Goal: Task Accomplishment & Management: Complete application form

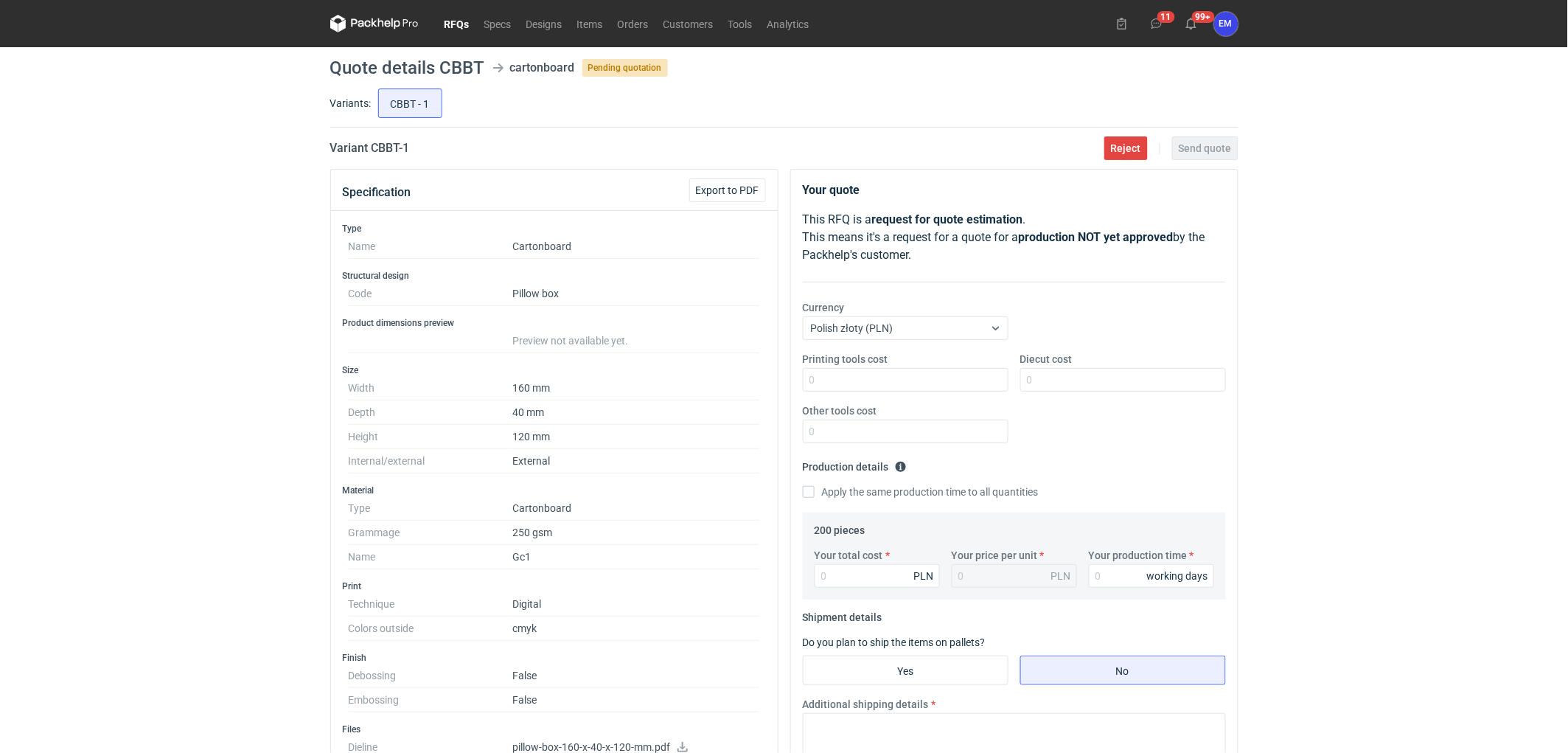
click at [448, 17] on link "RFQs" at bounding box center [457, 24] width 40 height 18
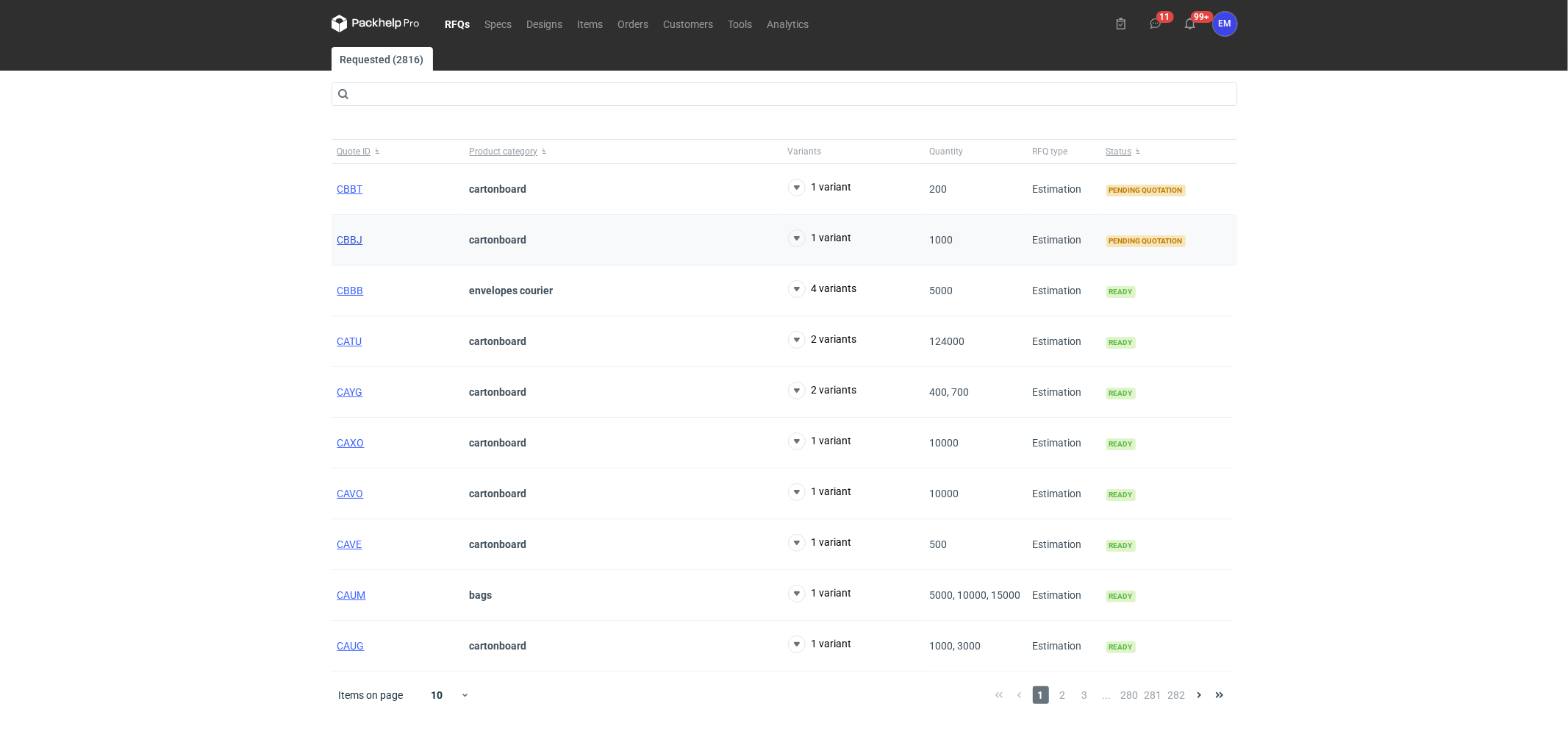
click at [358, 239] on span "CBBJ" at bounding box center [350, 240] width 25 height 12
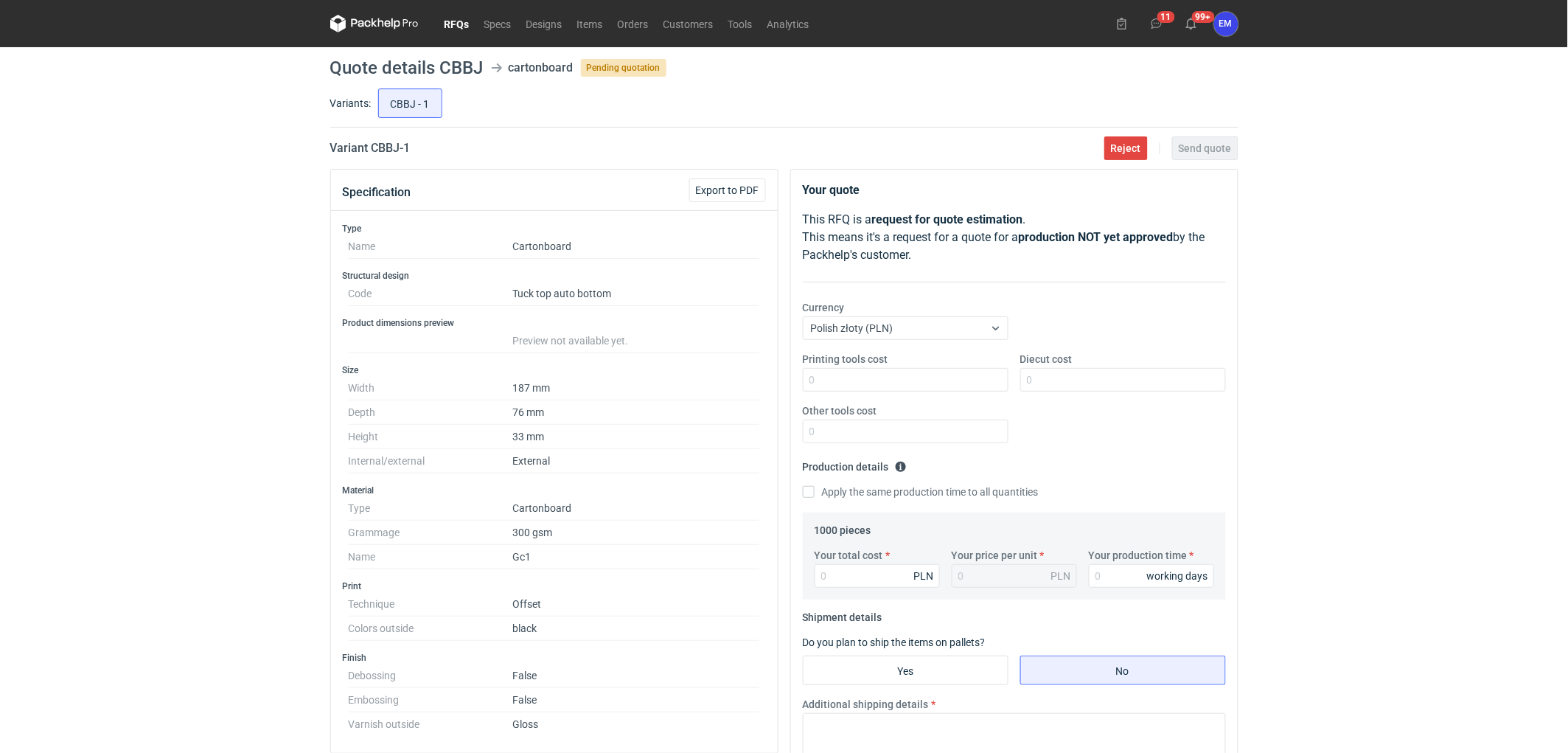
click at [469, 26] on link "RFQs" at bounding box center [457, 24] width 40 height 18
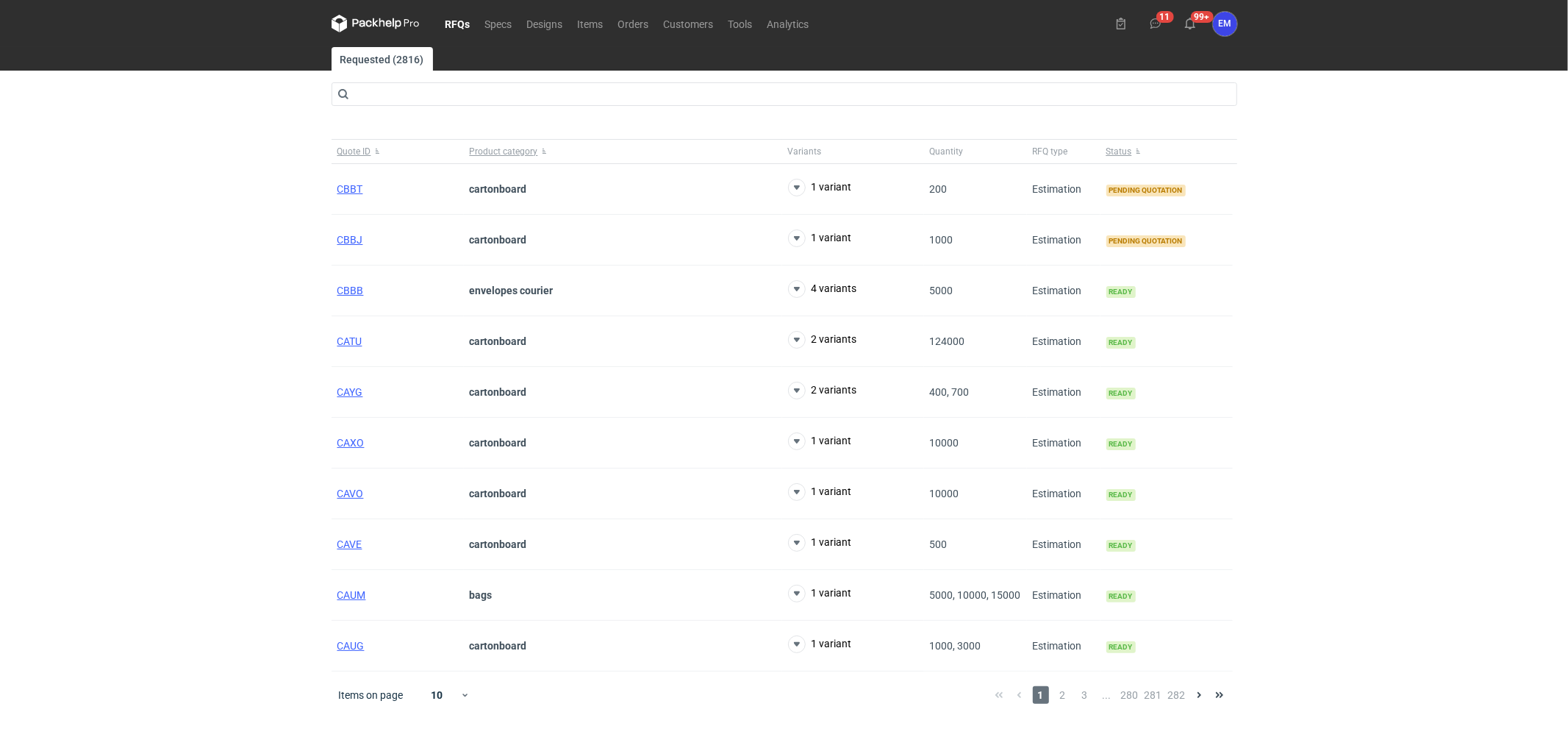
click at [327, 190] on main "Requested (2816) Quote ID Product category Variants Quantity RFQ type Status CB…" at bounding box center [784, 399] width 918 height 704
click at [338, 189] on span "CBBT" at bounding box center [350, 189] width 25 height 12
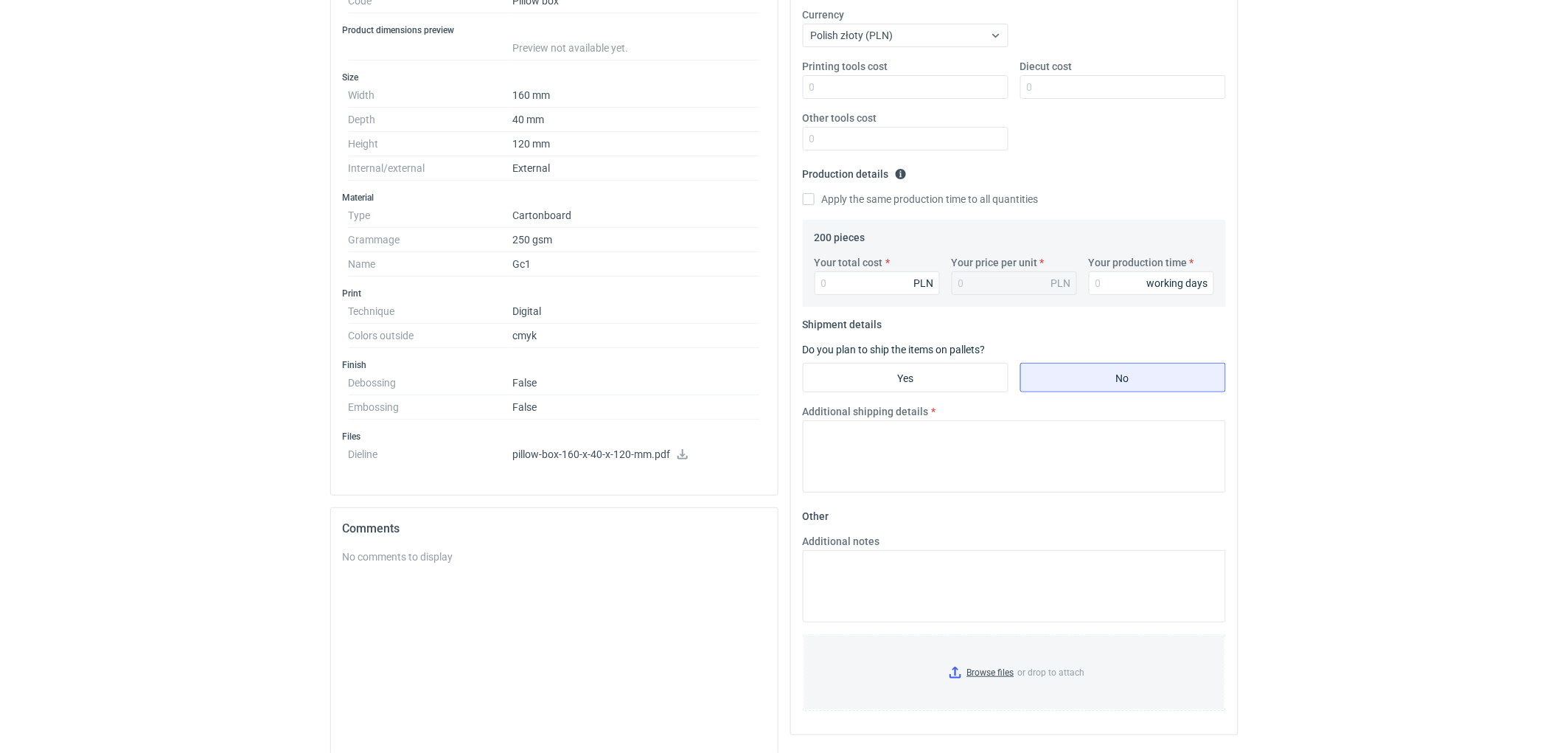
scroll to position [401, 0]
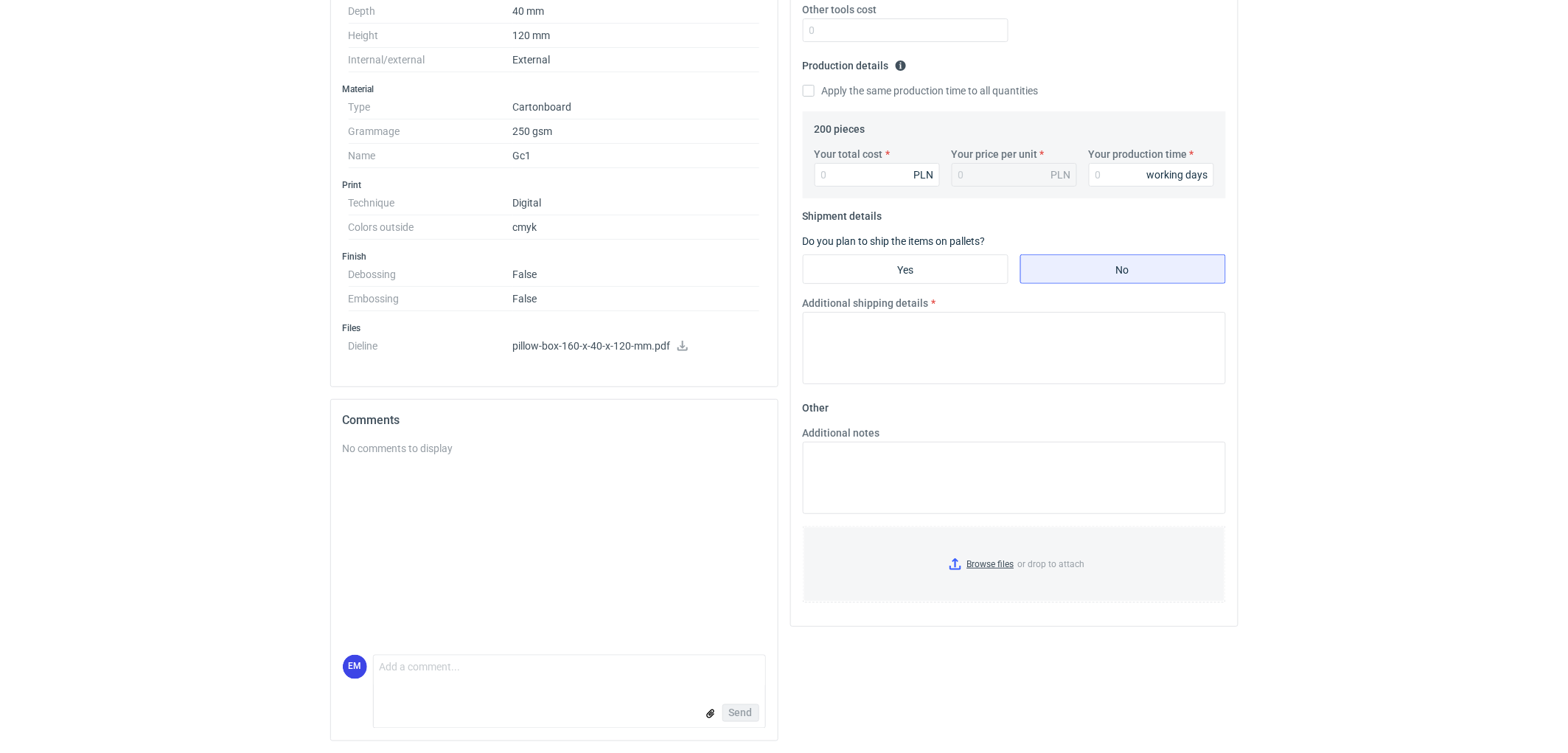
click at [688, 340] on p "pillow-box-160-x-40-x-120-mm.pdf" at bounding box center [637, 347] width 247 height 14
click at [684, 342] on icon at bounding box center [682, 345] width 12 height 11
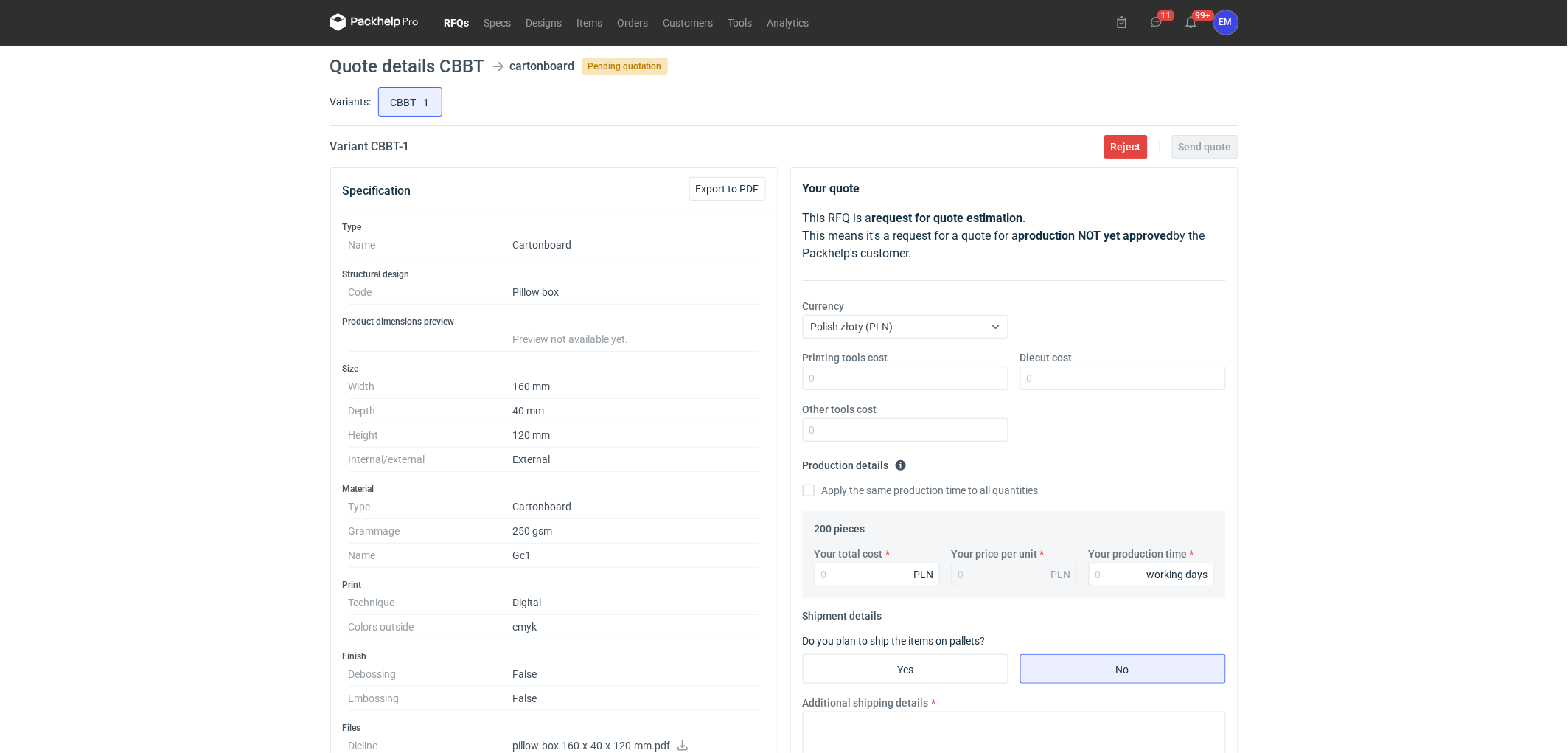
scroll to position [0, 0]
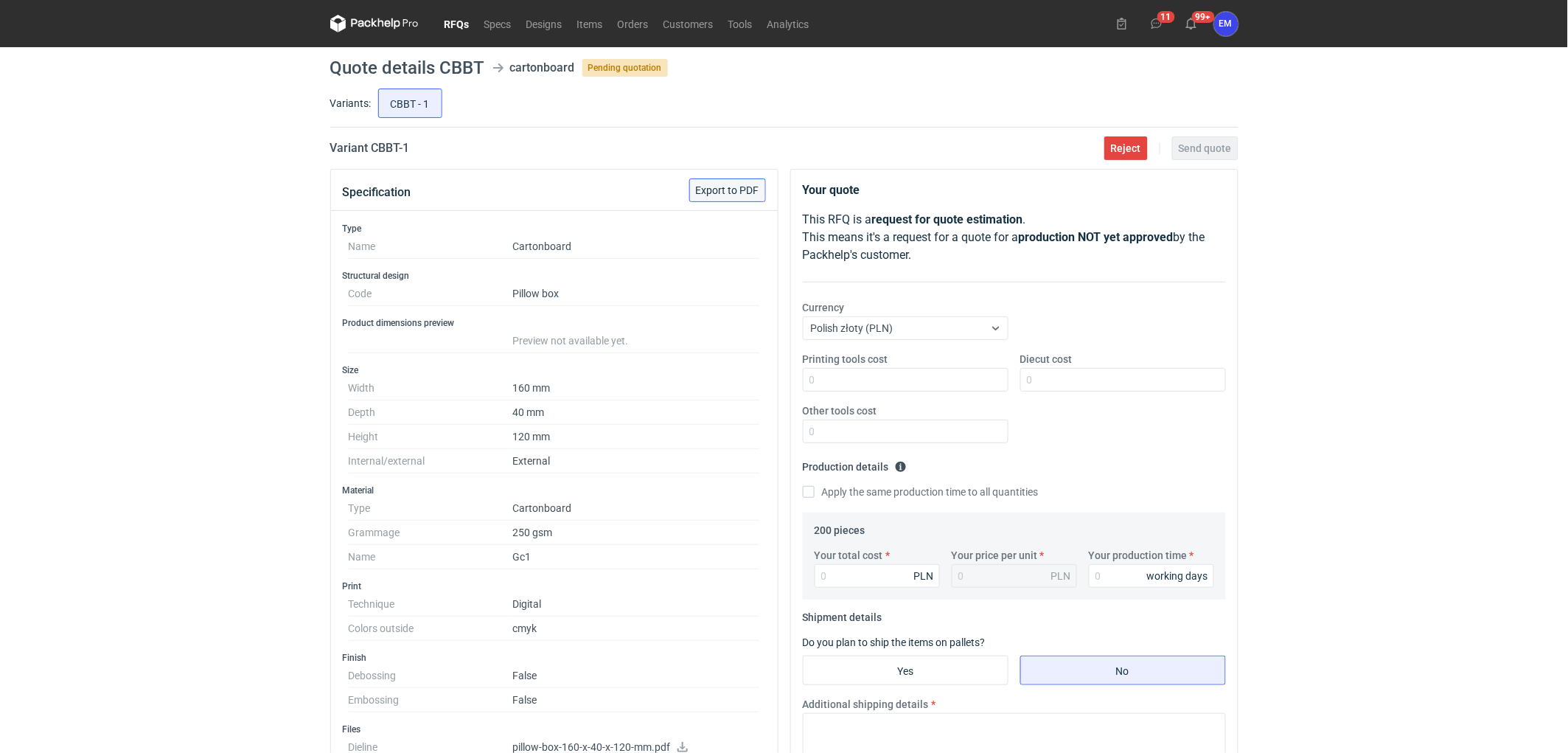
click at [738, 185] on span "Export to PDF" at bounding box center [727, 190] width 64 height 11
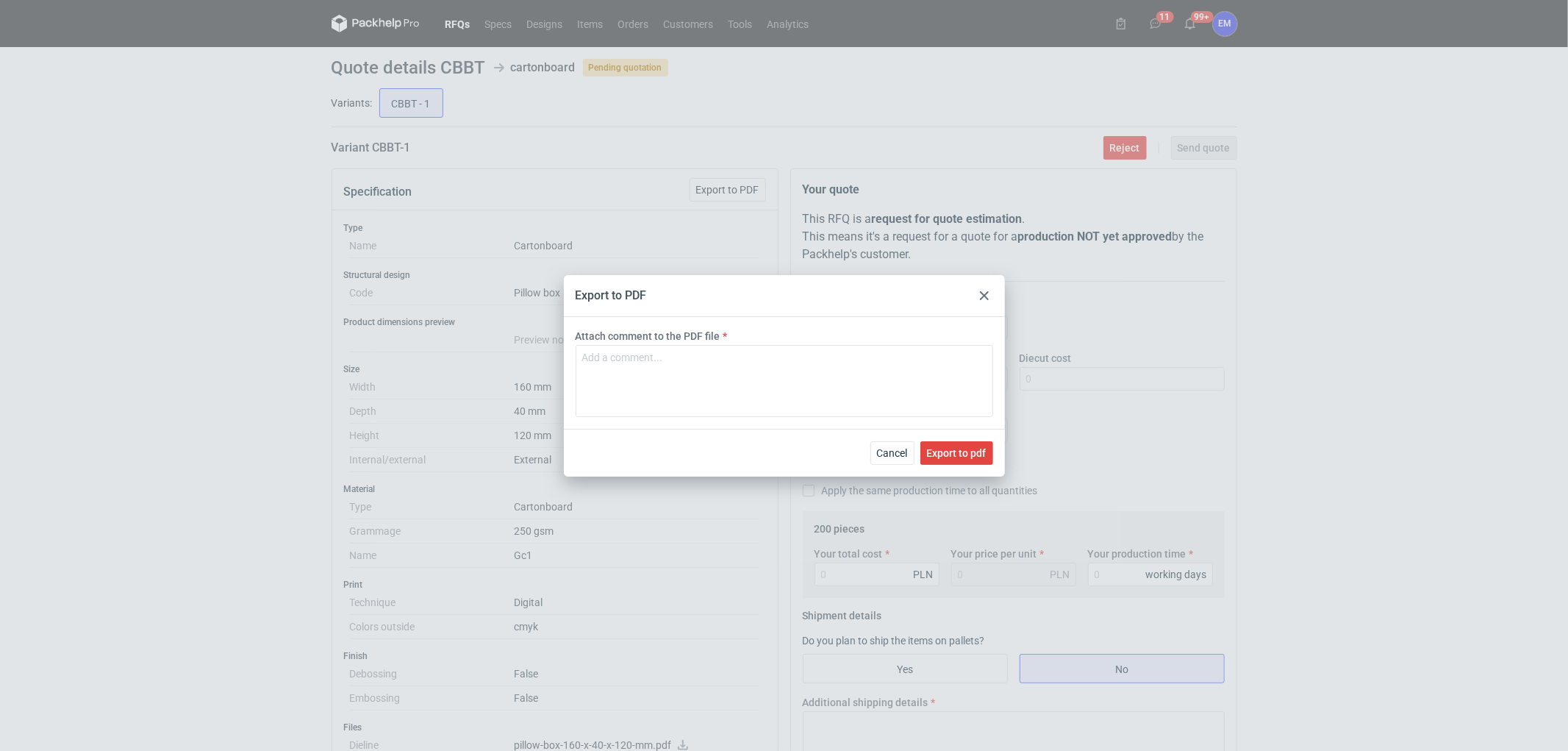
click at [960, 438] on div "Cancel Export to pdf" at bounding box center [784, 453] width 441 height 48
click at [960, 449] on span "Export to pdf" at bounding box center [956, 453] width 60 height 11
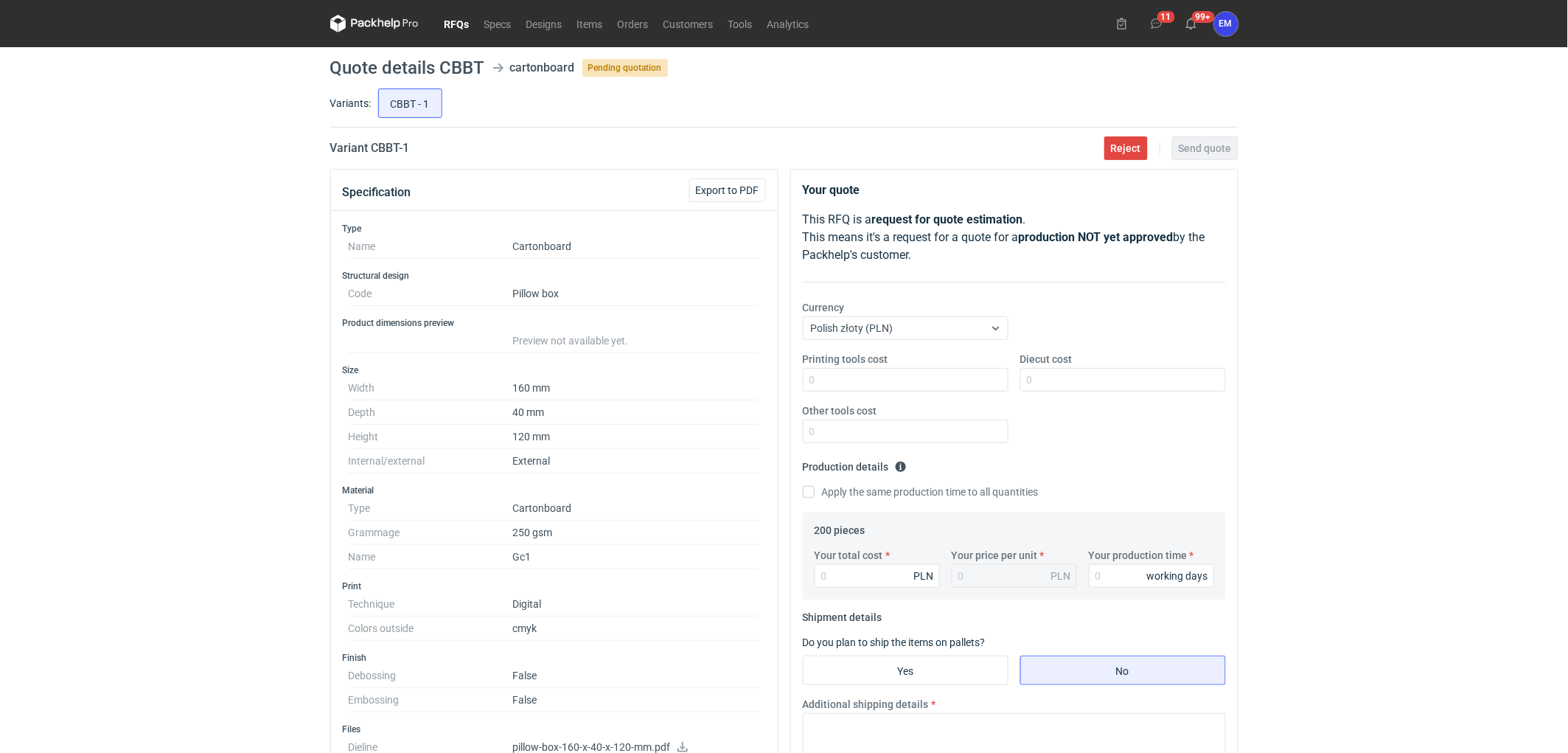
click at [156, 385] on div "RFQs Specs Designs Items Orders Customers Tools Analytics 11 99+ EM [PERSON_NAM…" at bounding box center [784, 376] width 1568 height 753
click at [459, 31] on link "RFQs" at bounding box center [457, 24] width 40 height 18
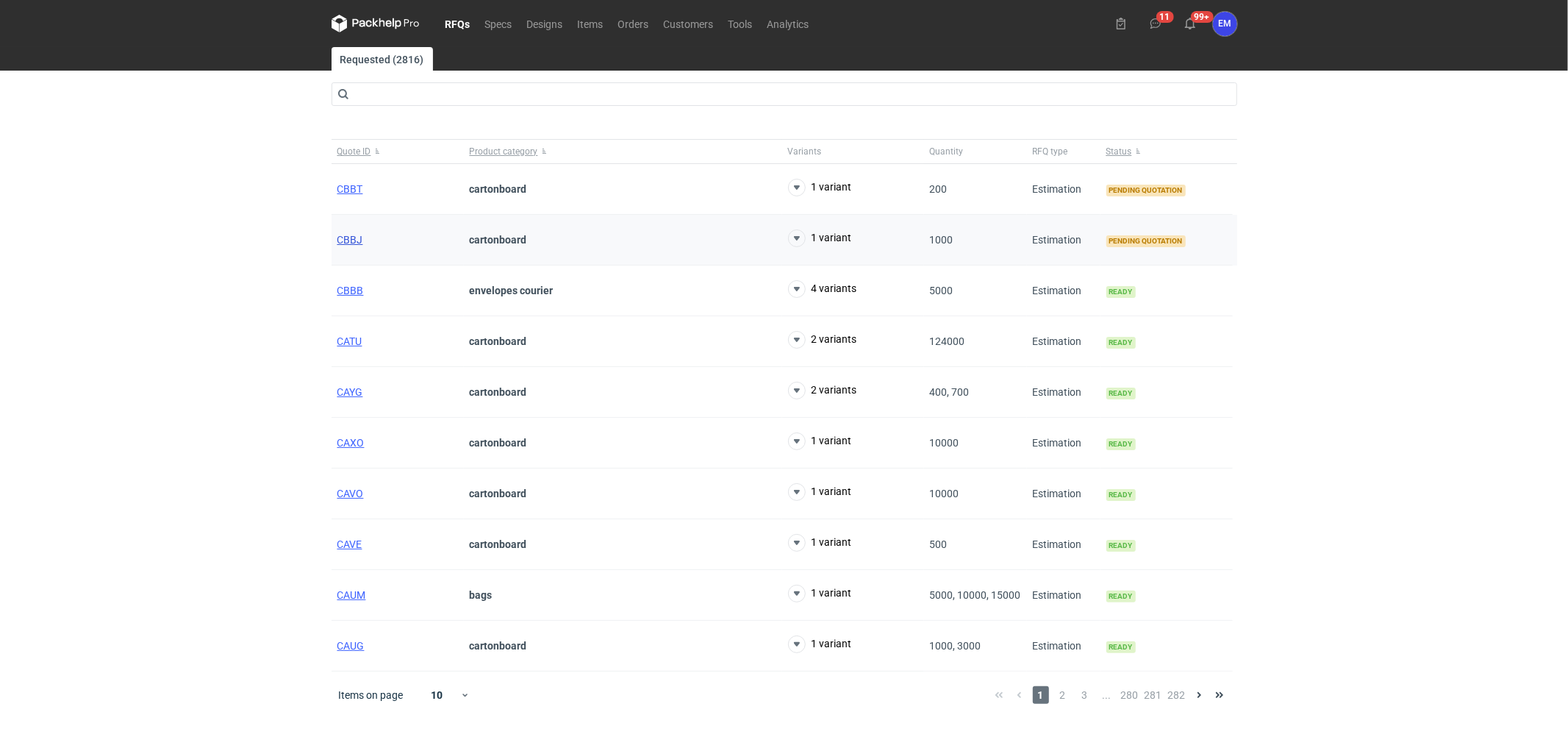
click at [355, 239] on span "CBBJ" at bounding box center [350, 240] width 25 height 12
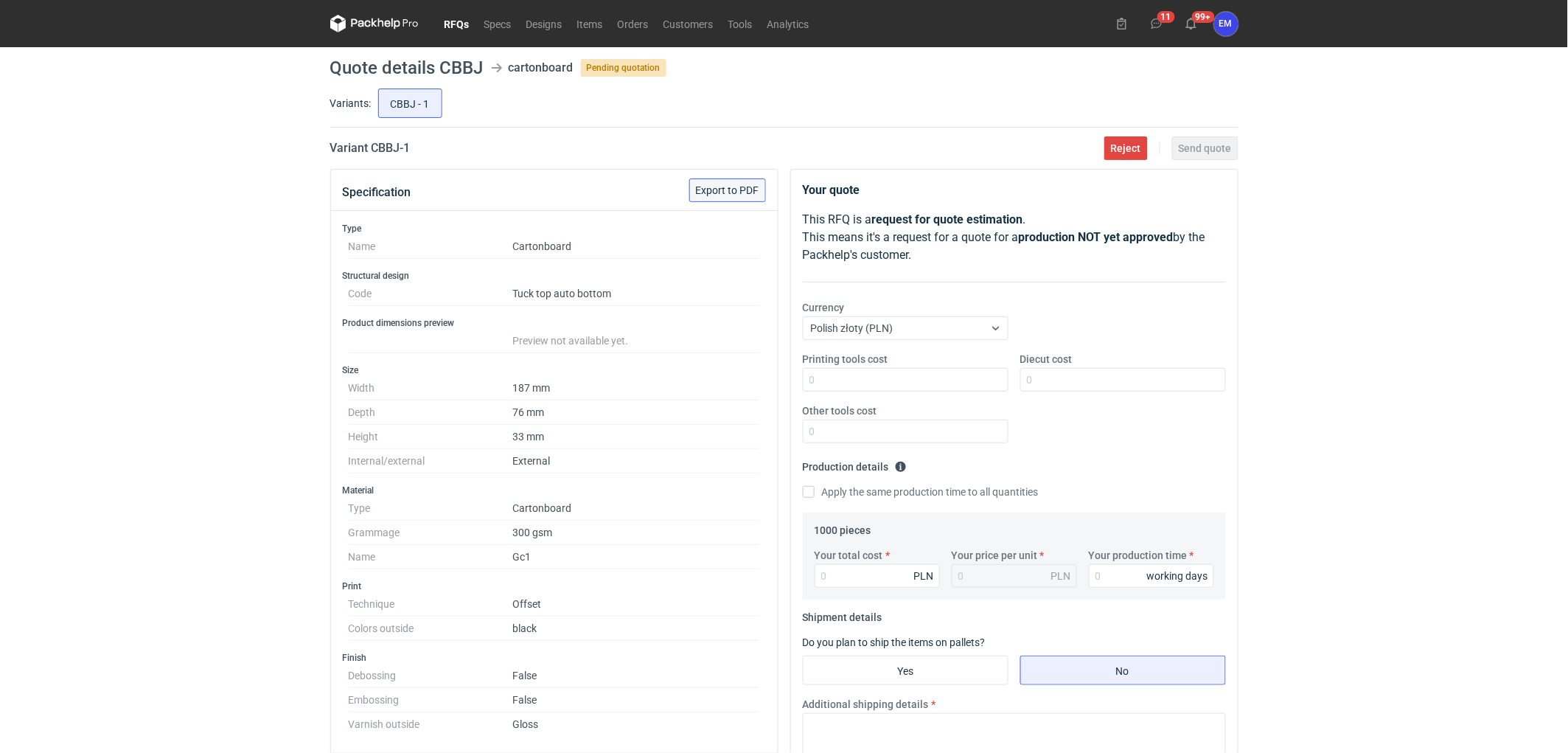
click at [733, 187] on span "Export to PDF" at bounding box center [727, 190] width 64 height 11
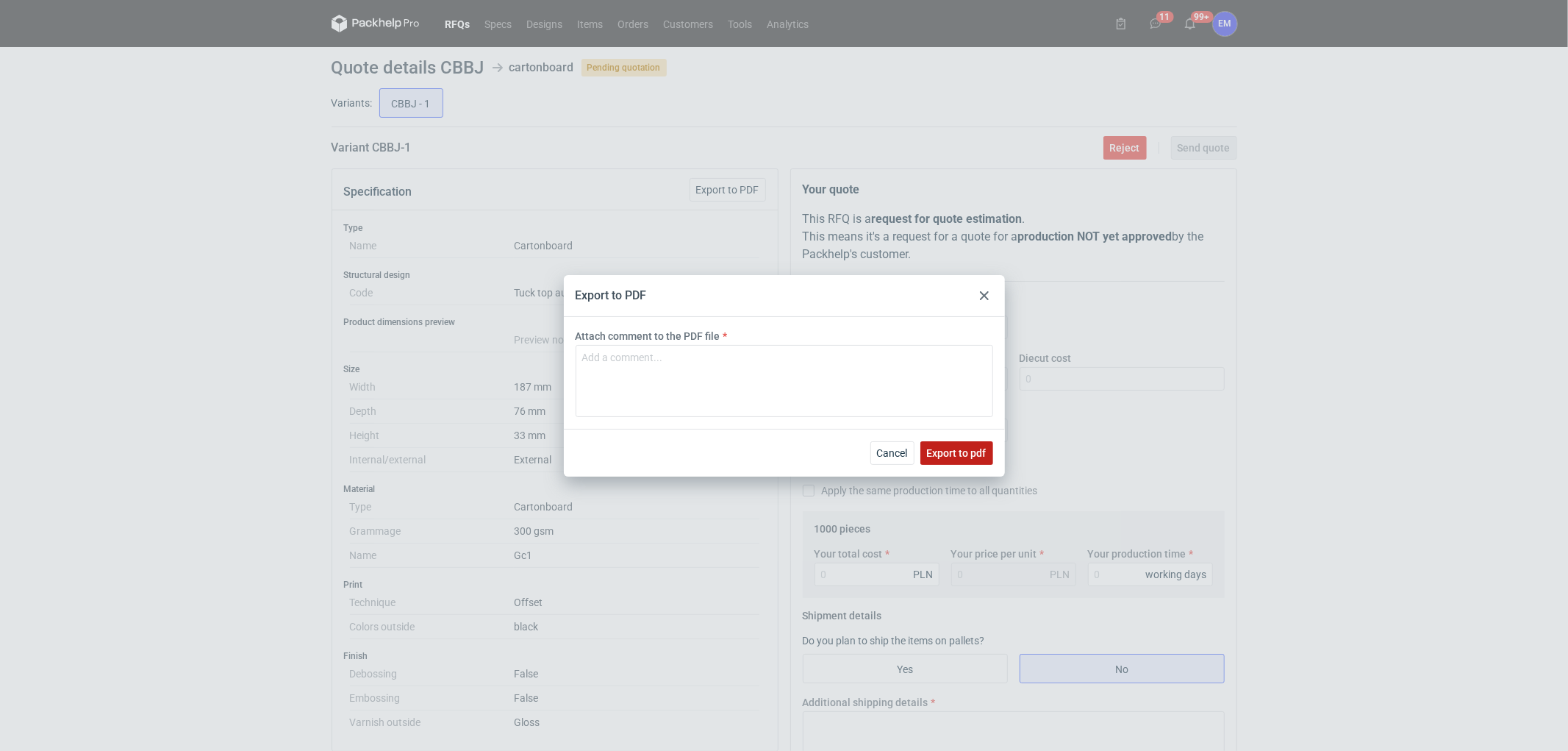
click at [958, 448] on span "Export to pdf" at bounding box center [956, 453] width 60 height 11
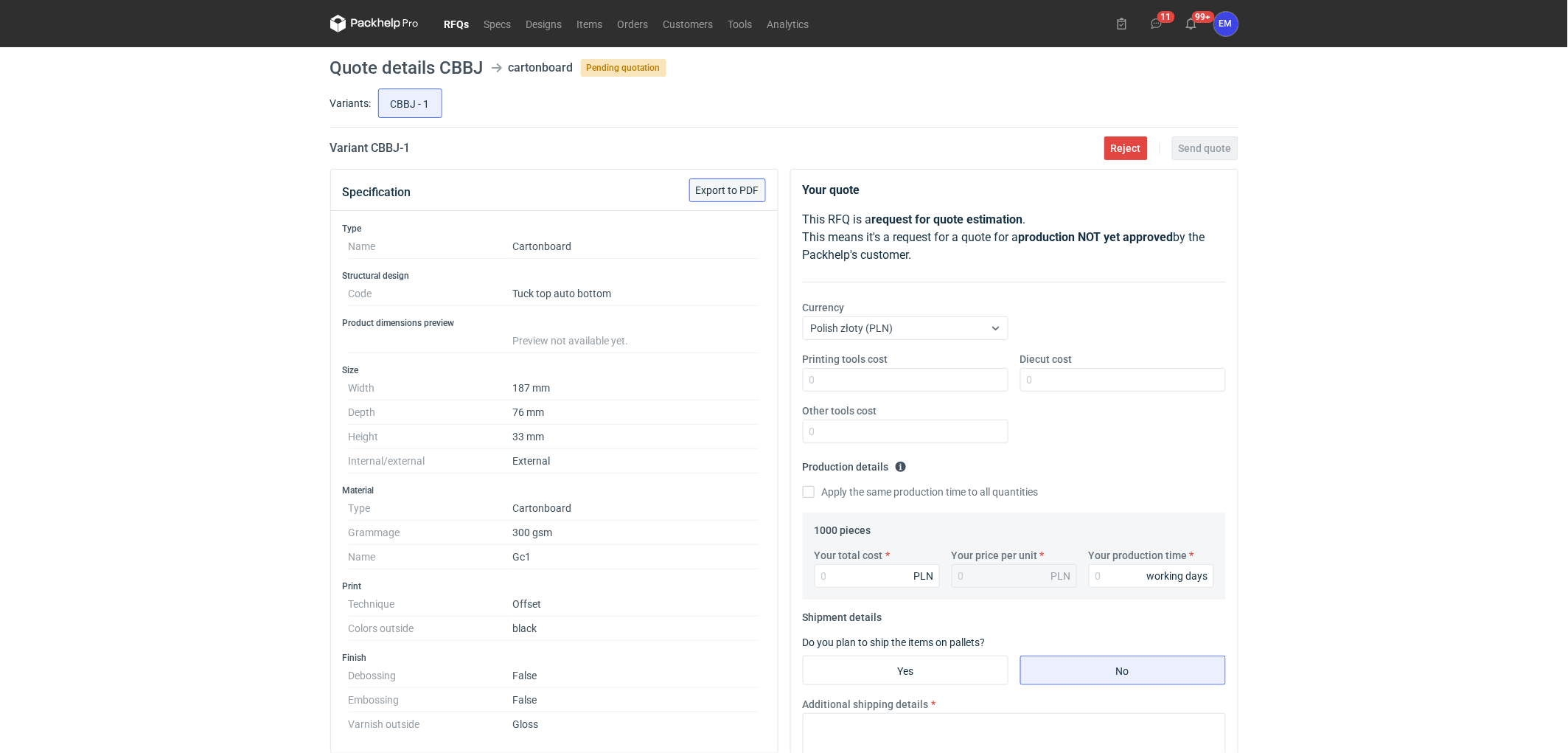
click at [708, 185] on span "Export to PDF" at bounding box center [727, 190] width 64 height 11
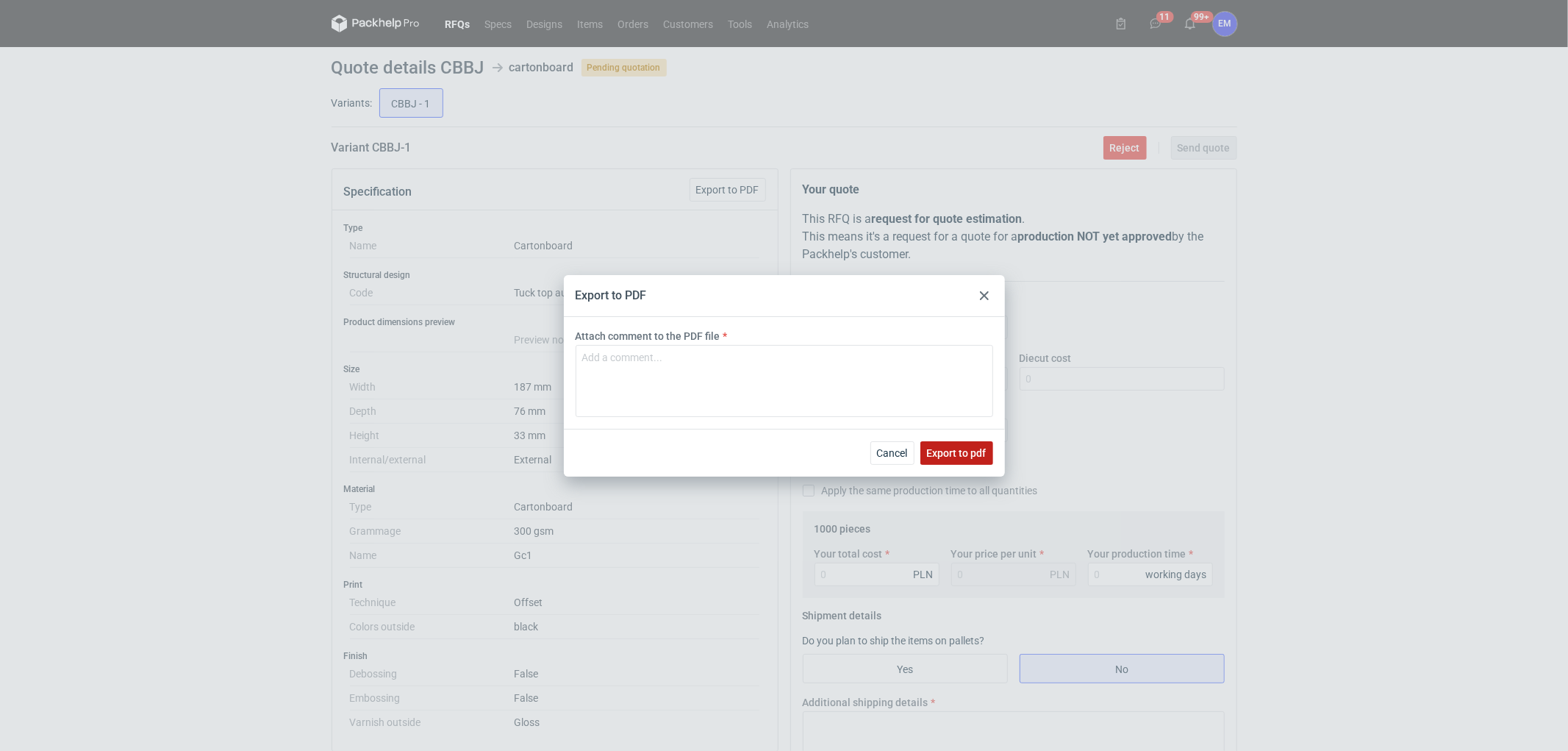
click at [936, 453] on span "Export to pdf" at bounding box center [956, 453] width 60 height 11
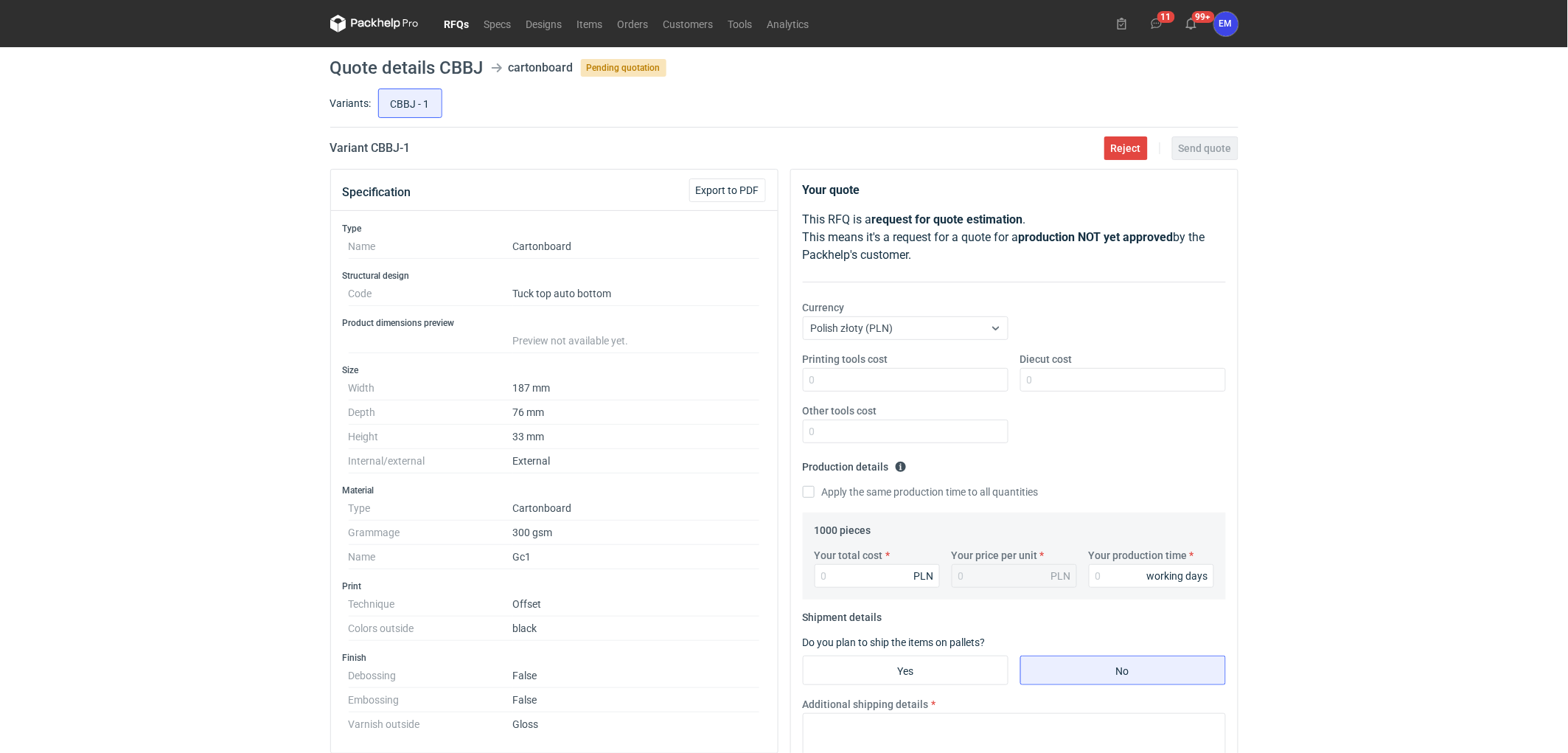
scroll to position [367, 0]
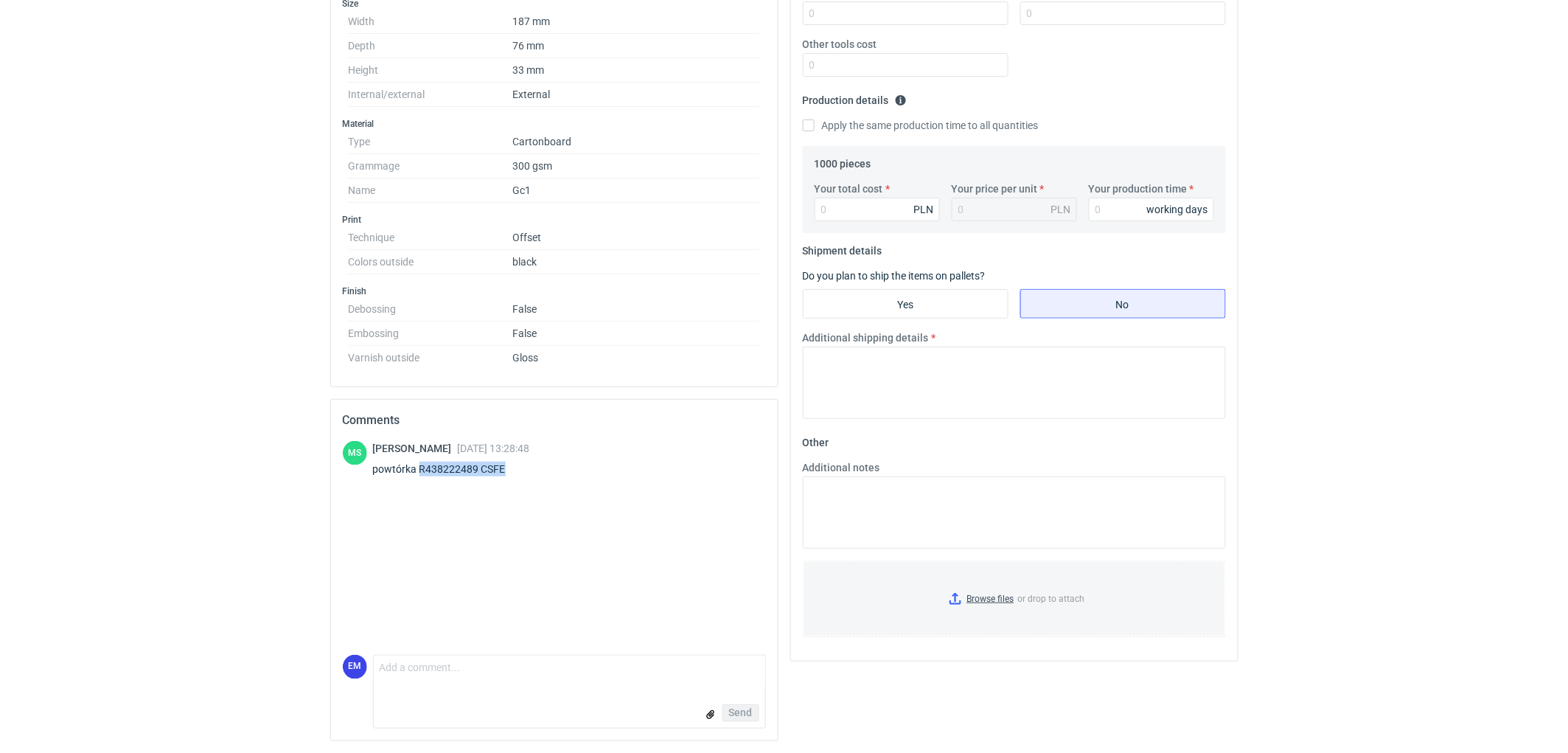
drag, startPoint x: 418, startPoint y: 466, endPoint x: 516, endPoint y: 470, distance: 98.1
click at [516, 470] on div "powtórka R438222489 CSFE" at bounding box center [452, 469] width 157 height 15
copy div "R438222489 CSFE"
click at [430, 517] on div "[PERSON_NAME] [DATE] 13:28:48 powtórka R438222489 CSFE" at bounding box center [555, 548] width 423 height 214
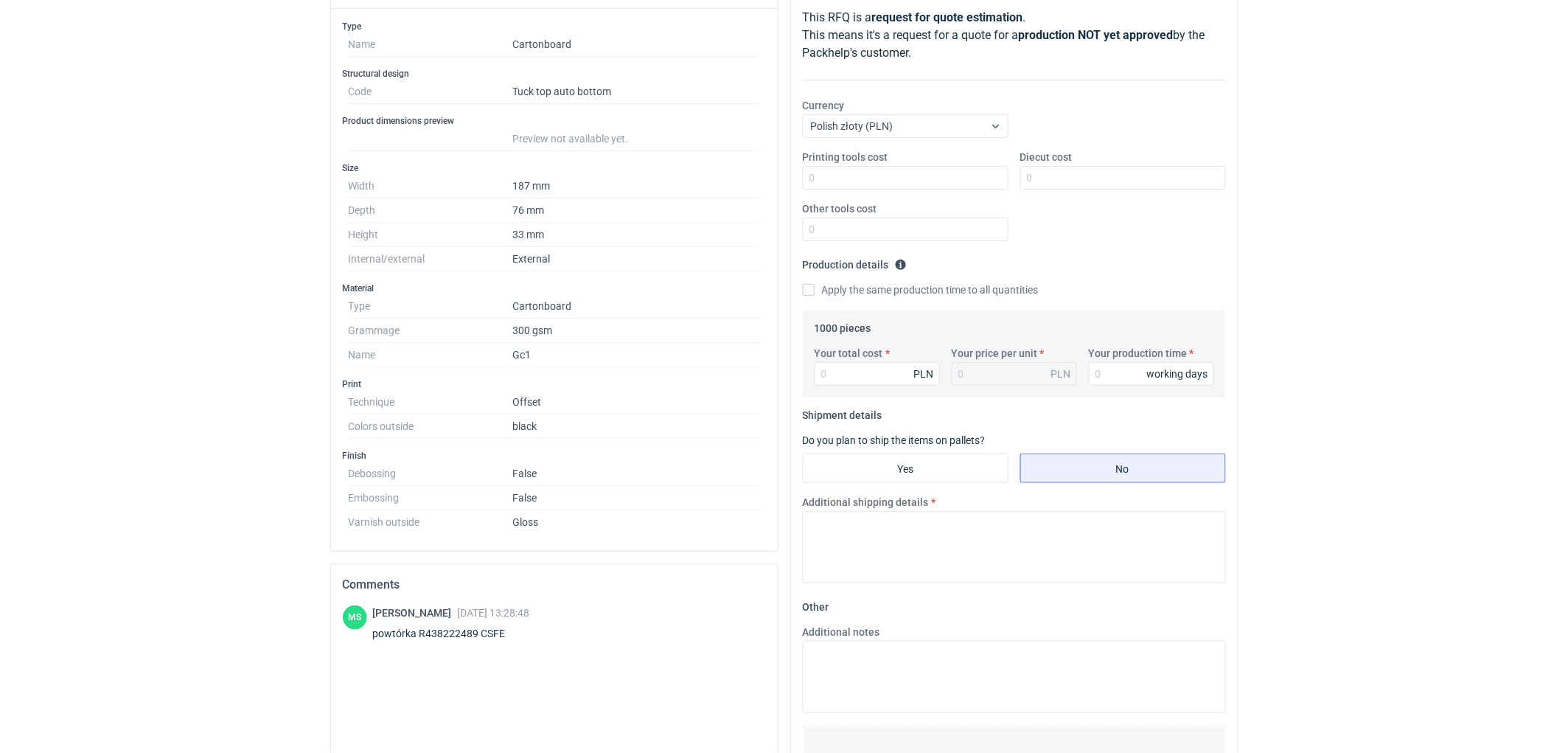
scroll to position [203, 0]
drag, startPoint x: 420, startPoint y: 632, endPoint x: 523, endPoint y: 635, distance: 103.0
click at [523, 635] on div "powtórka R438222489 CSFE" at bounding box center [452, 632] width 157 height 15
copy div "R438222489 CSFE"
click at [203, 512] on div "RFQs Specs Designs Items Orders Customers Tools Analytics 11 99+ EM [PERSON_NAM…" at bounding box center [784, 174] width 1568 height 753
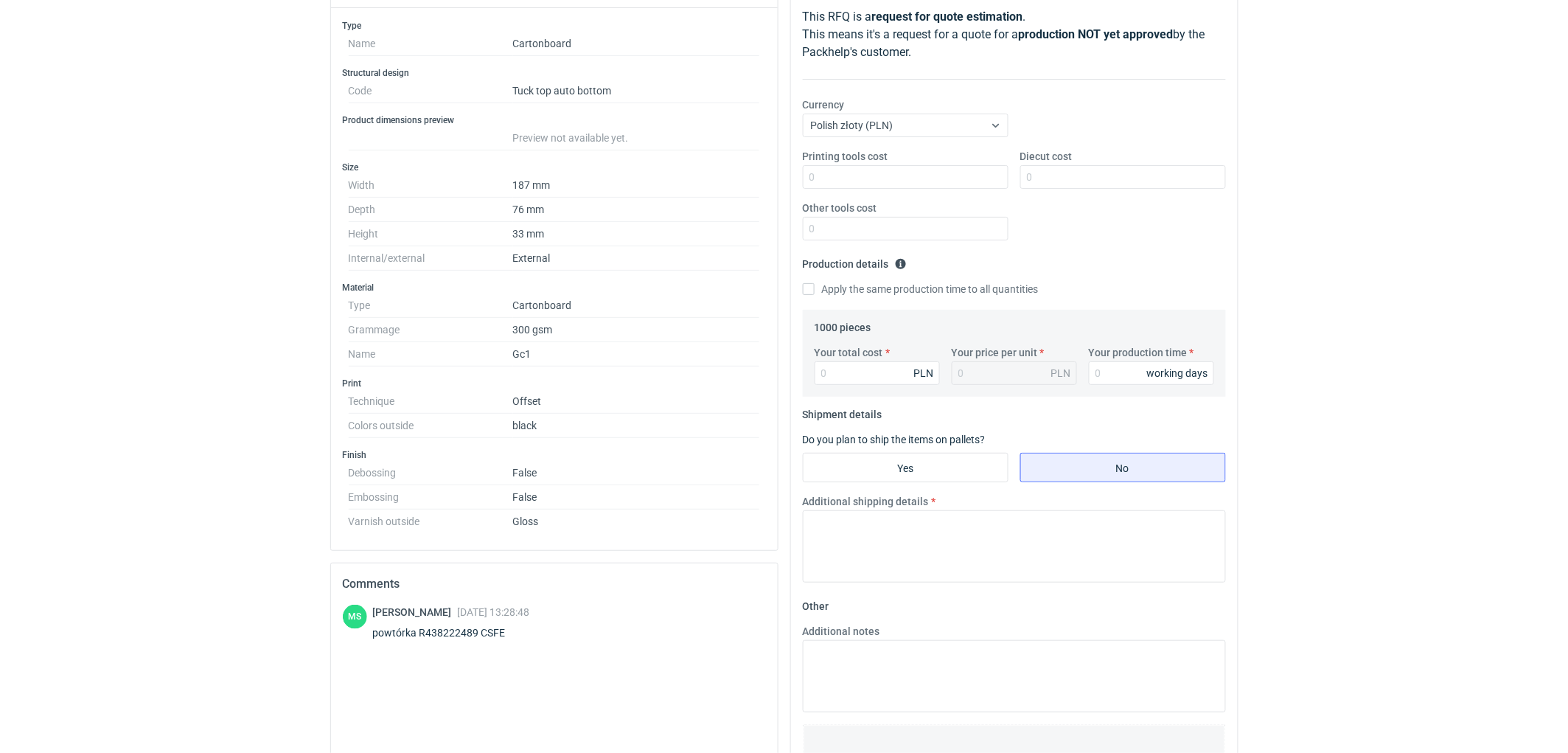
click at [1346, 251] on div "RFQs Specs Designs Items Orders Customers Tools Analytics 11 99+ EM [PERSON_NAM…" at bounding box center [784, 174] width 1568 height 753
click at [1293, 193] on div "RFQs Specs Designs Items Orders Customers Tools Analytics 11 99+ EM [PERSON_NAM…" at bounding box center [784, 174] width 1568 height 753
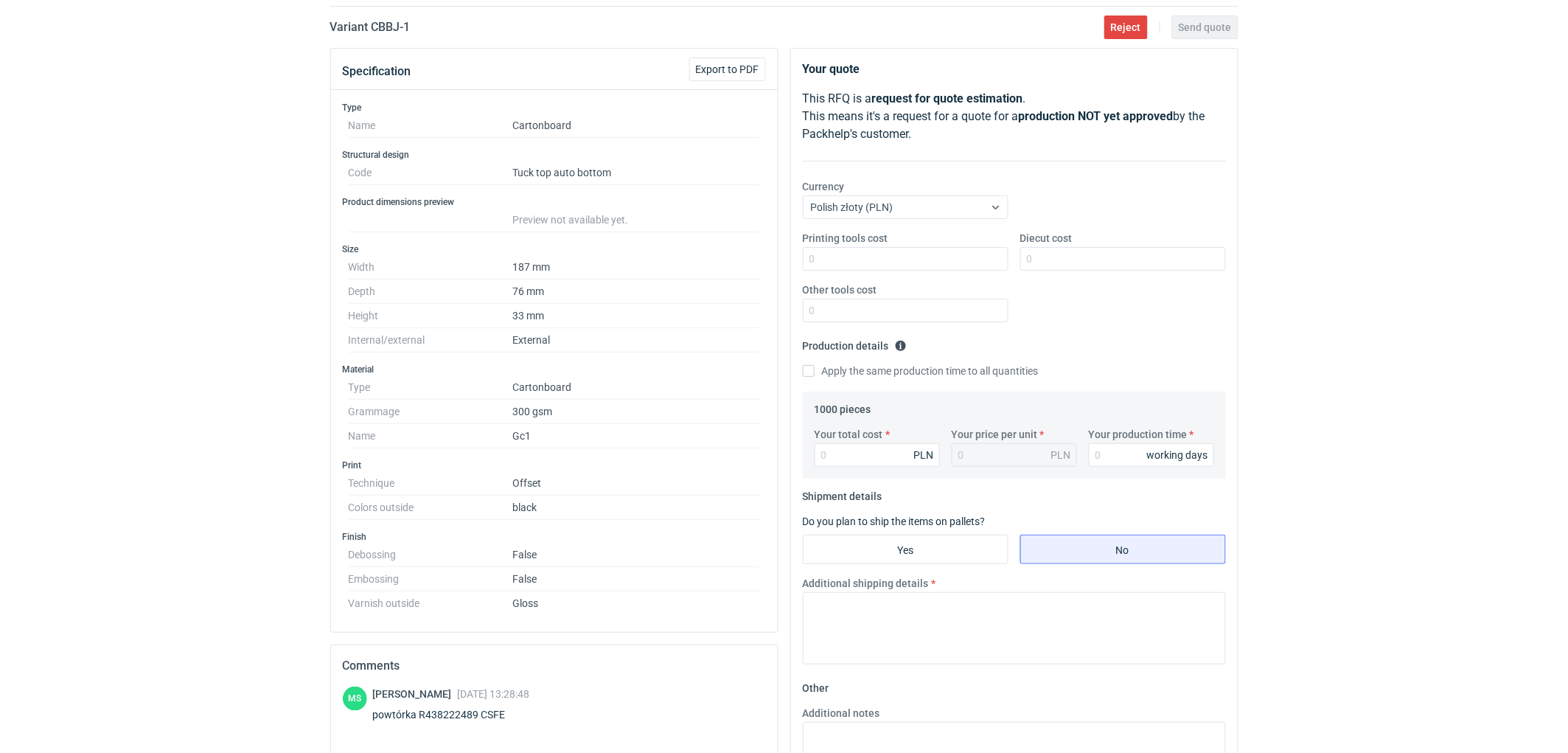
click at [117, 415] on div "RFQs Specs Designs Items Orders Customers Tools Analytics 11 99+ EM [PERSON_NAM…" at bounding box center [784, 256] width 1568 height 753
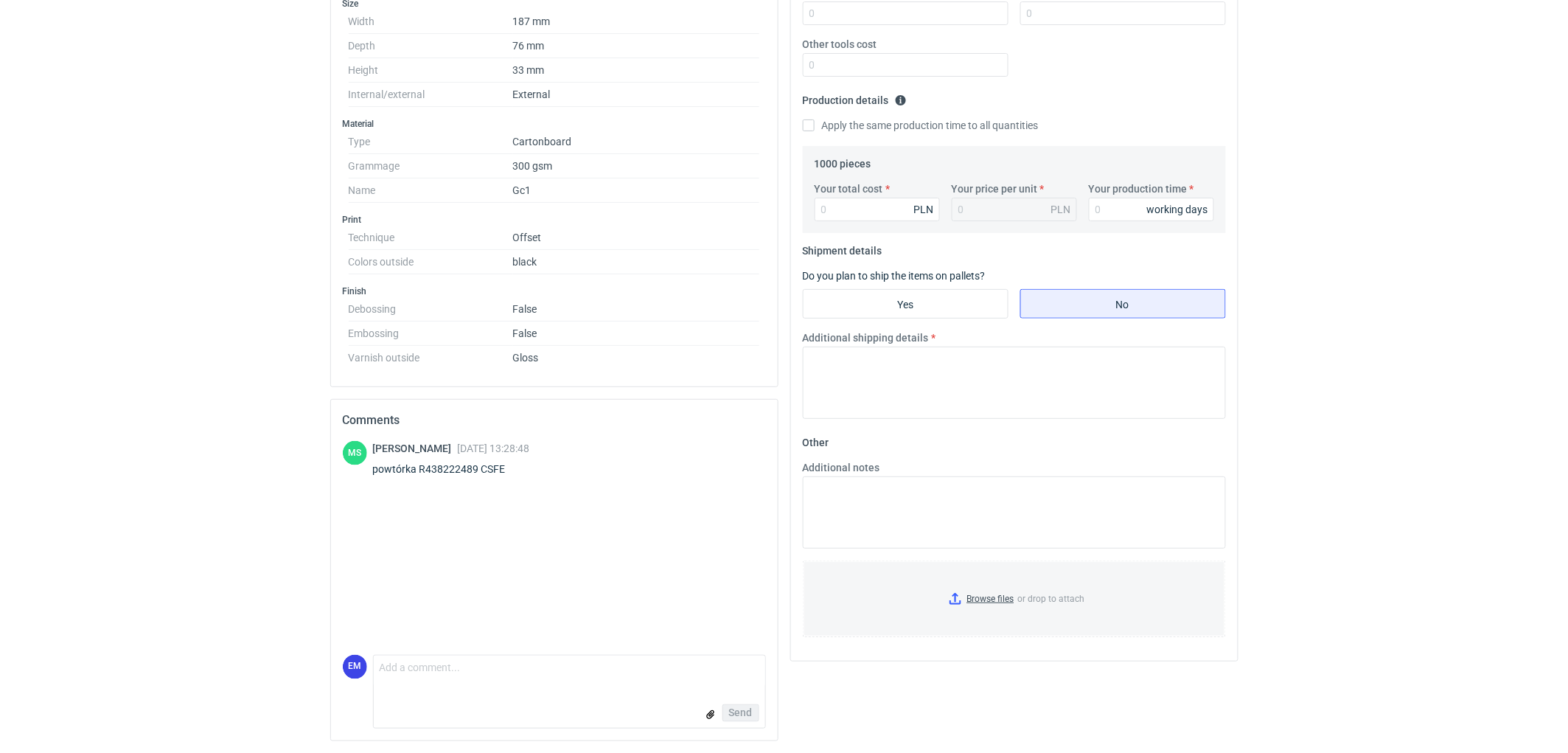
scroll to position [0, 0]
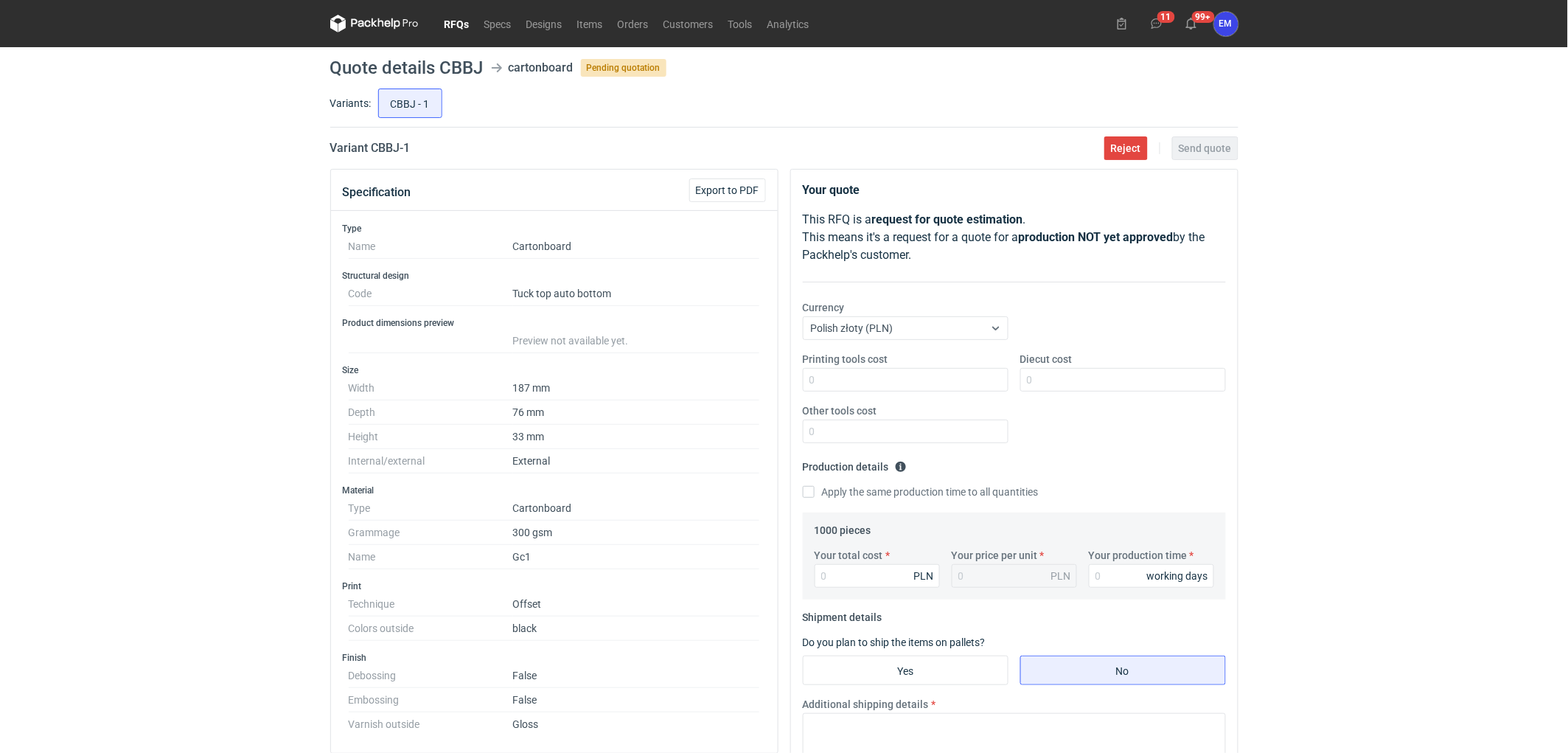
click at [147, 314] on div "RFQs Specs Designs Items Orders Customers Tools Analytics 11 99+ EM [PERSON_NAM…" at bounding box center [784, 376] width 1568 height 753
click at [147, 315] on div "RFQs Specs Designs Items Orders Customers Tools Analytics 11 99+ EM [PERSON_NAM…" at bounding box center [784, 376] width 1568 height 753
click at [135, 137] on div "RFQs Specs Designs Items Orders Customers Tools Analytics 11 99+ EM [PERSON_NAM…" at bounding box center [784, 376] width 1568 height 753
click at [454, 28] on link "RFQs" at bounding box center [457, 24] width 40 height 18
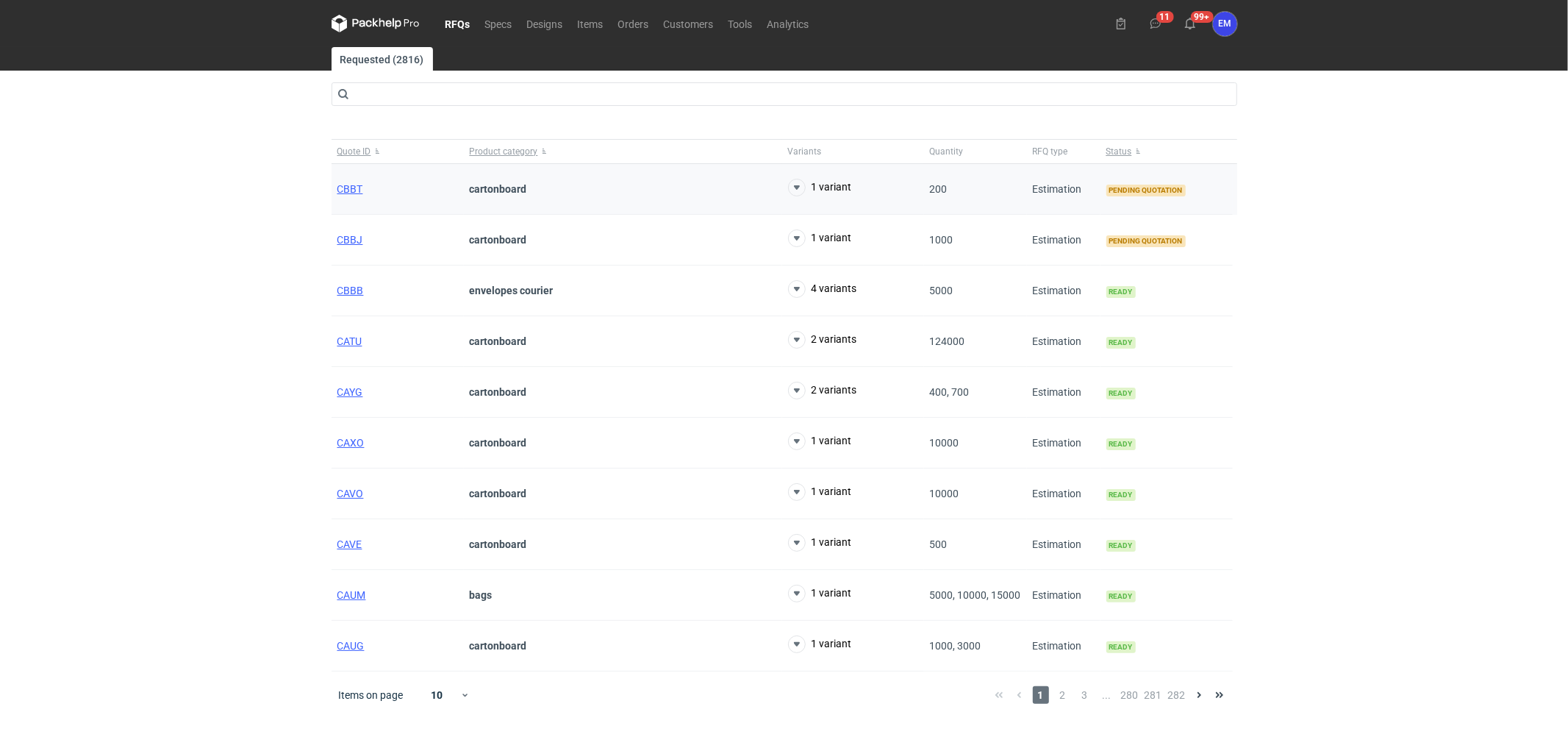
click at [368, 195] on div "CBBT" at bounding box center [397, 190] width 132 height 51
click at [355, 189] on span "CBBT" at bounding box center [350, 189] width 25 height 12
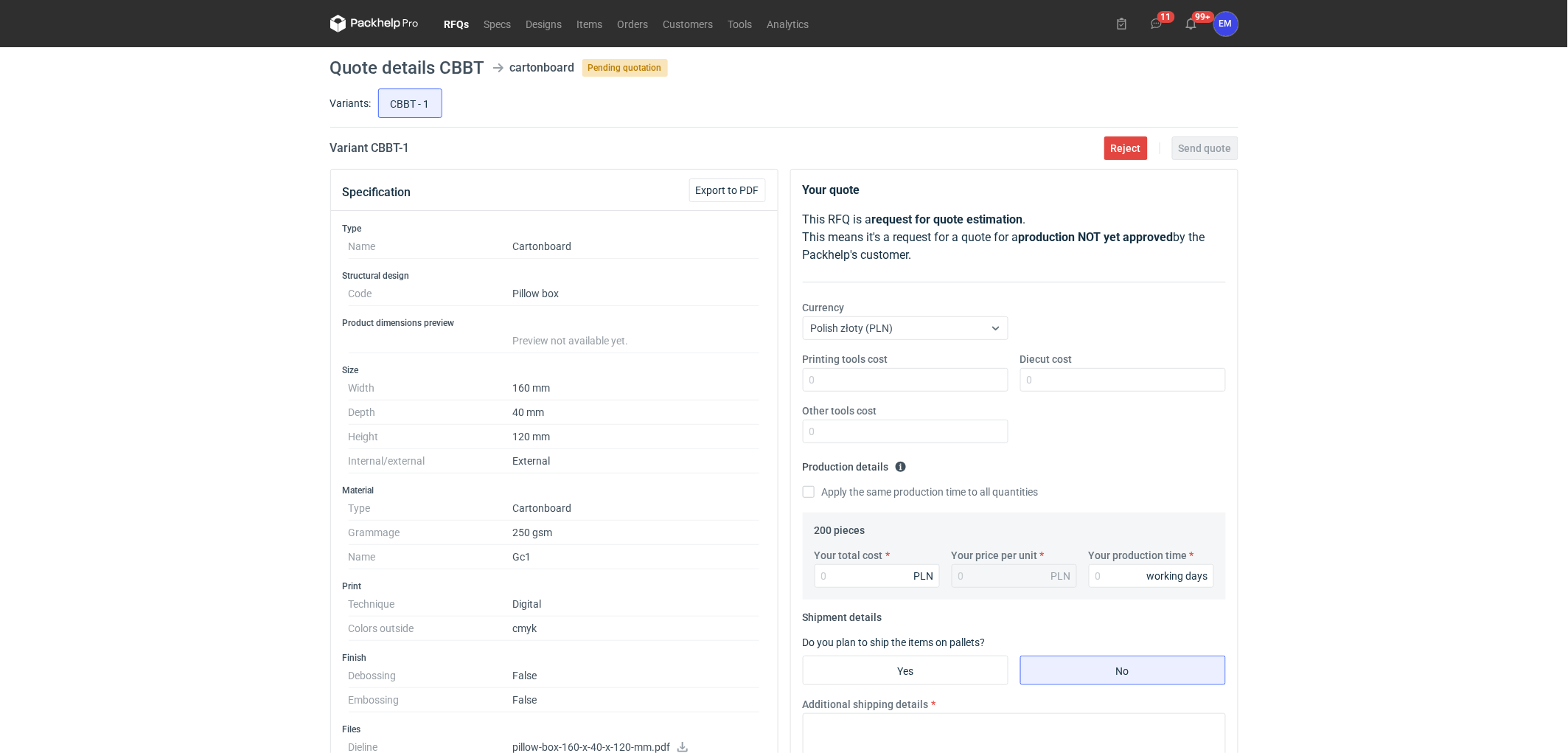
click at [174, 290] on div "RFQs Specs Designs Items Orders Customers Tools Analytics 11 99+ EM [PERSON_NAM…" at bounding box center [784, 376] width 1568 height 753
drag, startPoint x: 270, startPoint y: 141, endPoint x: 198, endPoint y: 203, distance: 95.0
click at [260, 149] on div "RFQs Specs Designs Items Orders Customers Tools Analytics 11 99+ EM [PERSON_NAM…" at bounding box center [784, 376] width 1568 height 753
click at [121, 222] on div "RFQs Specs Designs Items Orders Customers Tools Analytics 11 99+ EM [PERSON_NAM…" at bounding box center [784, 376] width 1568 height 753
click at [75, 306] on div "RFQs Specs Designs Items Orders Customers Tools Analytics 11 99+ EM [PERSON_NAM…" at bounding box center [784, 376] width 1568 height 753
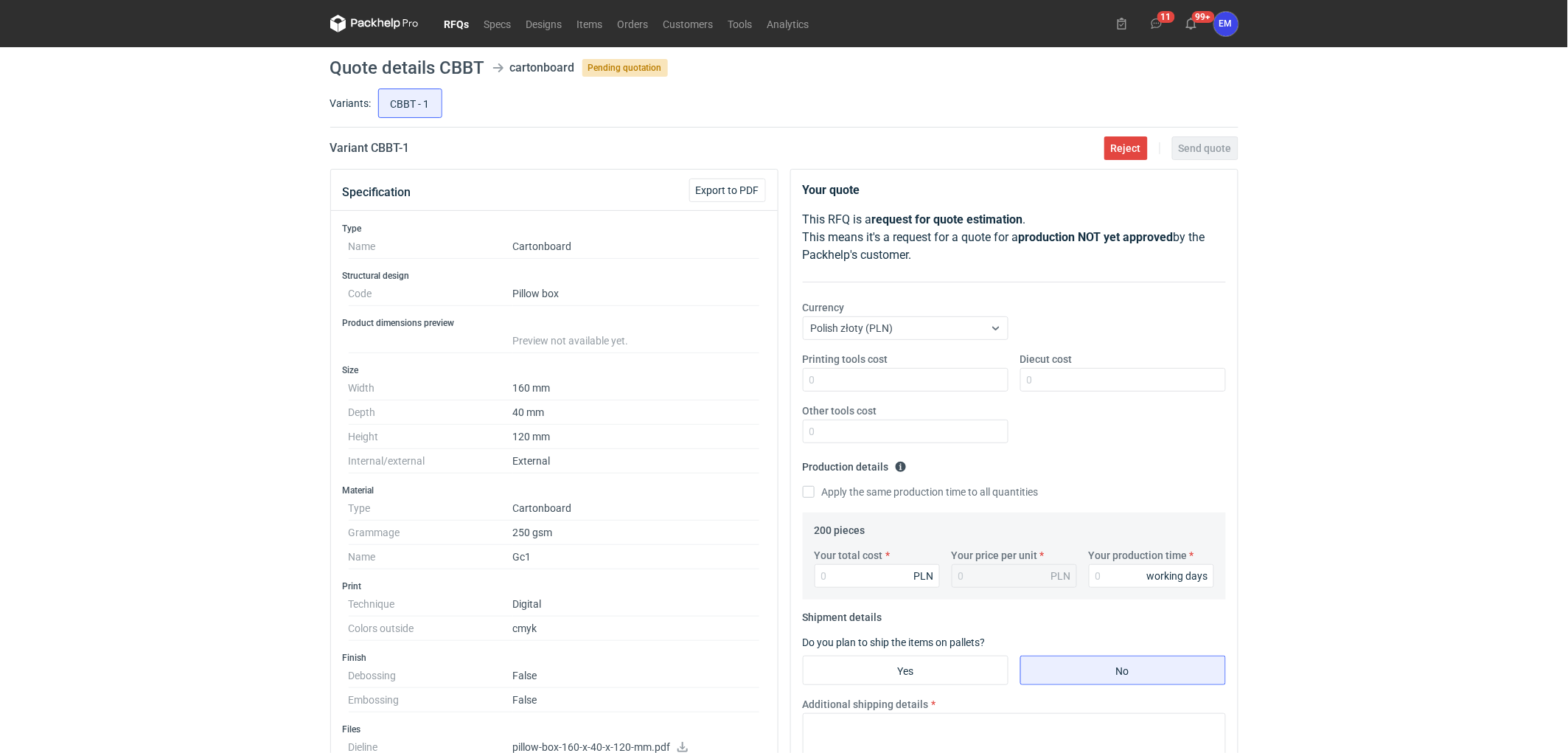
click at [75, 306] on div "RFQs Specs Designs Items Orders Customers Tools Analytics 11 99+ EM [PERSON_NAM…" at bounding box center [784, 376] width 1568 height 753
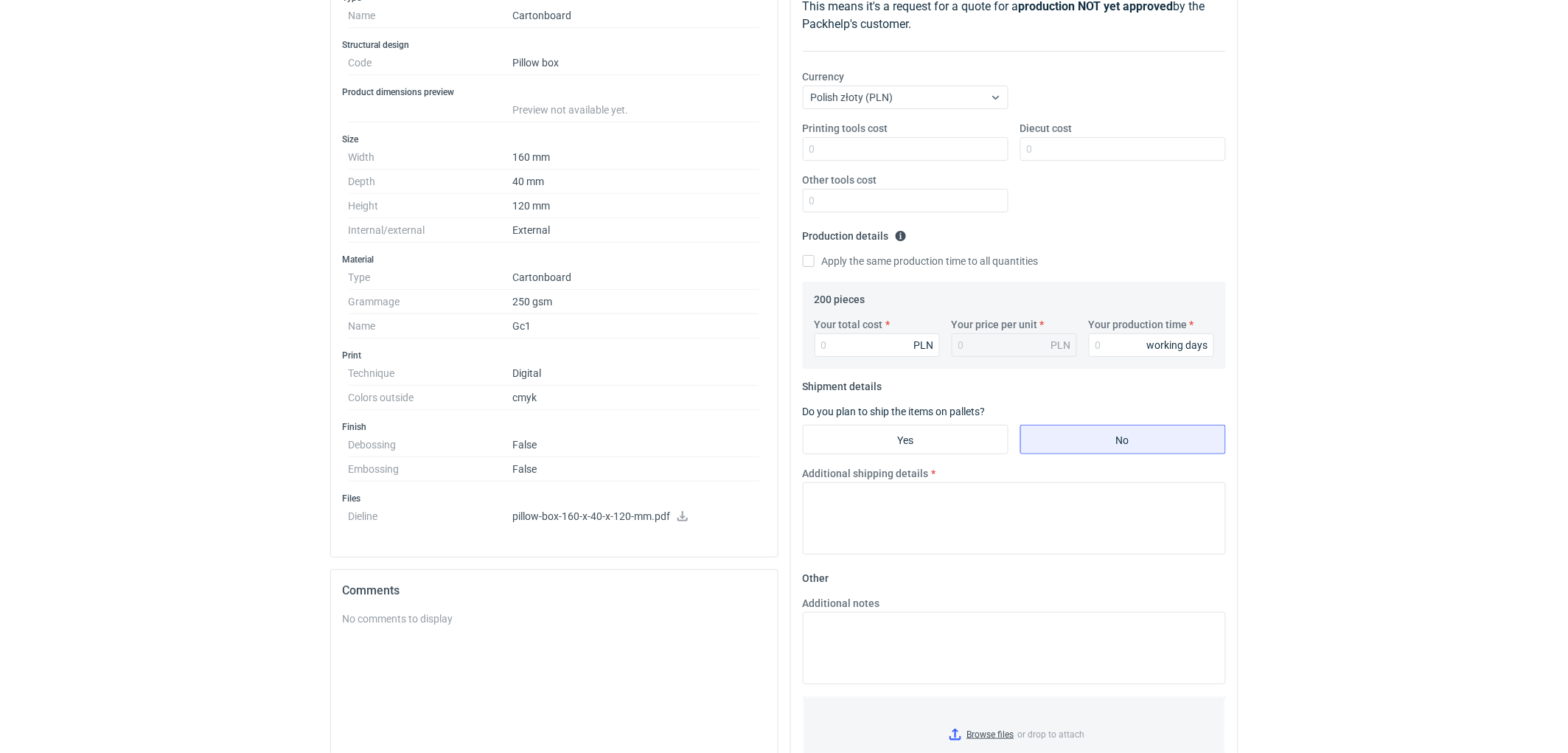
scroll to position [401, 0]
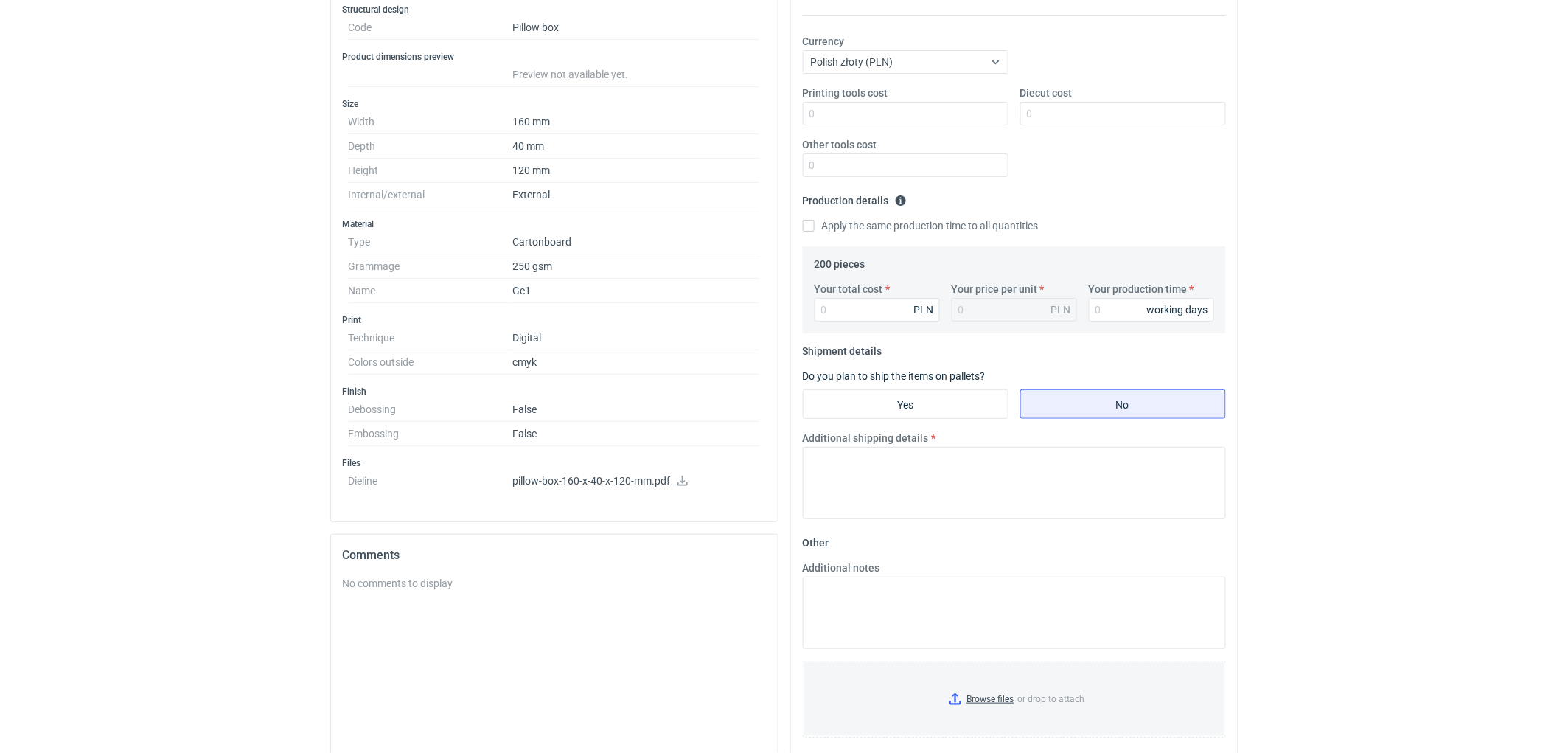
scroll to position [74, 0]
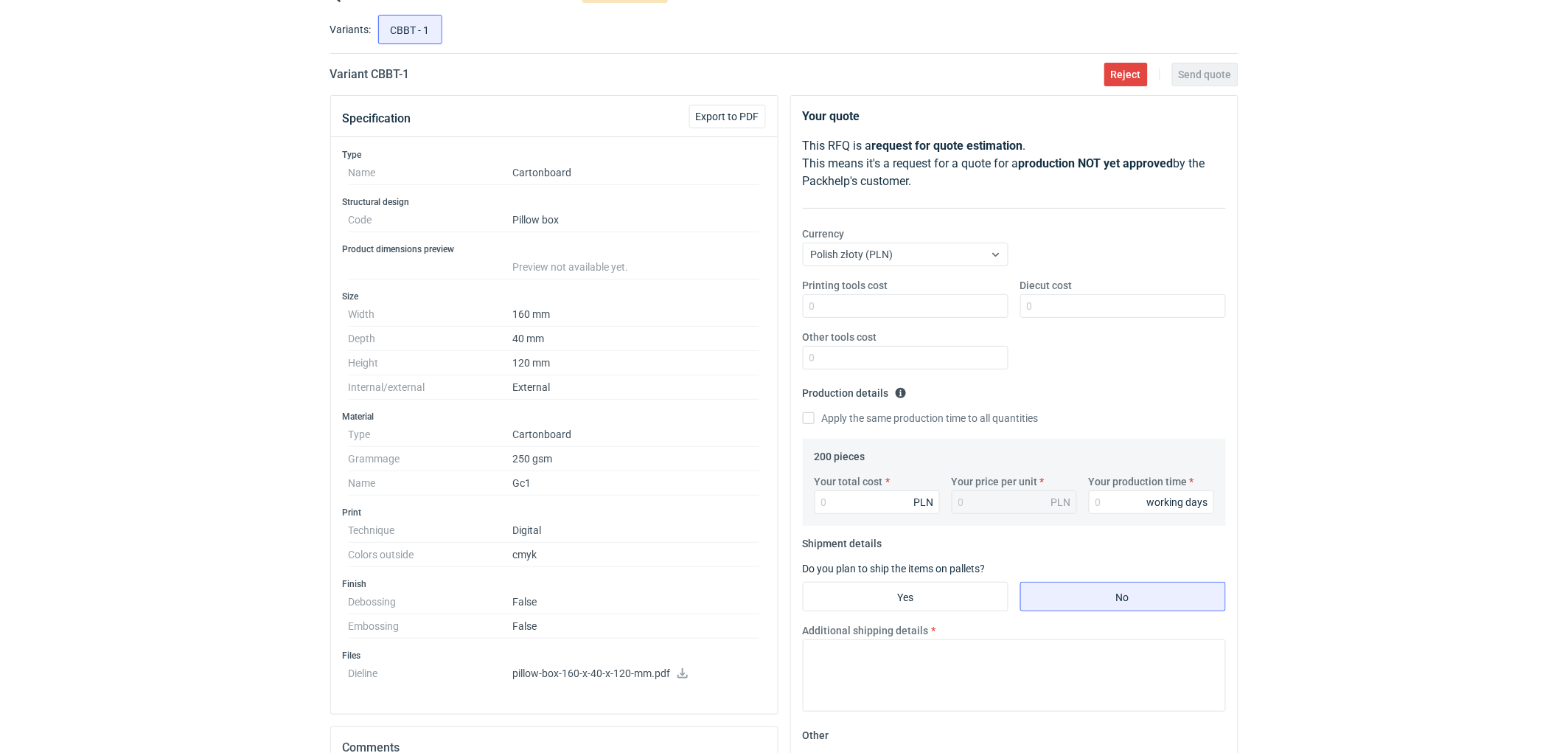
click at [251, 427] on div "RFQs Specs Designs Items Orders Customers Tools Analytics 11 99+ EM [PERSON_NAM…" at bounding box center [784, 303] width 1568 height 753
click at [109, 223] on div "RFQs Specs Designs Items Orders Customers Tools Analytics 11 99+ EM [PERSON_NAM…" at bounding box center [784, 303] width 1568 height 753
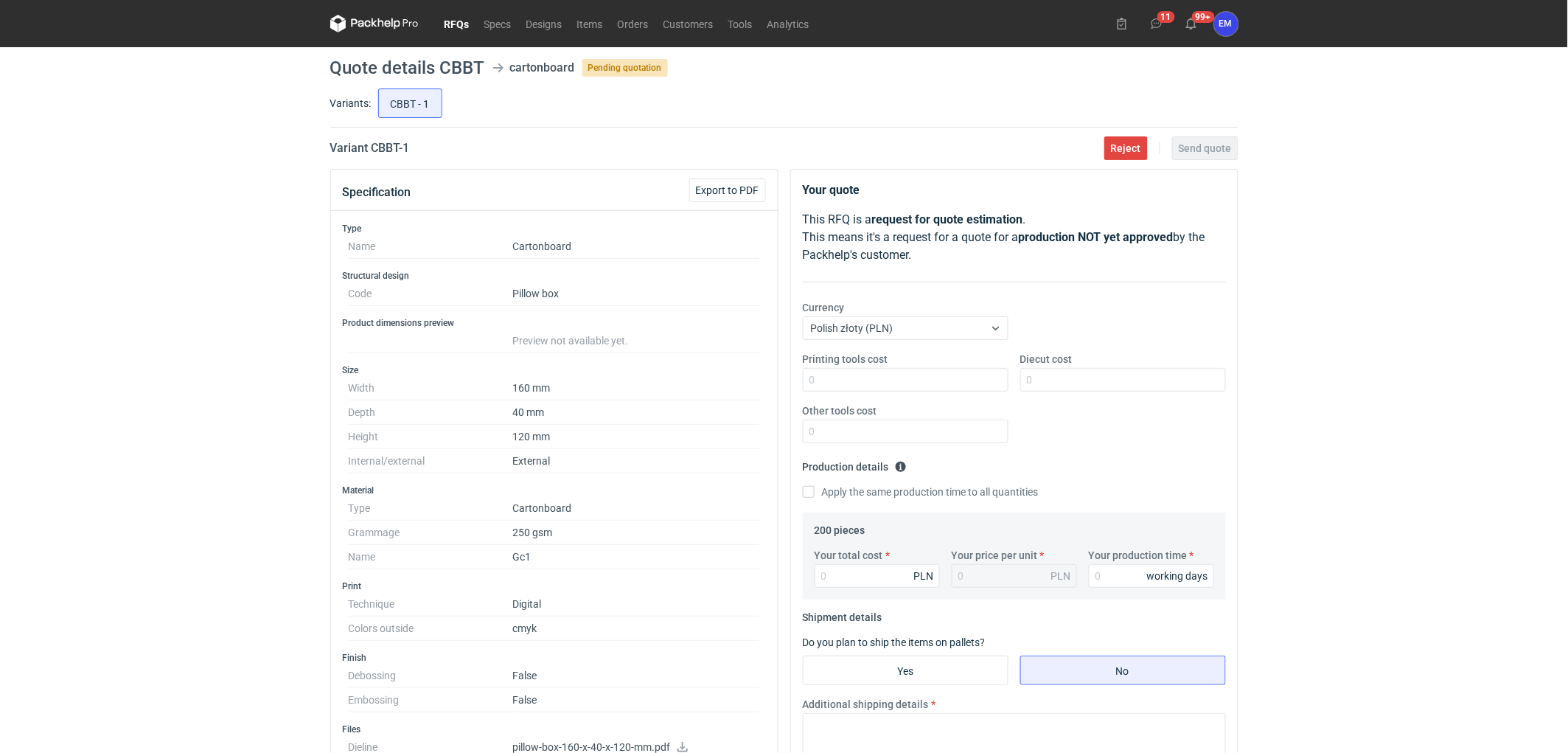
click at [87, 299] on div "RFQs Specs Designs Items Orders Customers Tools Analytics 11 99+ EM [PERSON_NAM…" at bounding box center [784, 376] width 1568 height 753
click at [445, 24] on link "RFQs" at bounding box center [457, 24] width 40 height 18
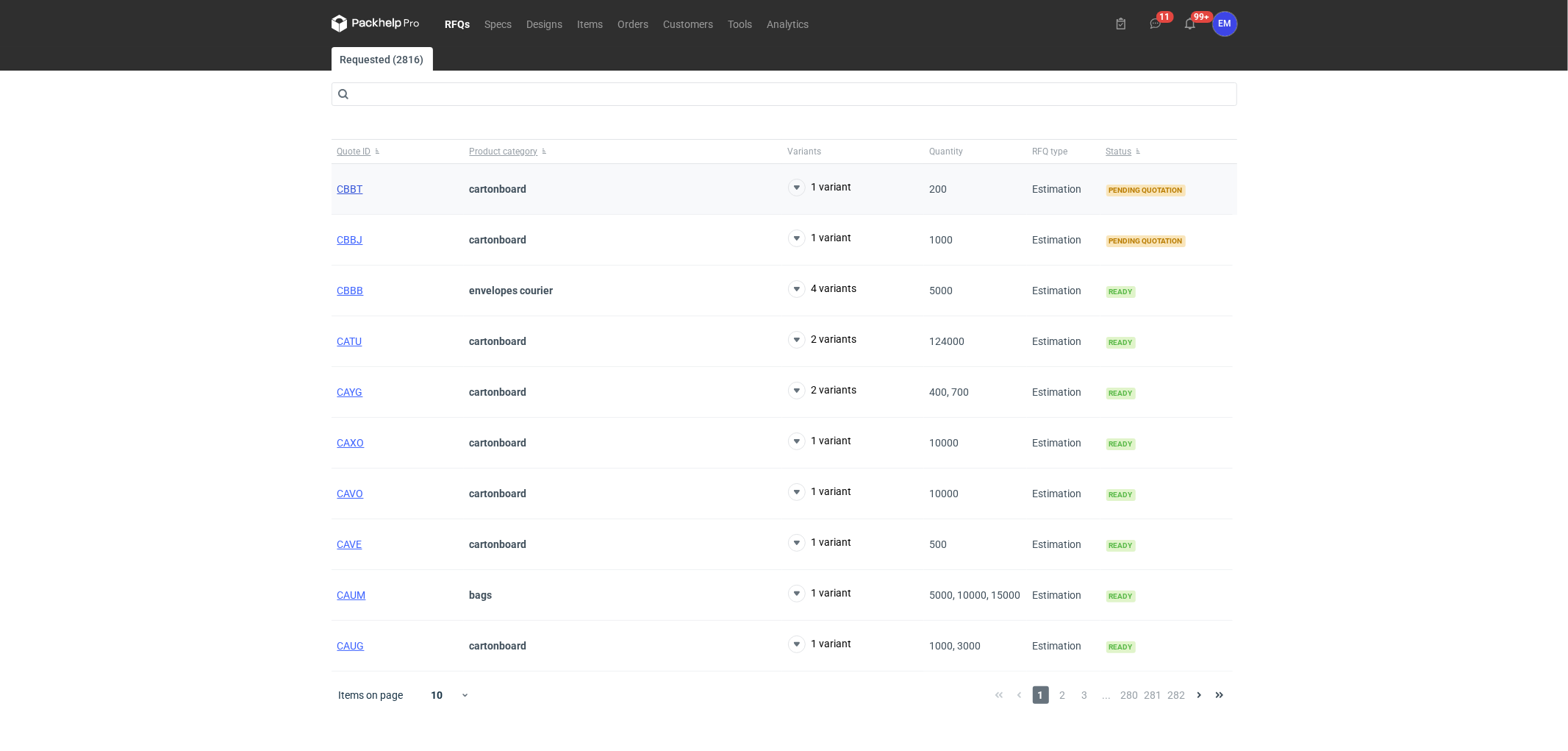
click at [354, 187] on span "CBBT" at bounding box center [350, 189] width 25 height 12
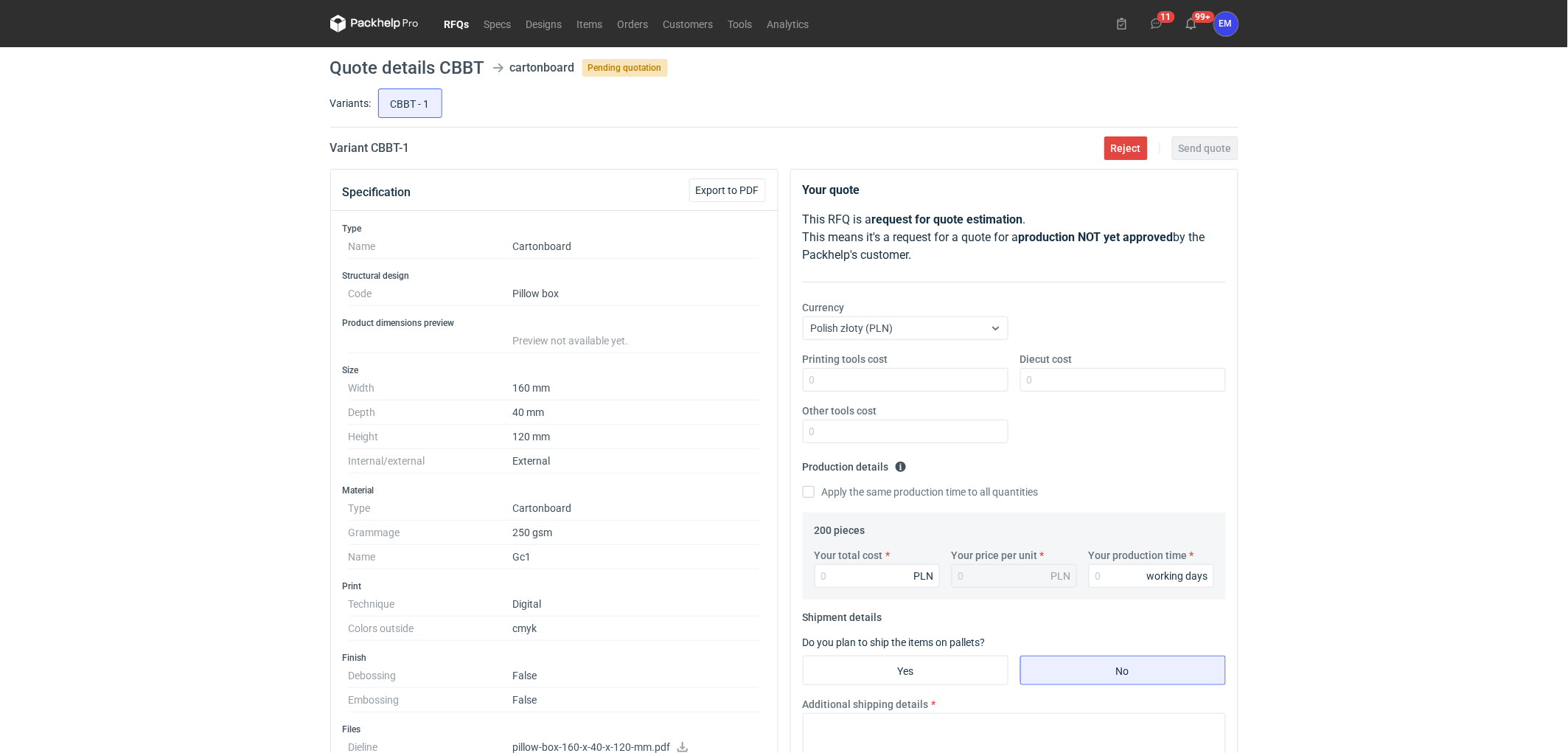
click at [98, 362] on div "RFQs Specs Designs Items Orders Customers Tools Analytics 11 99+ EM [PERSON_NAM…" at bounding box center [784, 376] width 1568 height 753
click at [212, 290] on div "RFQs Specs Designs Items Orders Customers Tools Analytics 11 99+ EM [PERSON_NAM…" at bounding box center [784, 376] width 1568 height 753
click at [223, 313] on div "RFQs Specs Designs Items Orders Customers Tools Analytics 11 99+ EM [PERSON_NAM…" at bounding box center [784, 376] width 1568 height 753
click at [255, 251] on div "RFQs Specs Designs Items Orders Customers Tools Analytics 11 99+ EM [PERSON_NAM…" at bounding box center [784, 376] width 1568 height 753
click at [299, 233] on div "RFQs Specs Designs Items Orders Customers Tools Analytics 11 99+ EM [PERSON_NAM…" at bounding box center [784, 376] width 1568 height 753
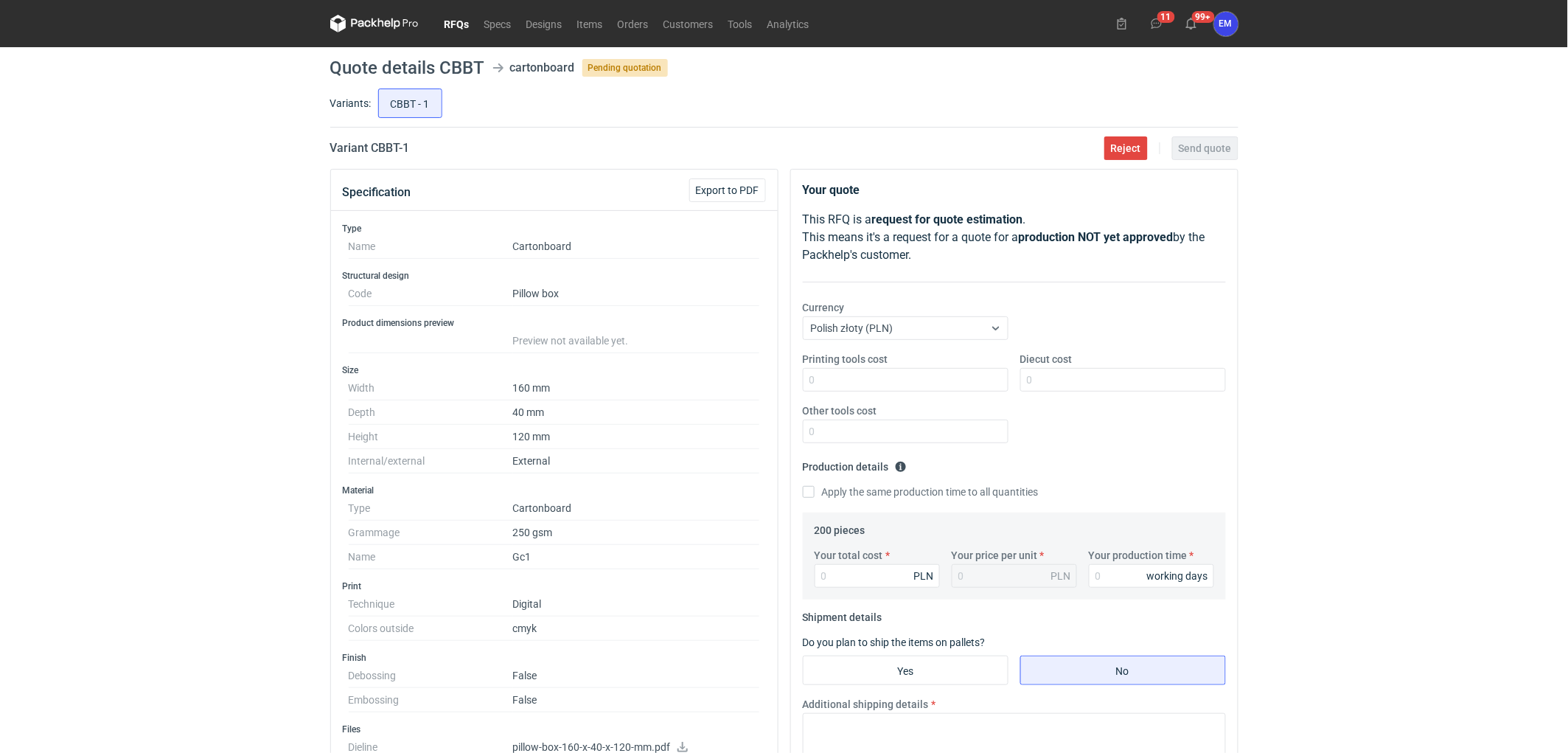
click at [304, 280] on div "RFQs Specs Designs Items Orders Customers Tools Analytics 11 99+ EM [PERSON_NAM…" at bounding box center [784, 376] width 1568 height 753
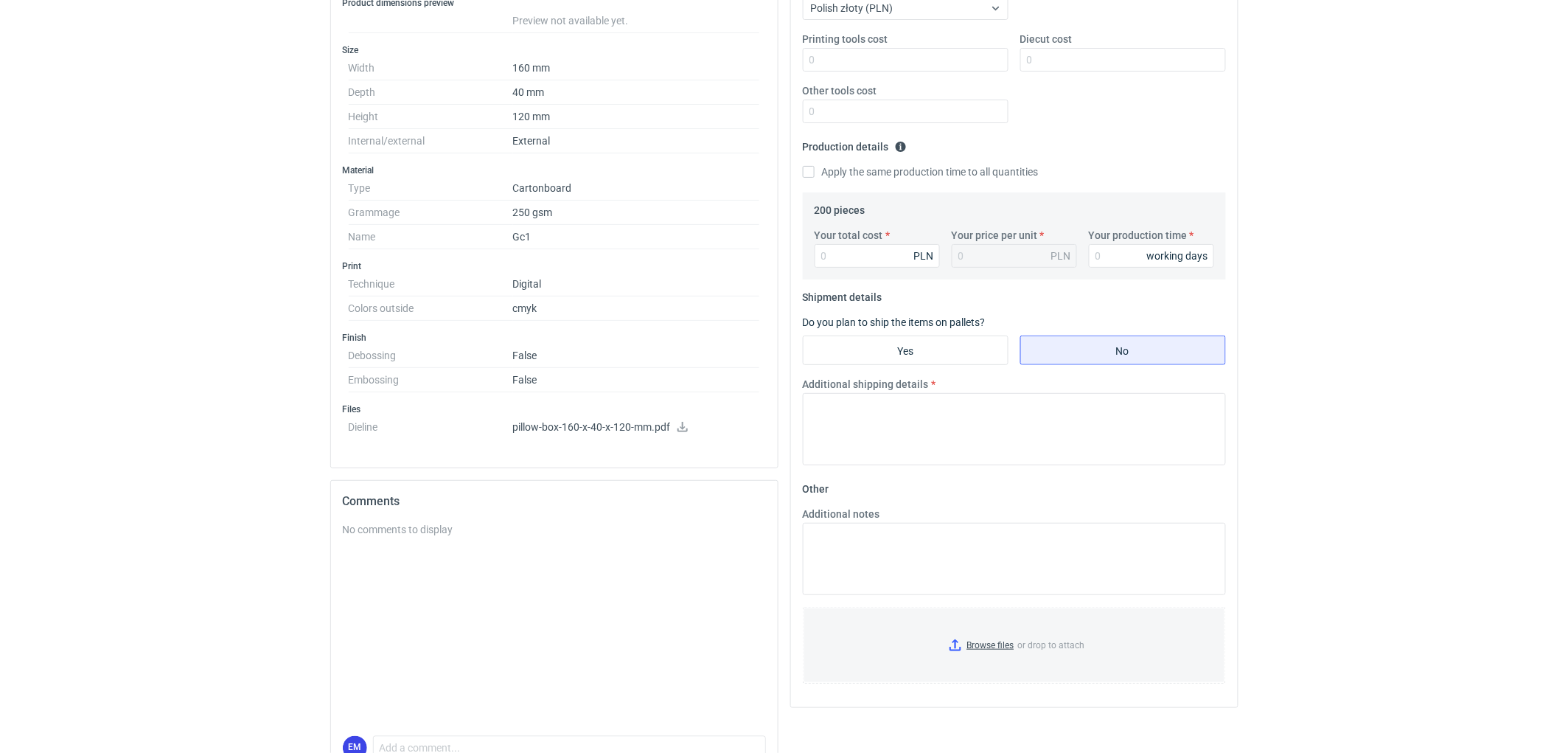
scroll to position [401, 0]
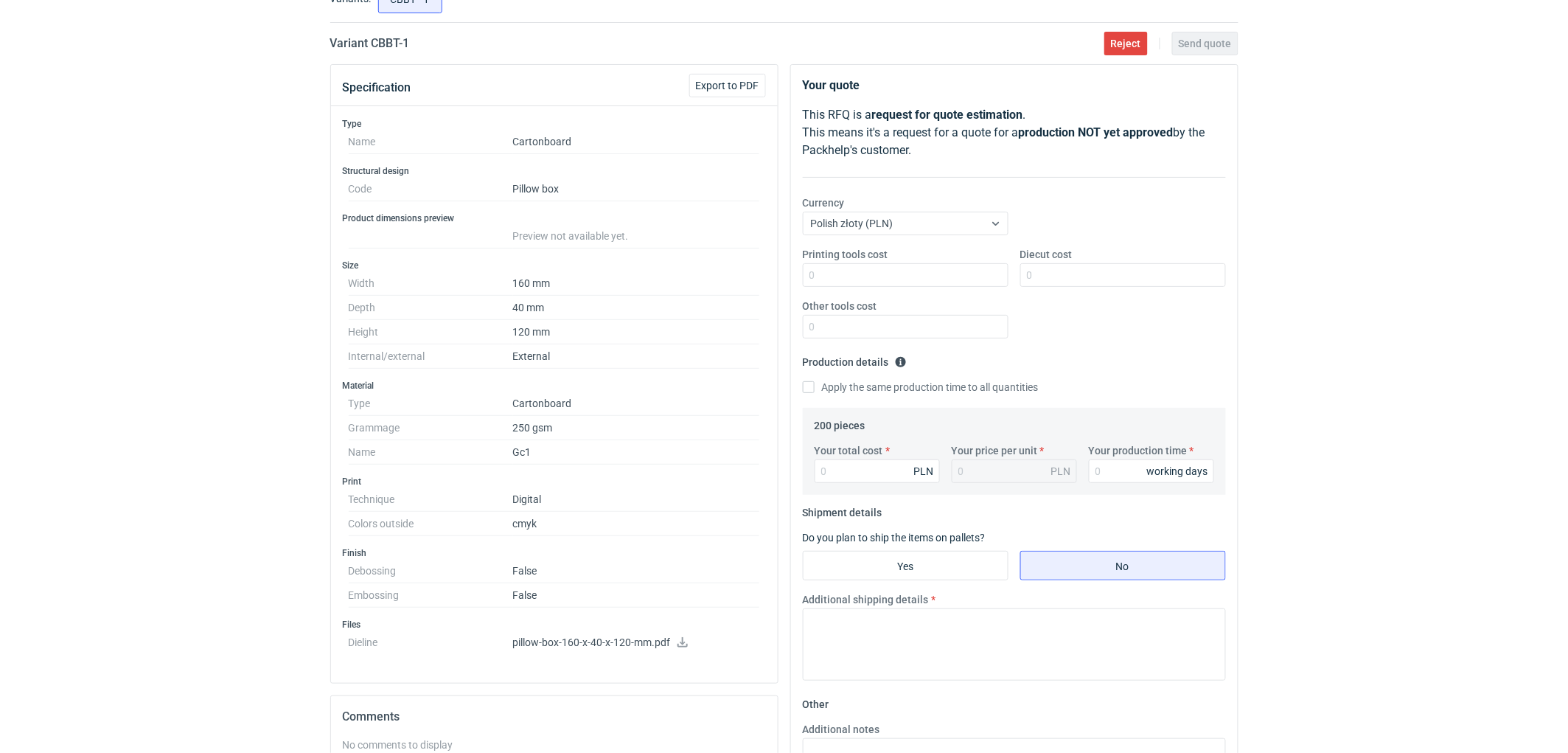
scroll to position [0, 0]
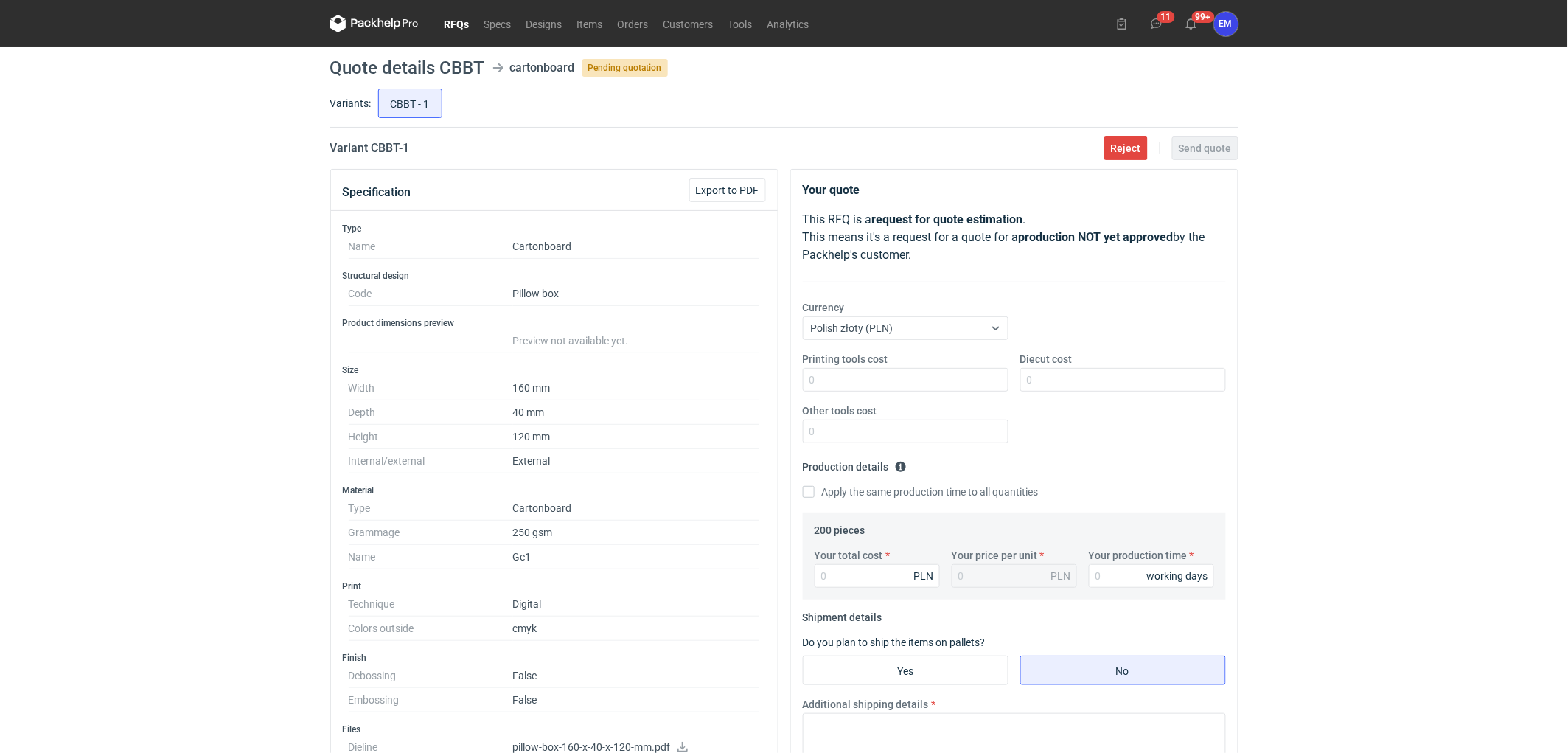
drag, startPoint x: 203, startPoint y: 408, endPoint x: 230, endPoint y: 407, distance: 27.0
click at [203, 407] on div "RFQs Specs Designs Items Orders Customers Tools Analytics 11 99+ EM [PERSON_NAM…" at bounding box center [784, 376] width 1568 height 753
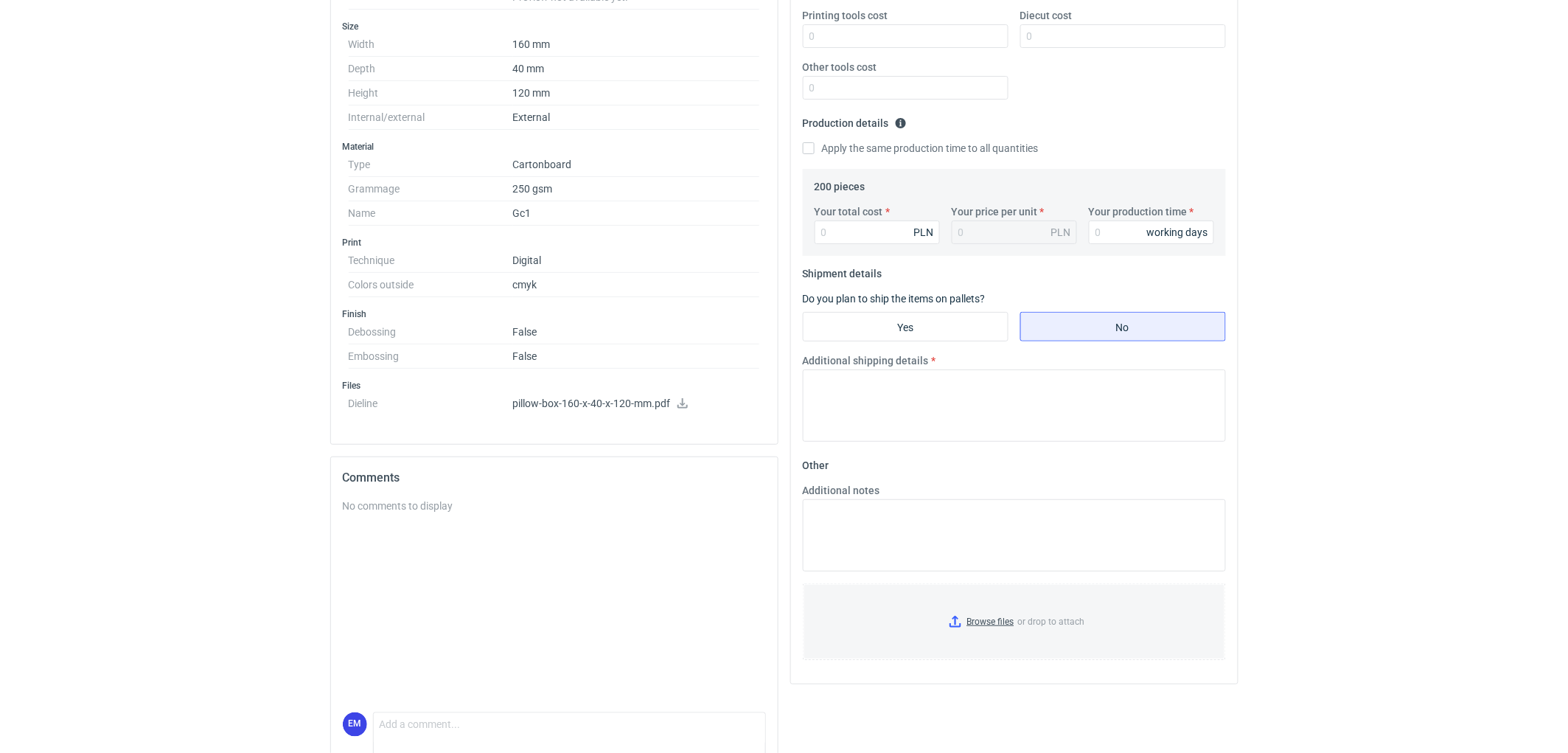
scroll to position [401, 0]
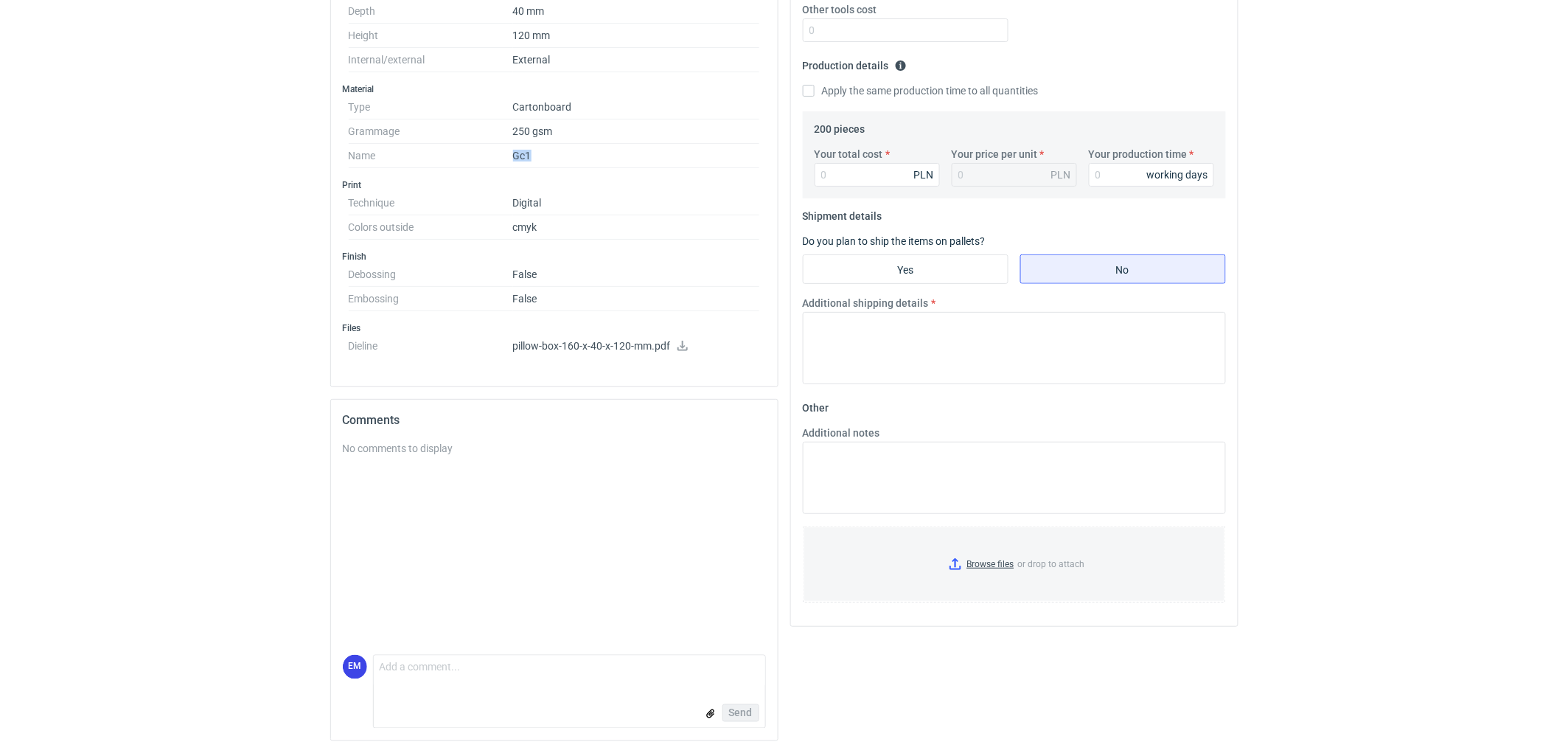
drag, startPoint x: 514, startPoint y: 155, endPoint x: 569, endPoint y: 153, distance: 55.0
click at [569, 153] on dd "Gc1" at bounding box center [637, 156] width 247 height 25
click at [575, 149] on dd "Gc1" at bounding box center [637, 156] width 247 height 25
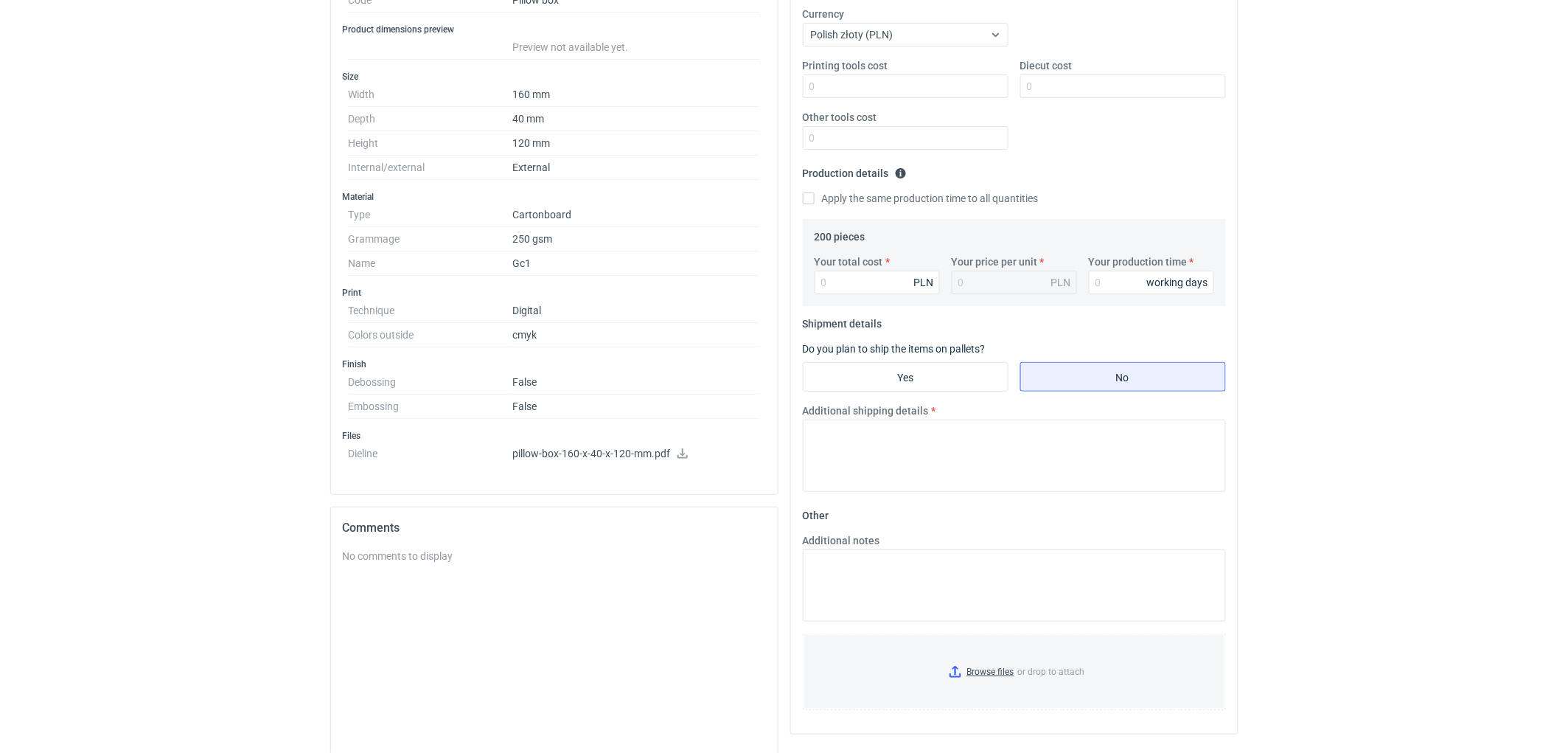
scroll to position [156, 0]
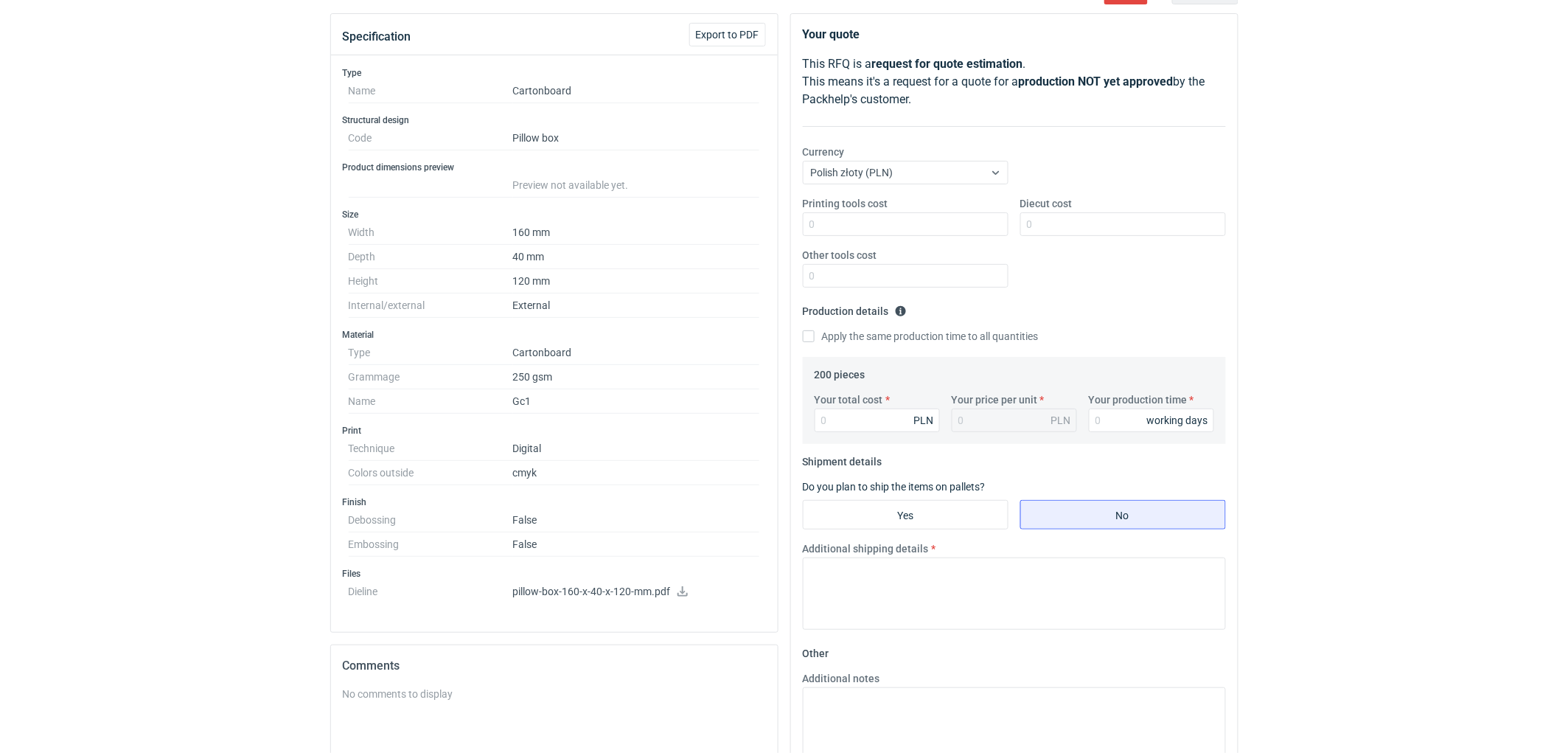
click at [612, 175] on dd "Preview not available yet." at bounding box center [637, 185] width 247 height 25
click at [686, 167] on h3 "Product dimensions preview" at bounding box center [555, 168] width 423 height 12
click at [173, 214] on div "RFQs Specs Designs Items Orders Customers Tools Analytics 11 99+ EM [PERSON_NAM…" at bounding box center [784, 221] width 1568 height 753
click at [173, 213] on div "RFQs Specs Designs Items Orders Customers Tools Analytics 11 99+ EM [PERSON_NAM…" at bounding box center [784, 221] width 1568 height 753
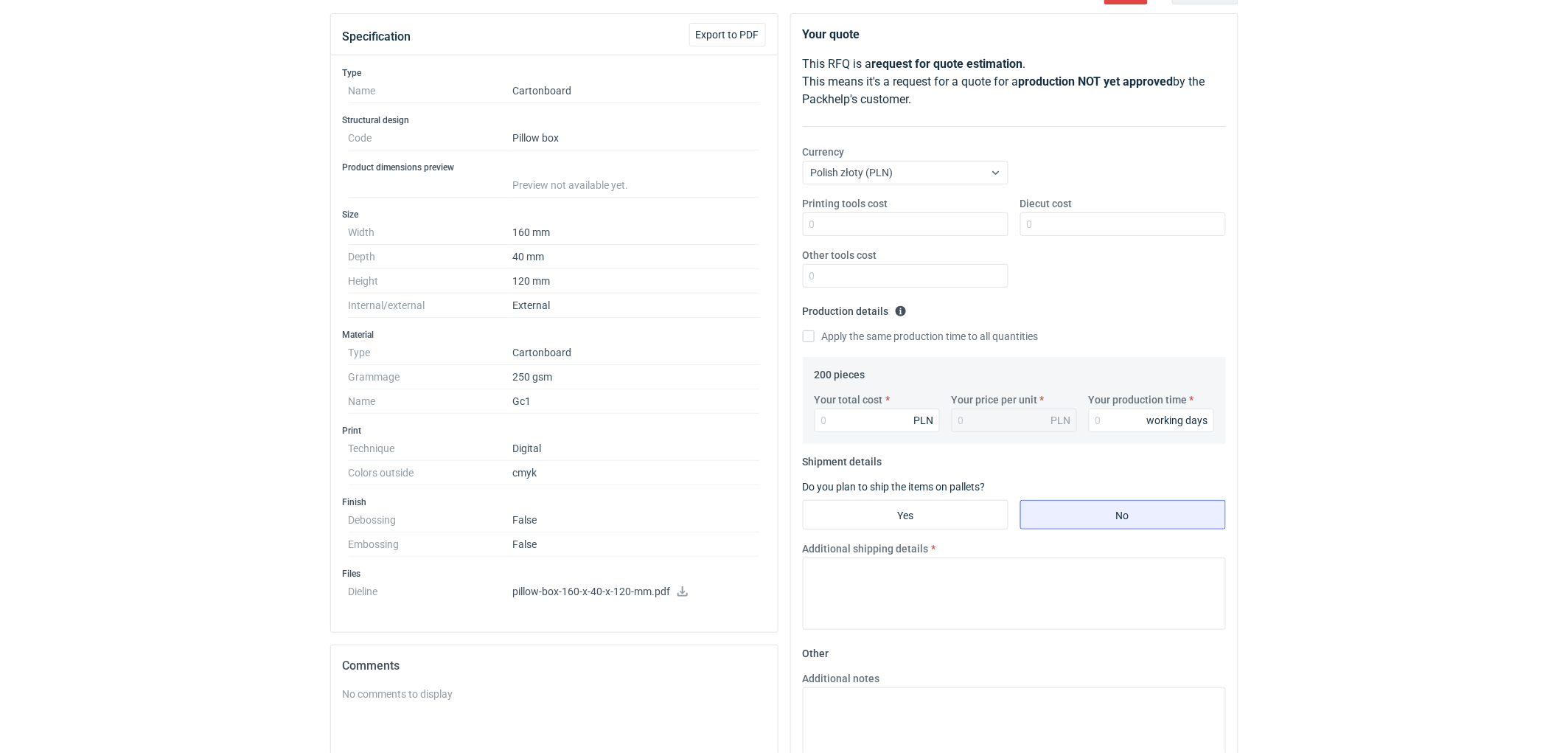
click at [248, 349] on div "RFQs Specs Designs Items Orders Customers Tools Analytics 11 99+ EM [PERSON_NAM…" at bounding box center [784, 221] width 1568 height 753
drag, startPoint x: 248, startPoint y: 363, endPoint x: 275, endPoint y: 353, distance: 28.8
click at [243, 363] on div "RFQs Specs Designs Items Orders Customers Tools Analytics 11 99+ EM [PERSON_NAM…" at bounding box center [784, 221] width 1568 height 753
drag, startPoint x: 516, startPoint y: 88, endPoint x: 600, endPoint y: 79, distance: 84.5
click at [600, 79] on dd "Cartonboard" at bounding box center [637, 90] width 247 height 25
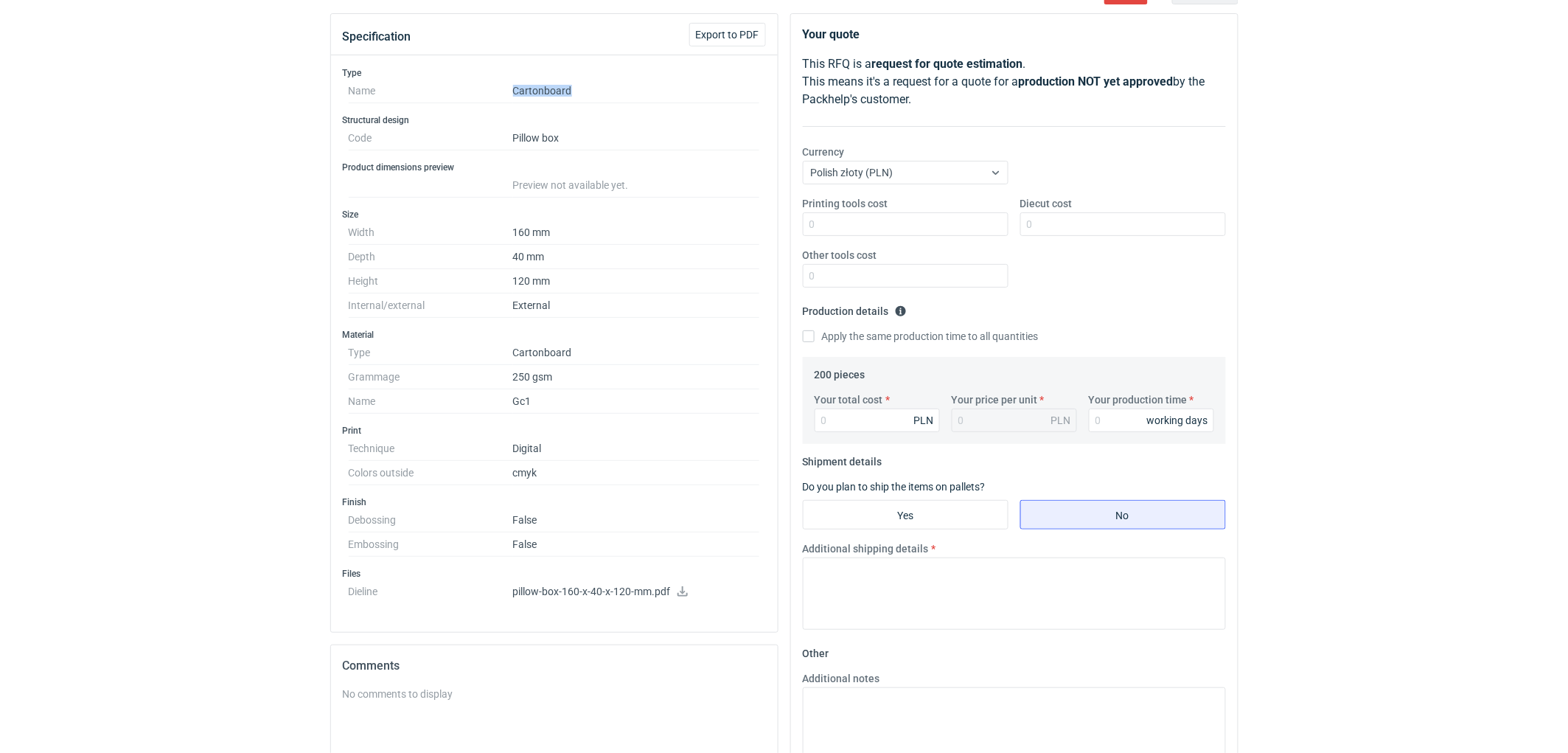
click at [599, 81] on dd "Cartonboard" at bounding box center [637, 90] width 247 height 25
click at [172, 352] on div "RFQs Specs Designs Items Orders Customers Tools Analytics 11 99+ EM [PERSON_NAM…" at bounding box center [784, 221] width 1568 height 753
click at [605, 384] on dd "250 gsm" at bounding box center [637, 376] width 247 height 25
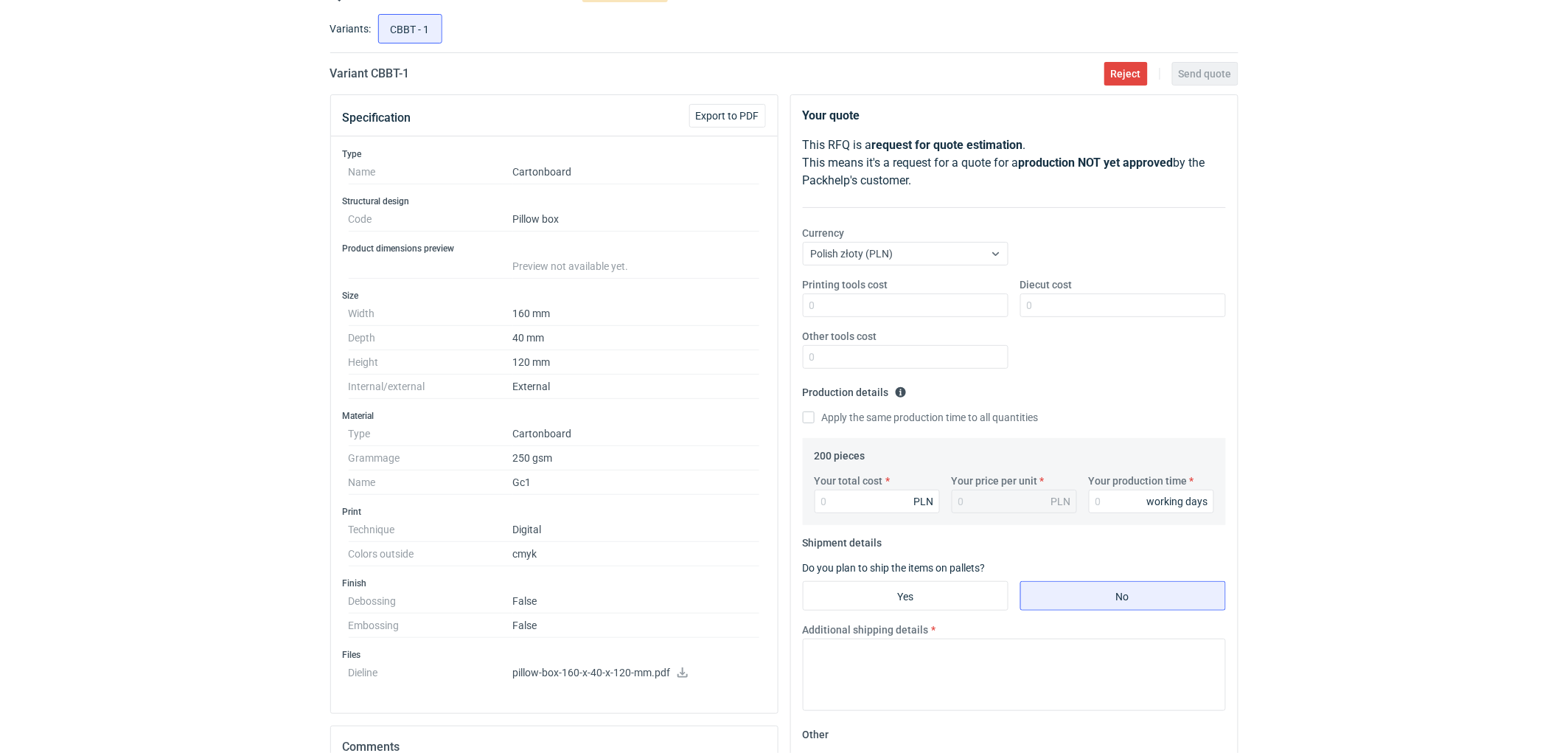
scroll to position [0, 0]
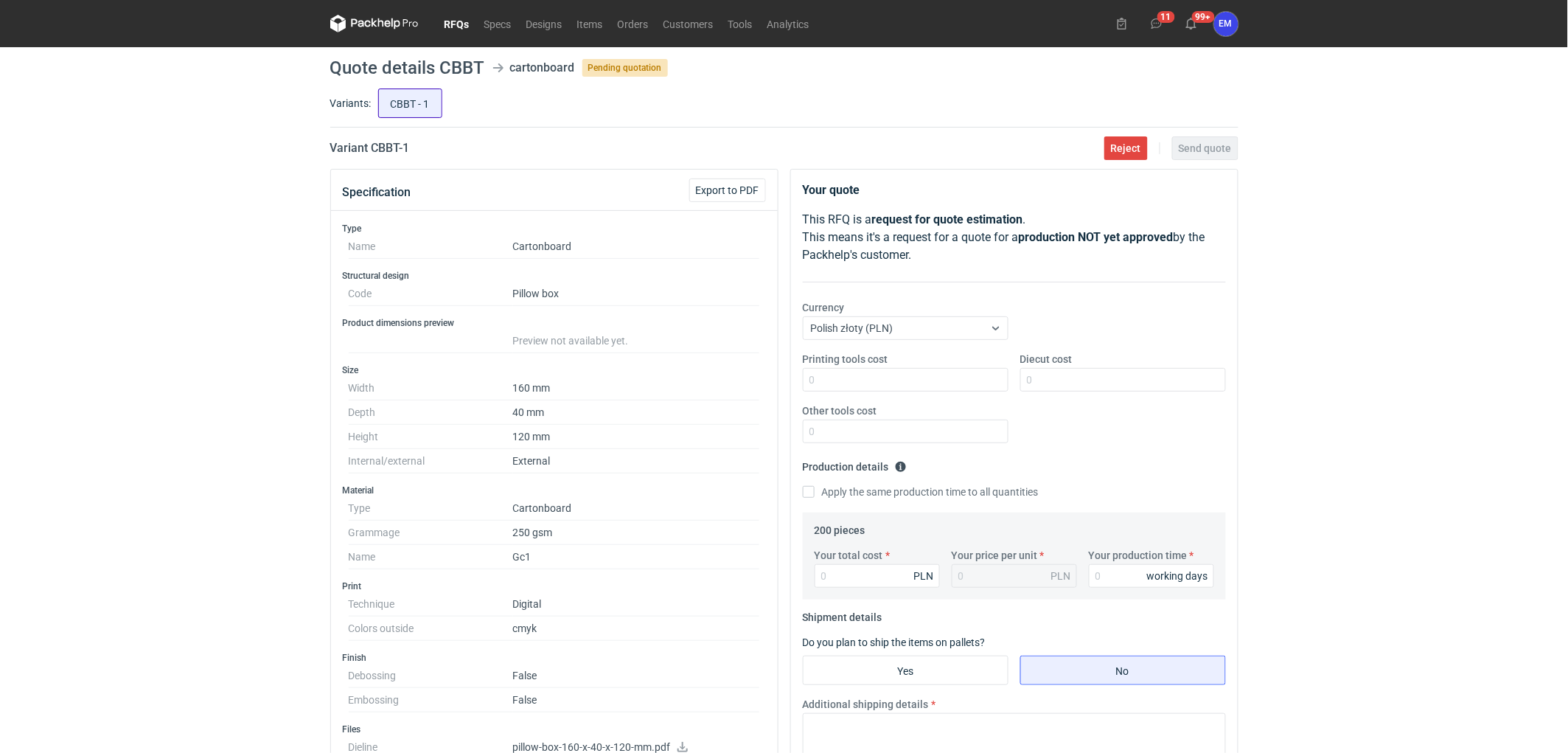
click at [404, 97] on input "CBBT - 1" at bounding box center [411, 103] width 63 height 28
radio input "true"
click at [48, 448] on div "RFQs Specs Designs Items Orders Customers Tools Analytics 11 99+ EM [PERSON_NAM…" at bounding box center [784, 376] width 1568 height 753
drag, startPoint x: 1428, startPoint y: 387, endPoint x: 1271, endPoint y: 246, distance: 211.0
click at [1397, 352] on div "RFQs Specs Designs Items Orders Customers Tools Analytics 11 99+ EM [PERSON_NAM…" at bounding box center [784, 376] width 1568 height 753
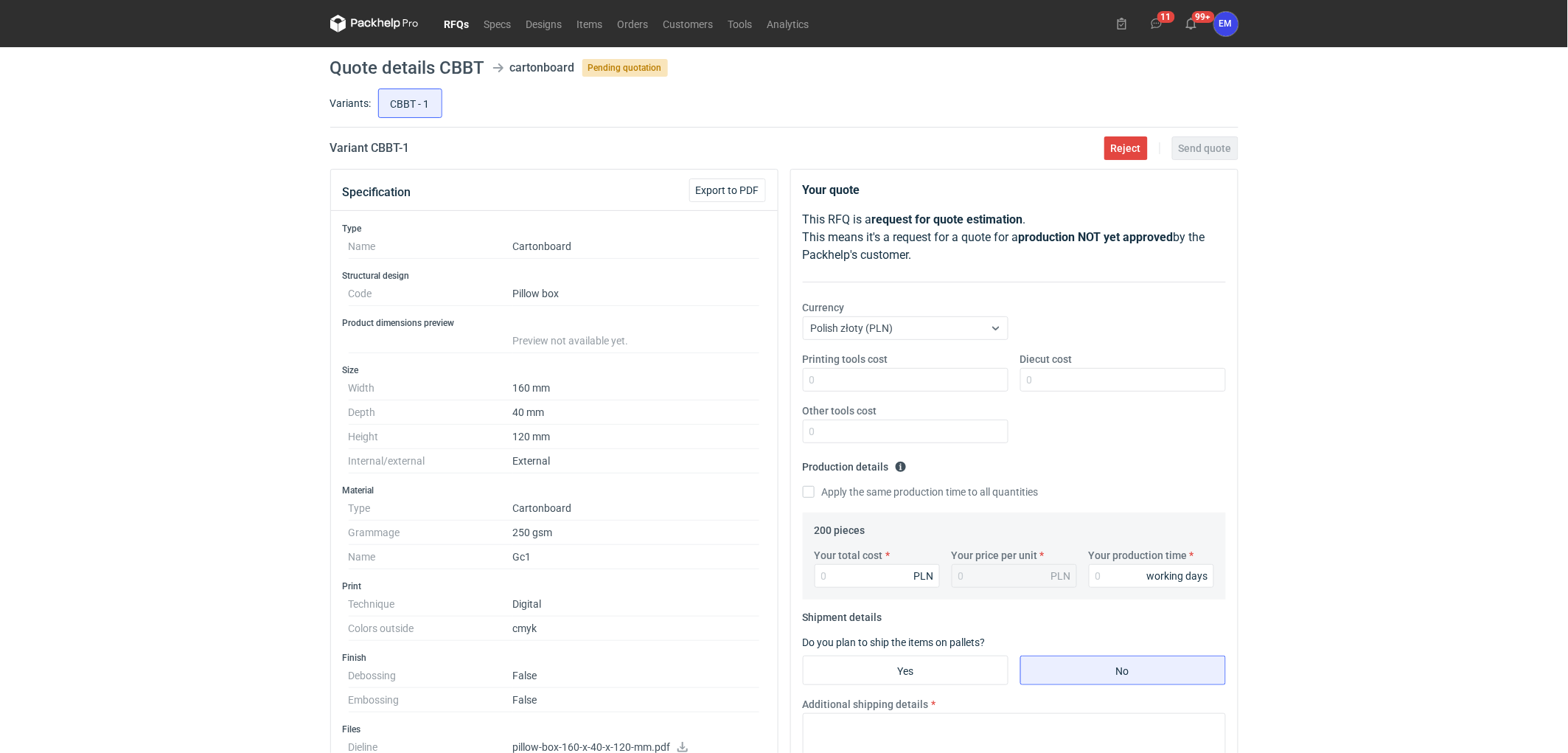
click at [447, 20] on link "RFQs" at bounding box center [457, 24] width 40 height 18
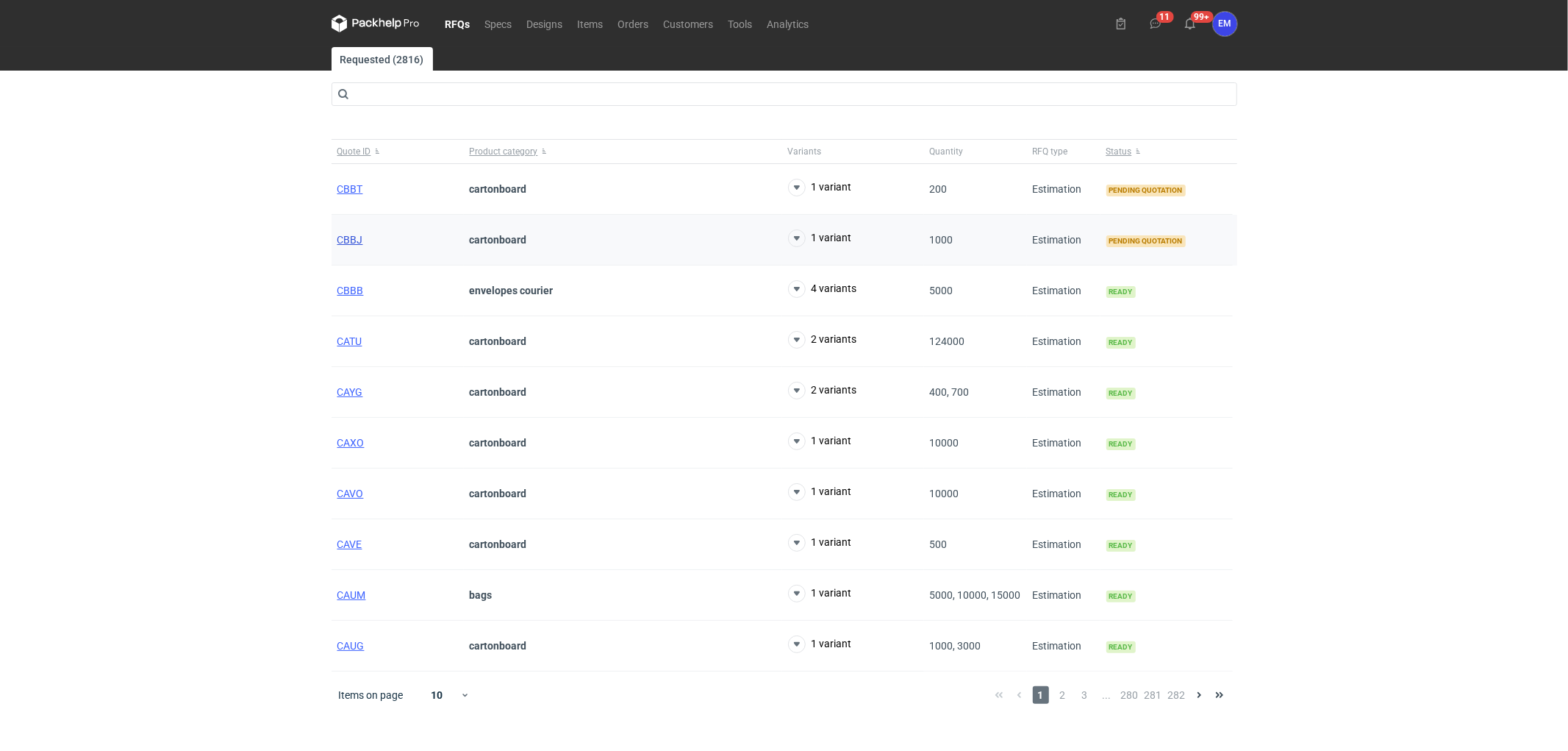
click at [338, 243] on span "CBBJ" at bounding box center [350, 240] width 25 height 12
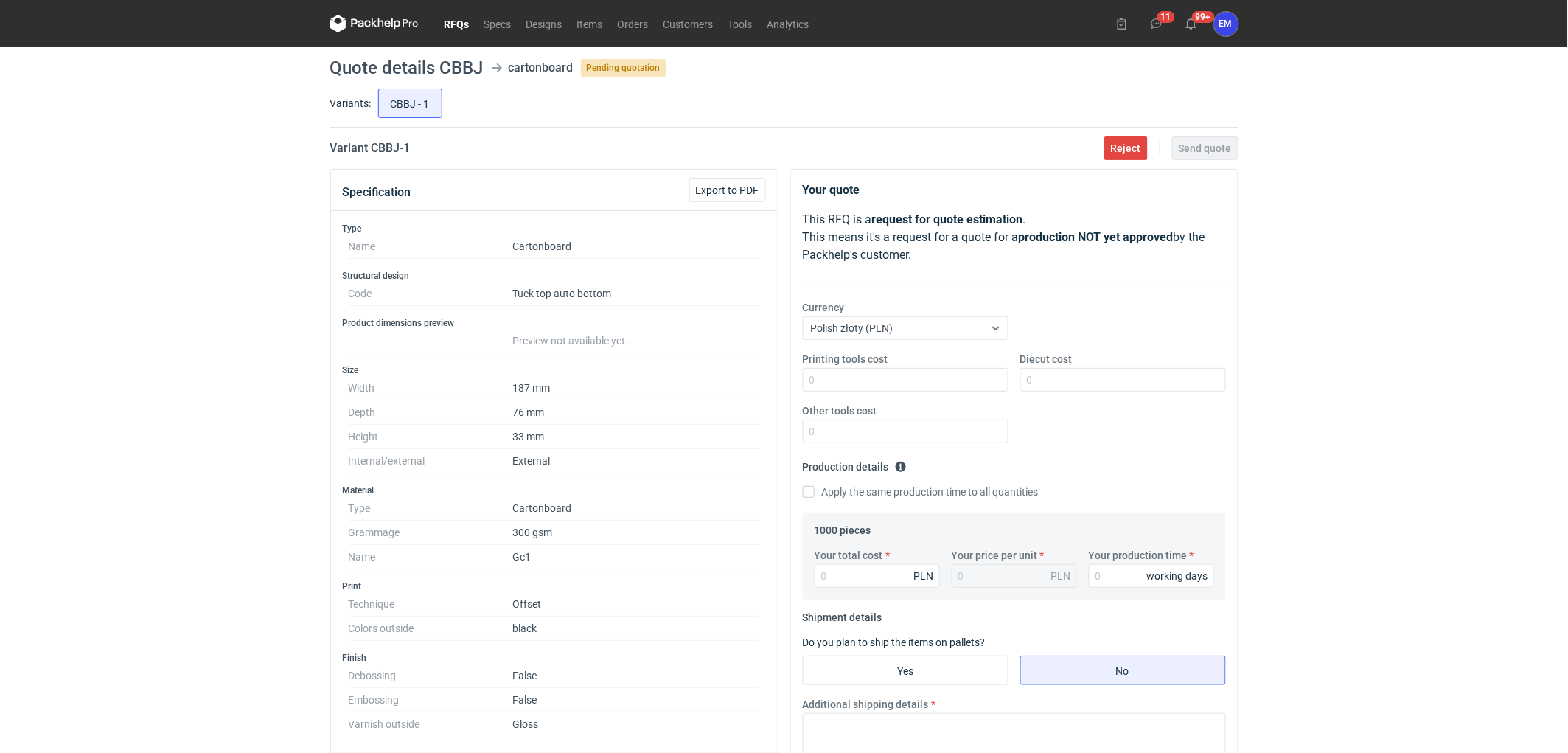
click at [462, 15] on link "RFQs" at bounding box center [457, 24] width 40 height 18
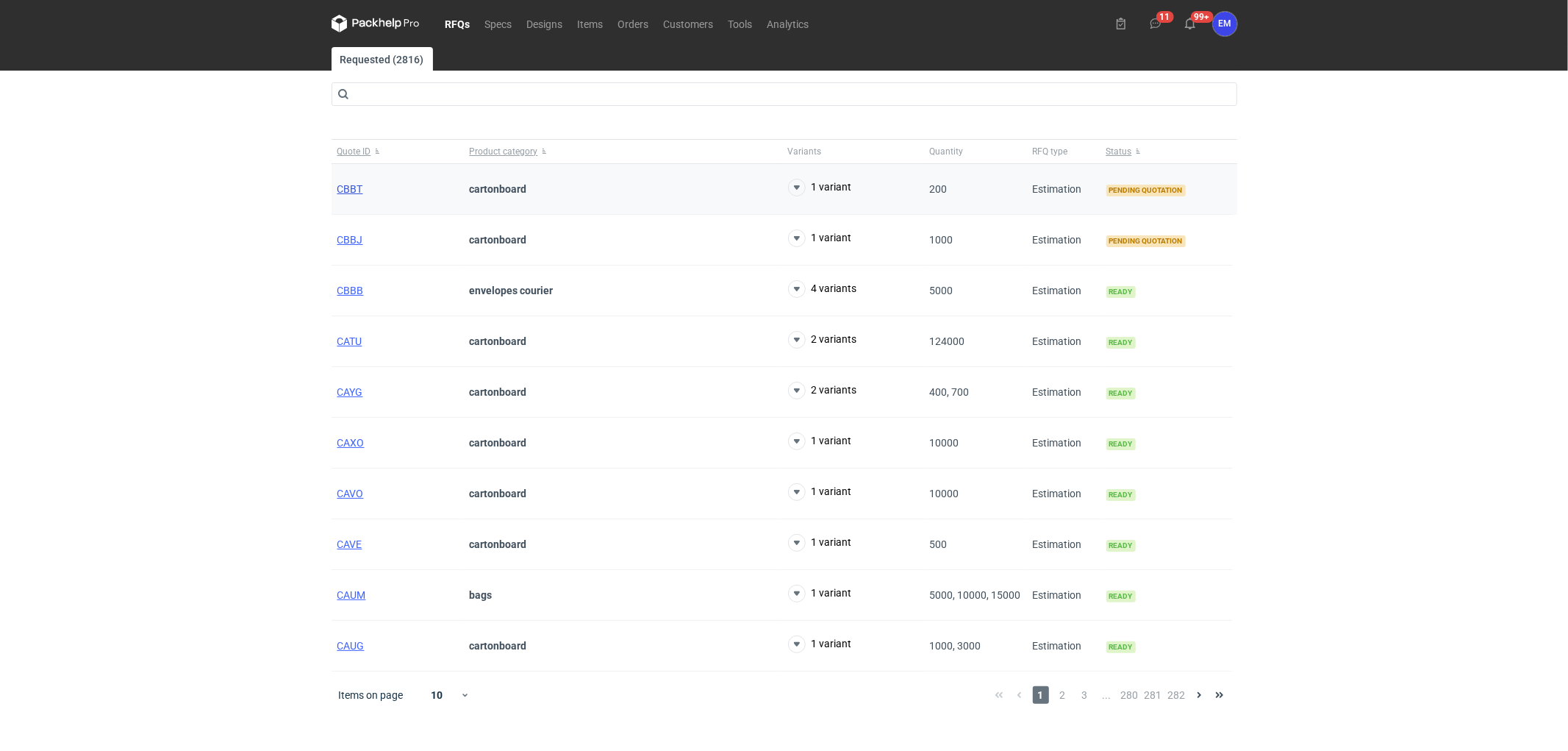
click at [353, 189] on span "CBBT" at bounding box center [350, 189] width 25 height 12
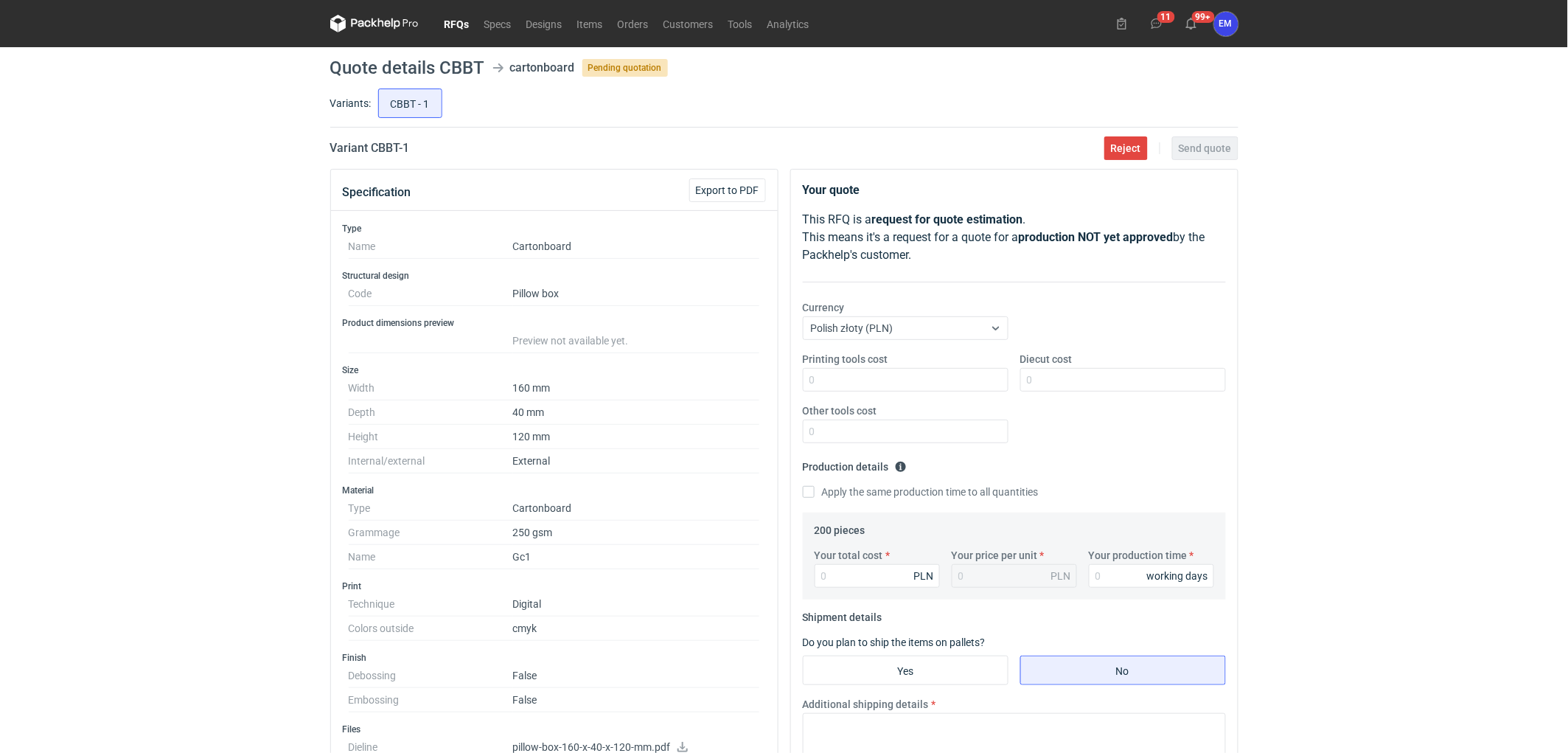
click at [271, 326] on div "RFQs Specs Designs Items Orders Customers Tools Analytics 11 99+ EM [PERSON_NAM…" at bounding box center [784, 376] width 1568 height 753
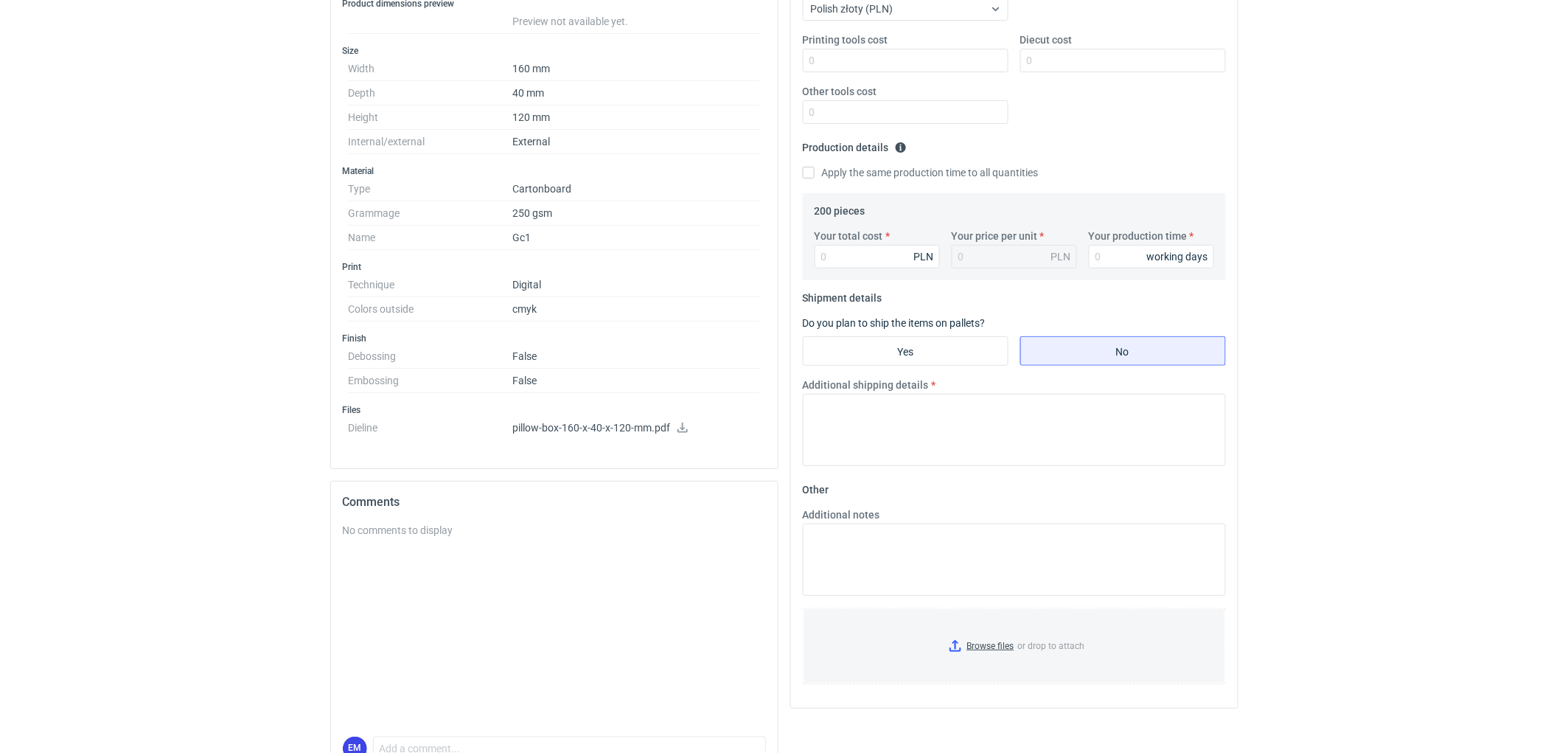
scroll to position [156, 0]
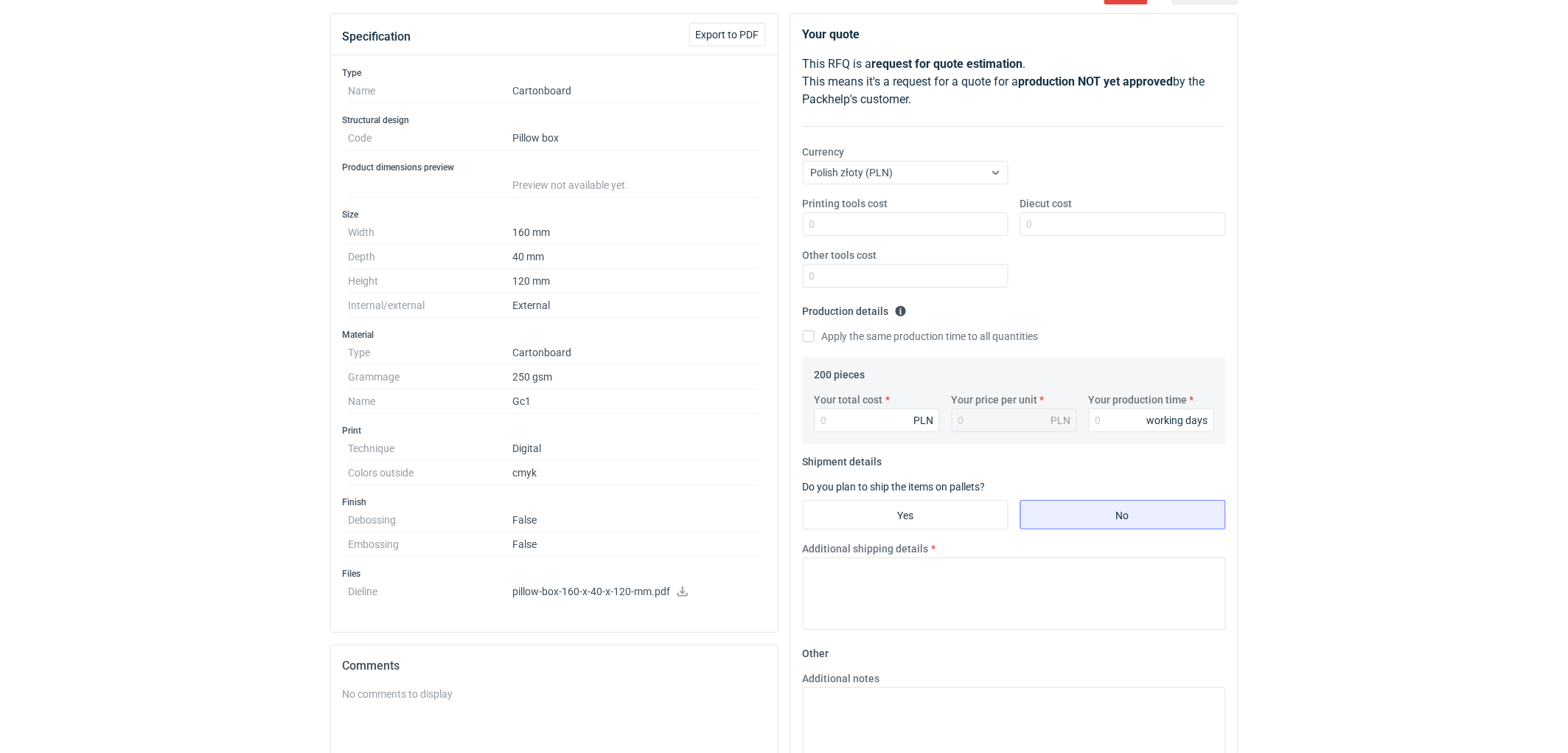
click at [541, 400] on dd "Gc1" at bounding box center [637, 401] width 247 height 25
drag, startPoint x: 238, startPoint y: 344, endPoint x: 525, endPoint y: 5, distance: 444.2
click at [258, 325] on div "RFQs Specs Designs Items Orders Customers Tools Analytics 11 99+ EM [PERSON_NAM…" at bounding box center [784, 221] width 1568 height 753
click at [122, 415] on div "RFQs Specs Designs Items Orders Customers Tools Analytics 11 99+ EM [PERSON_NAM…" at bounding box center [784, 221] width 1568 height 753
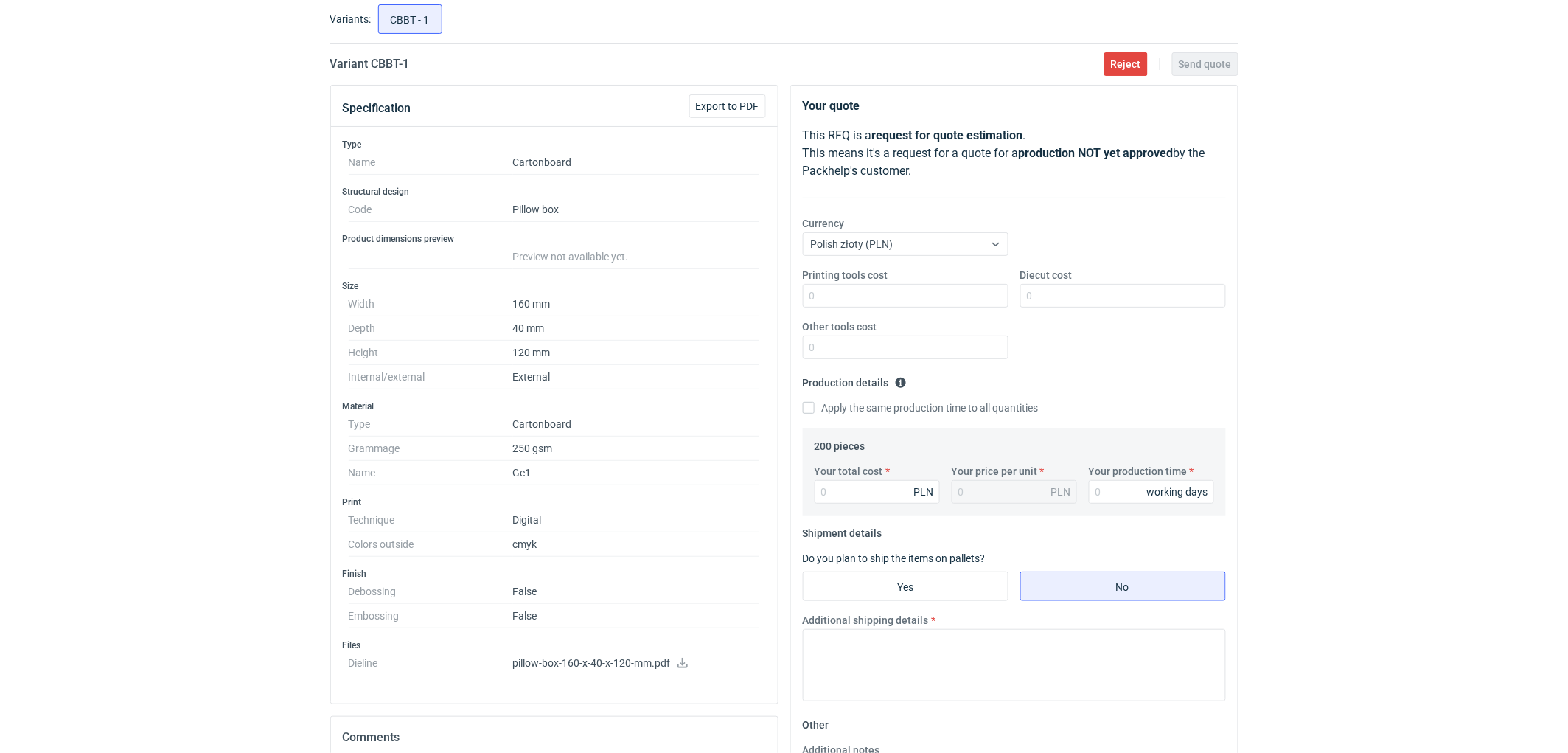
scroll to position [0, 0]
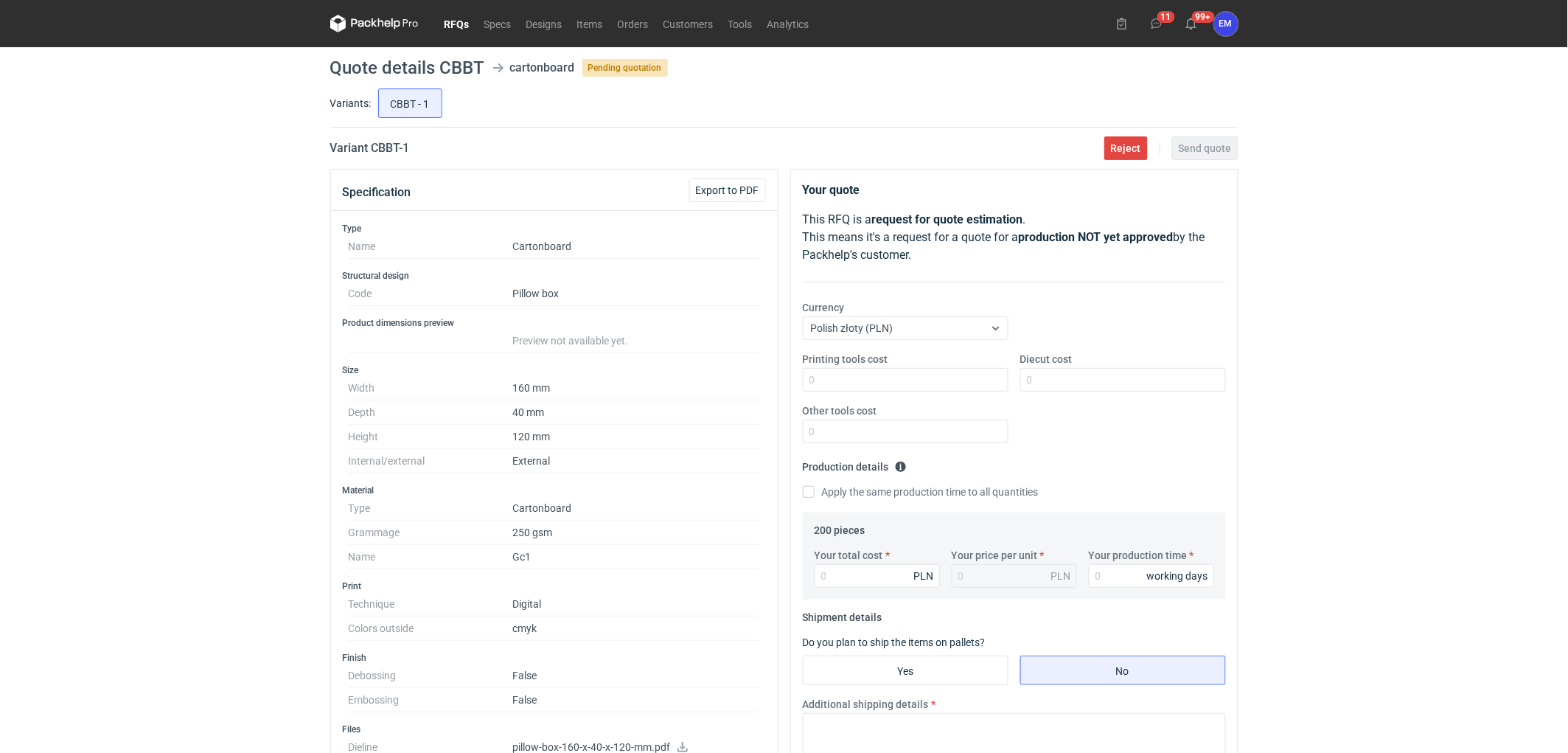
click at [448, 20] on link "RFQs" at bounding box center [457, 24] width 40 height 18
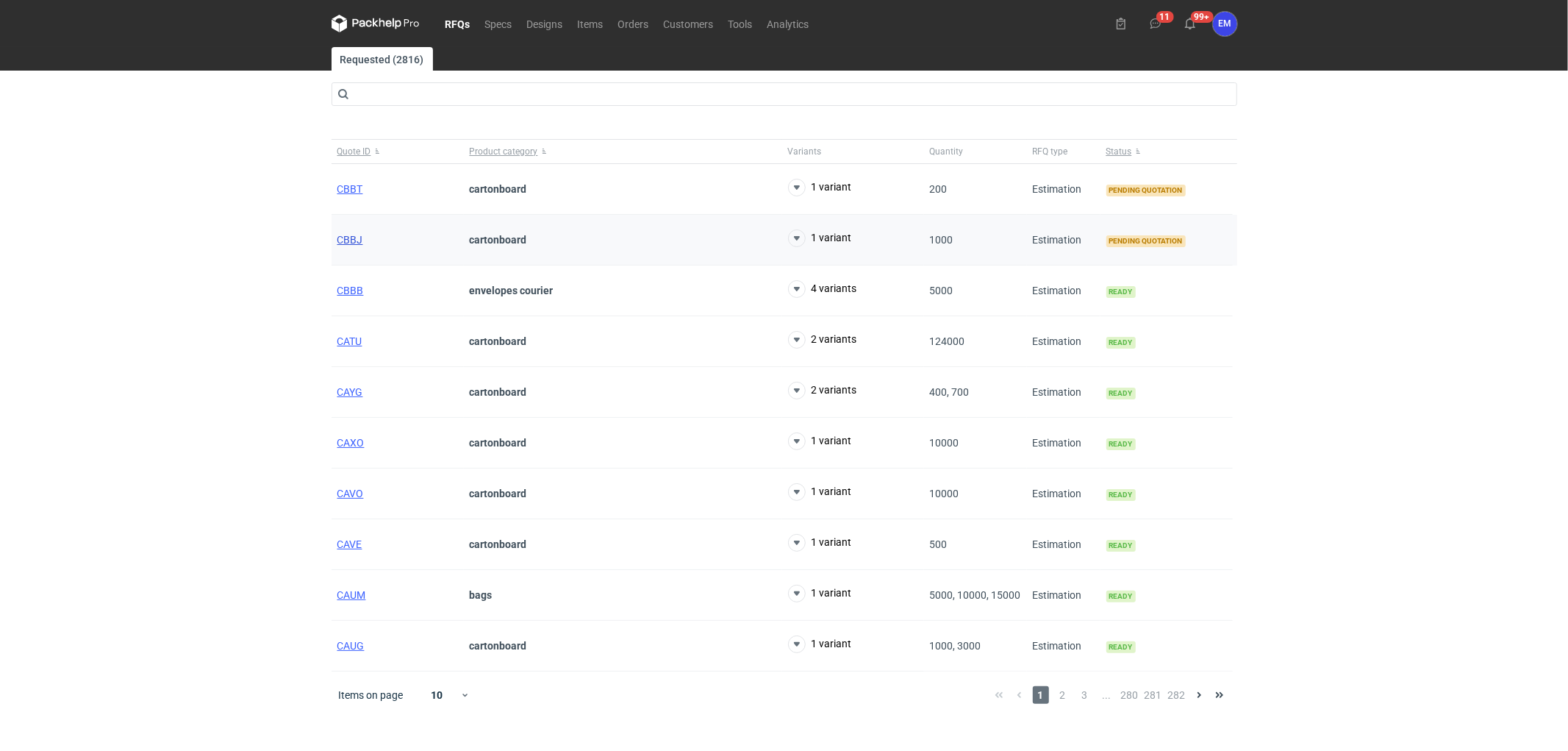
click at [346, 237] on span "CBBJ" at bounding box center [350, 240] width 25 height 12
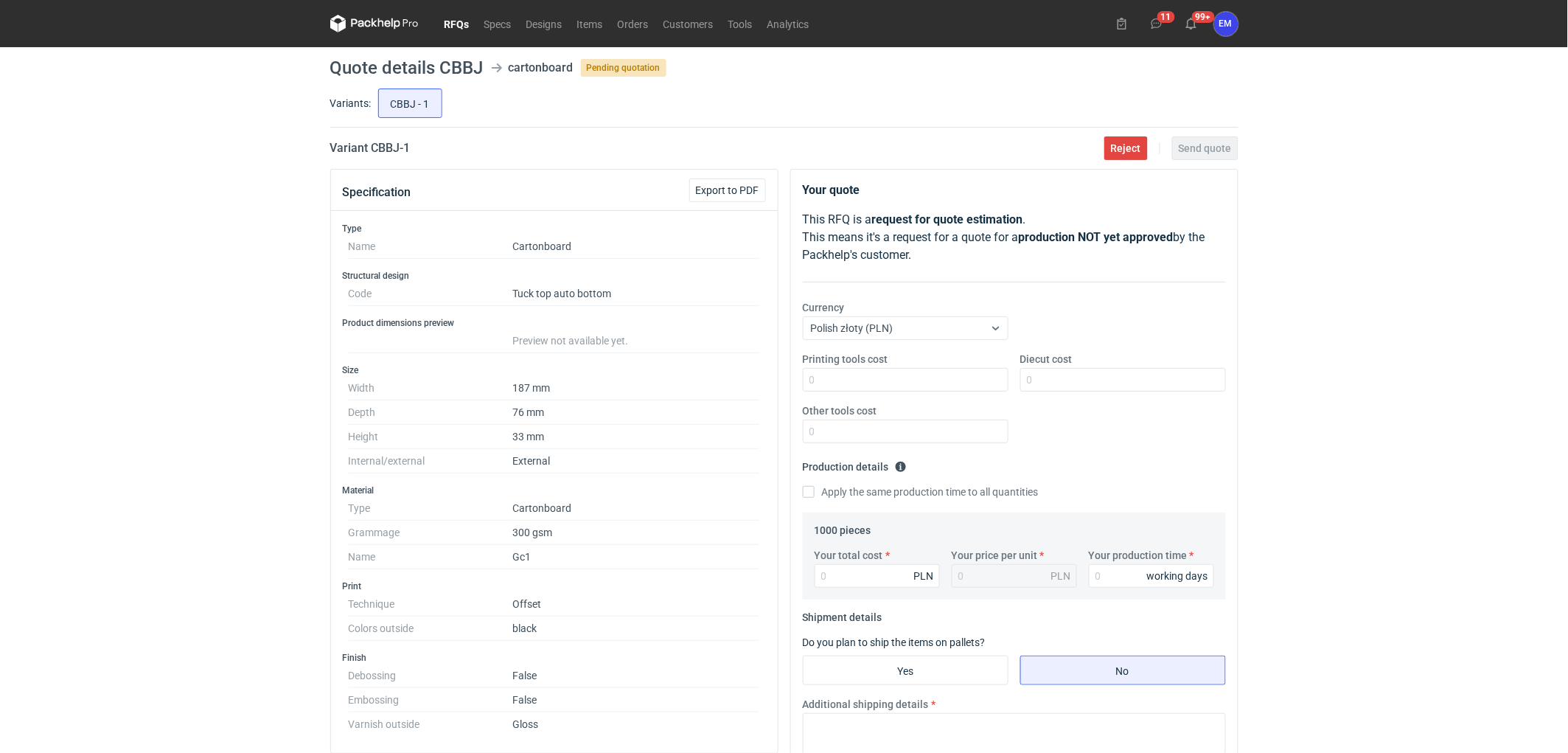
scroll to position [367, 0]
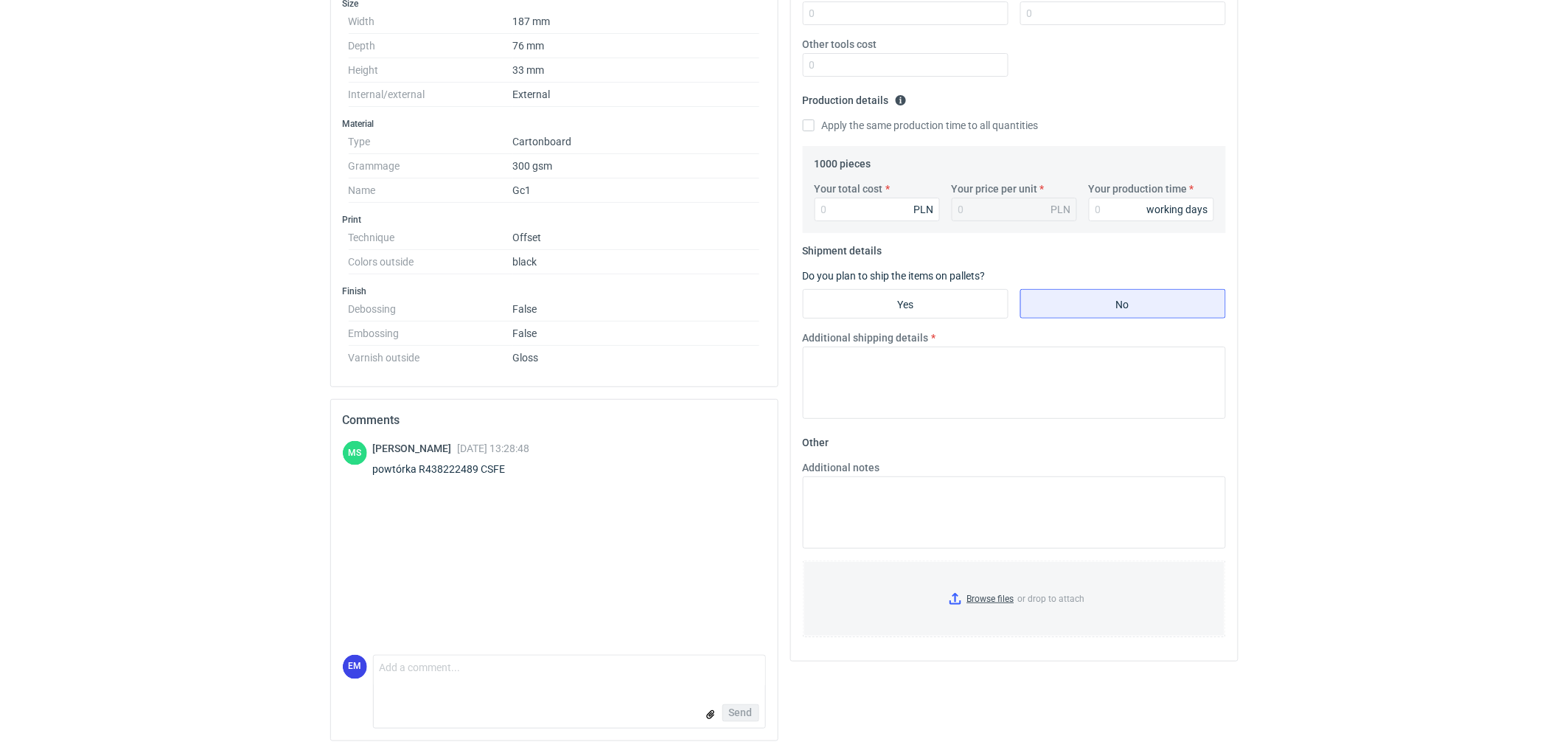
click at [126, 347] on div "RFQs Specs Designs Items Orders Customers Tools Analytics 11 99+ EM [PERSON_NAM…" at bounding box center [784, 10] width 1568 height 753
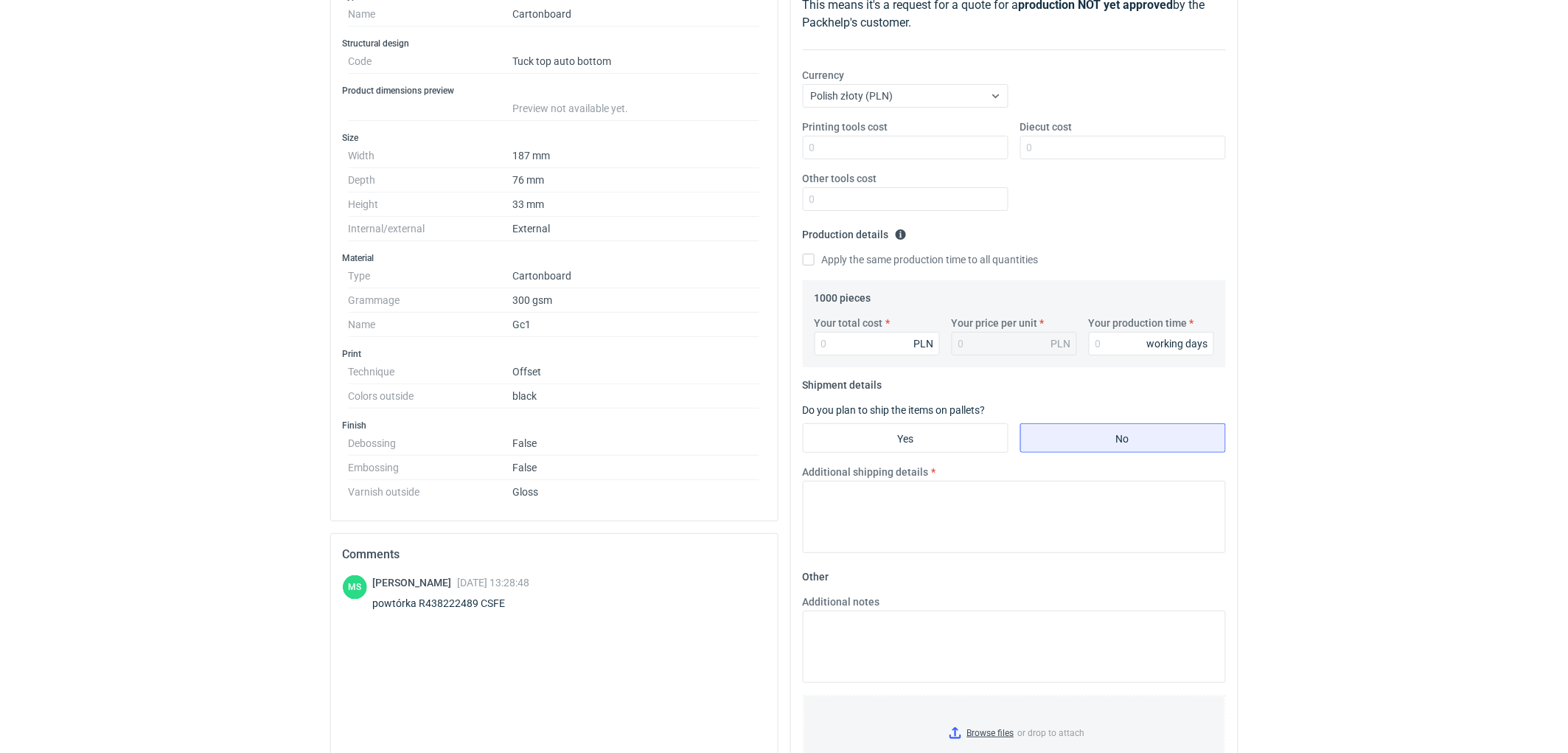
scroll to position [121, 0]
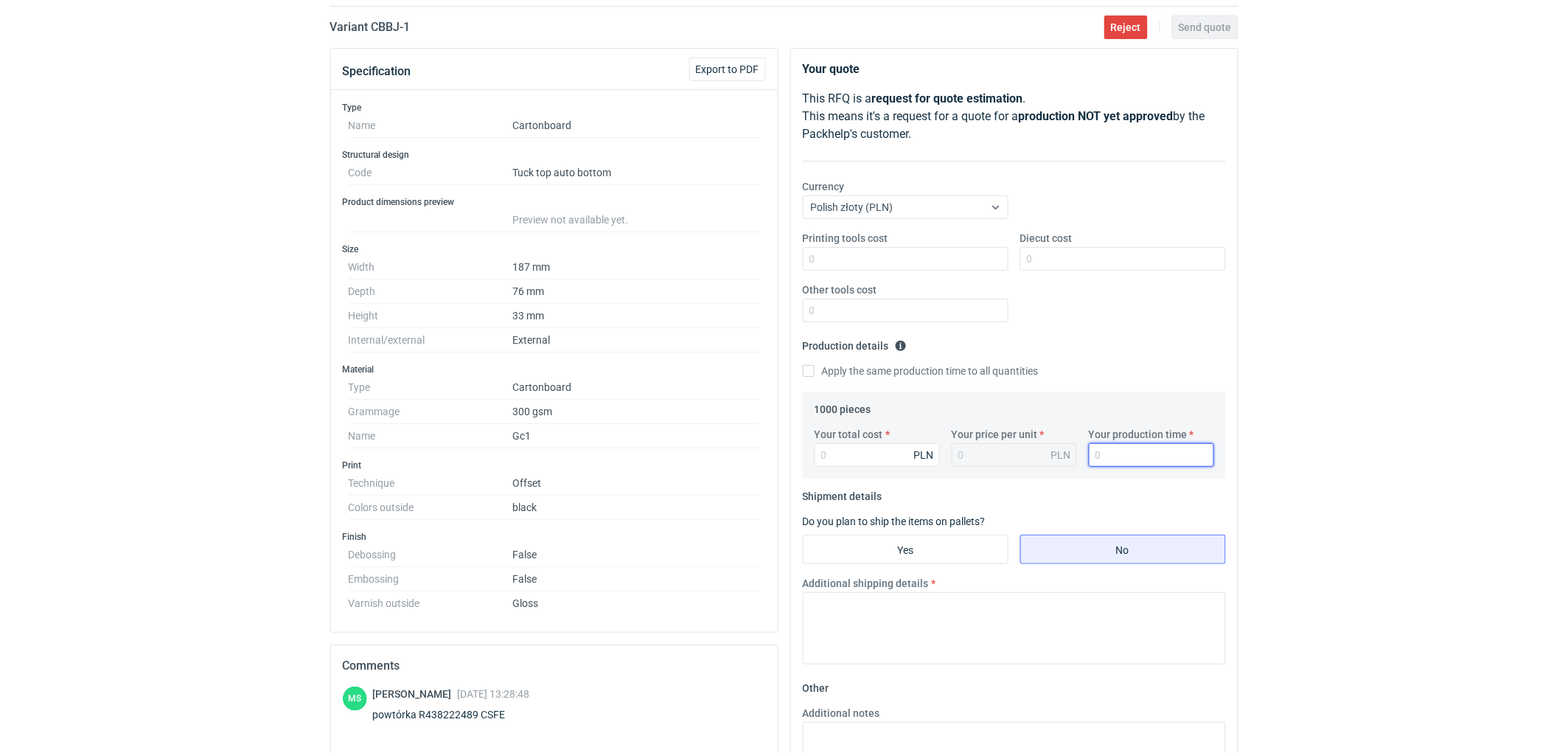
click at [1140, 454] on input "Your production time" at bounding box center [1152, 455] width 125 height 24
type input "10"
click at [867, 443] on input "Your total cost" at bounding box center [877, 455] width 125 height 24
type input "165"
type input "0.17"
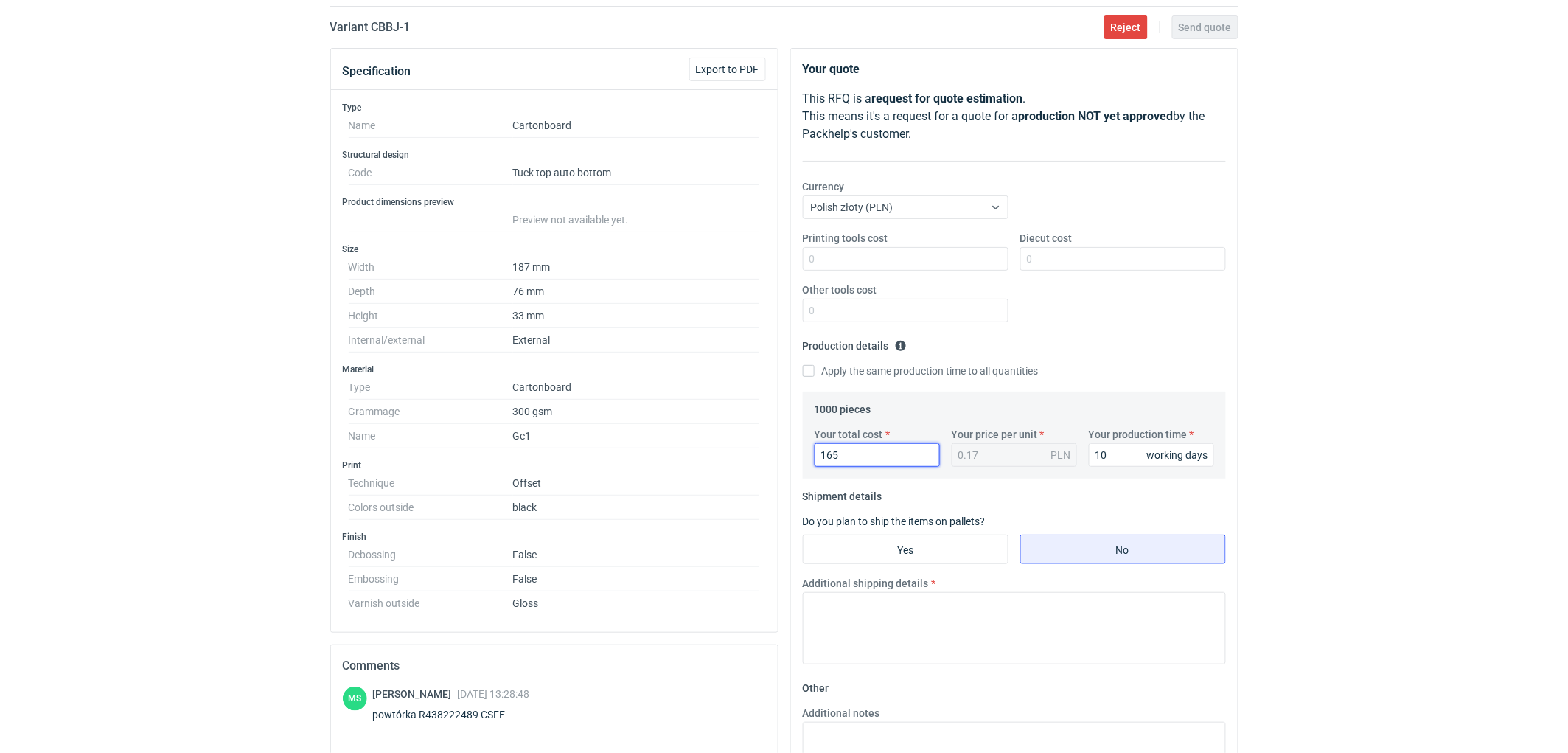
type input "1650"
type input "1.65"
type input "1650"
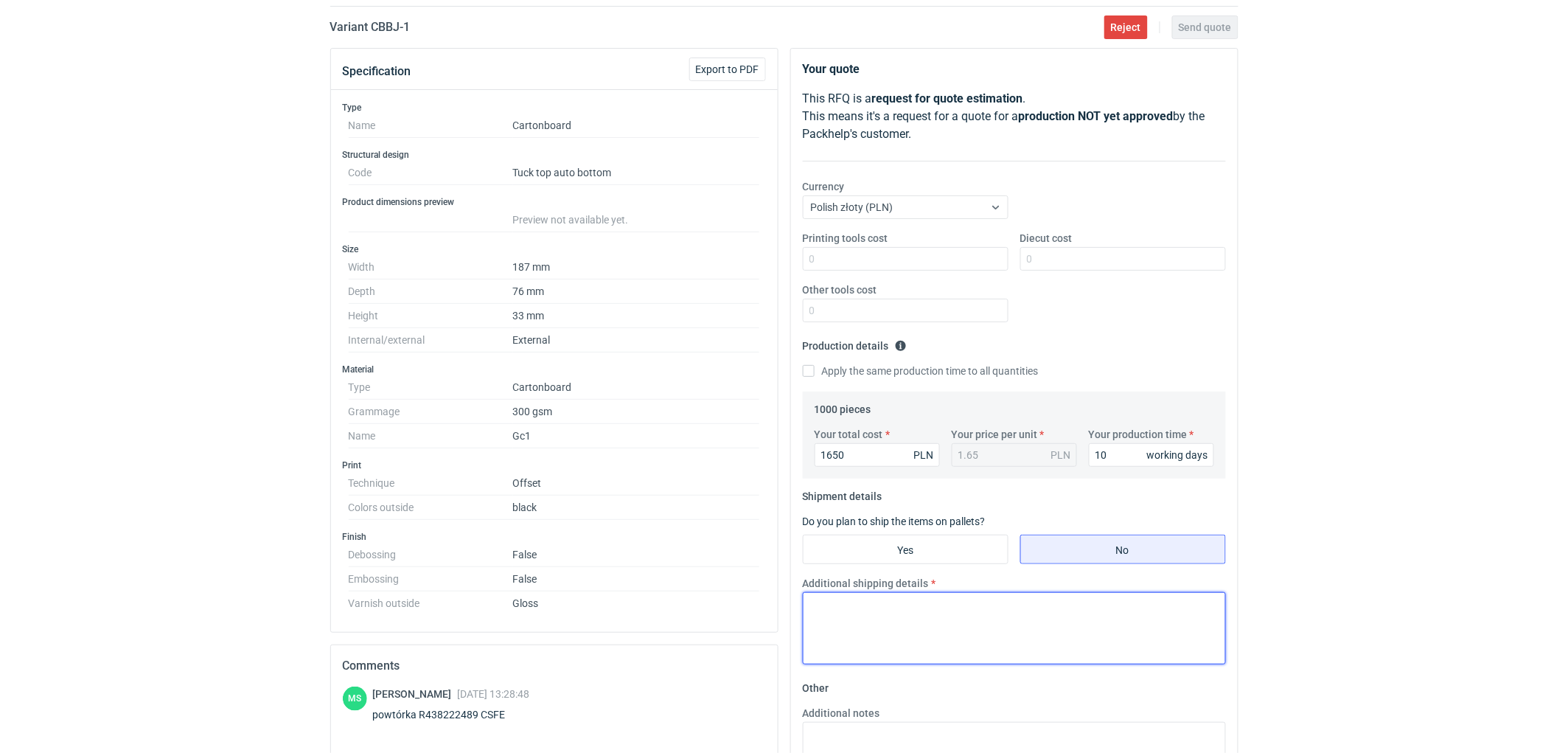
click at [882, 621] on textarea "Additional shipping details" at bounding box center [1014, 628] width 423 height 73
click at [1126, 593] on textarea "Wstepnie zakładamy nastepujące pakowanie - 3 kartony" at bounding box center [1014, 628] width 423 height 73
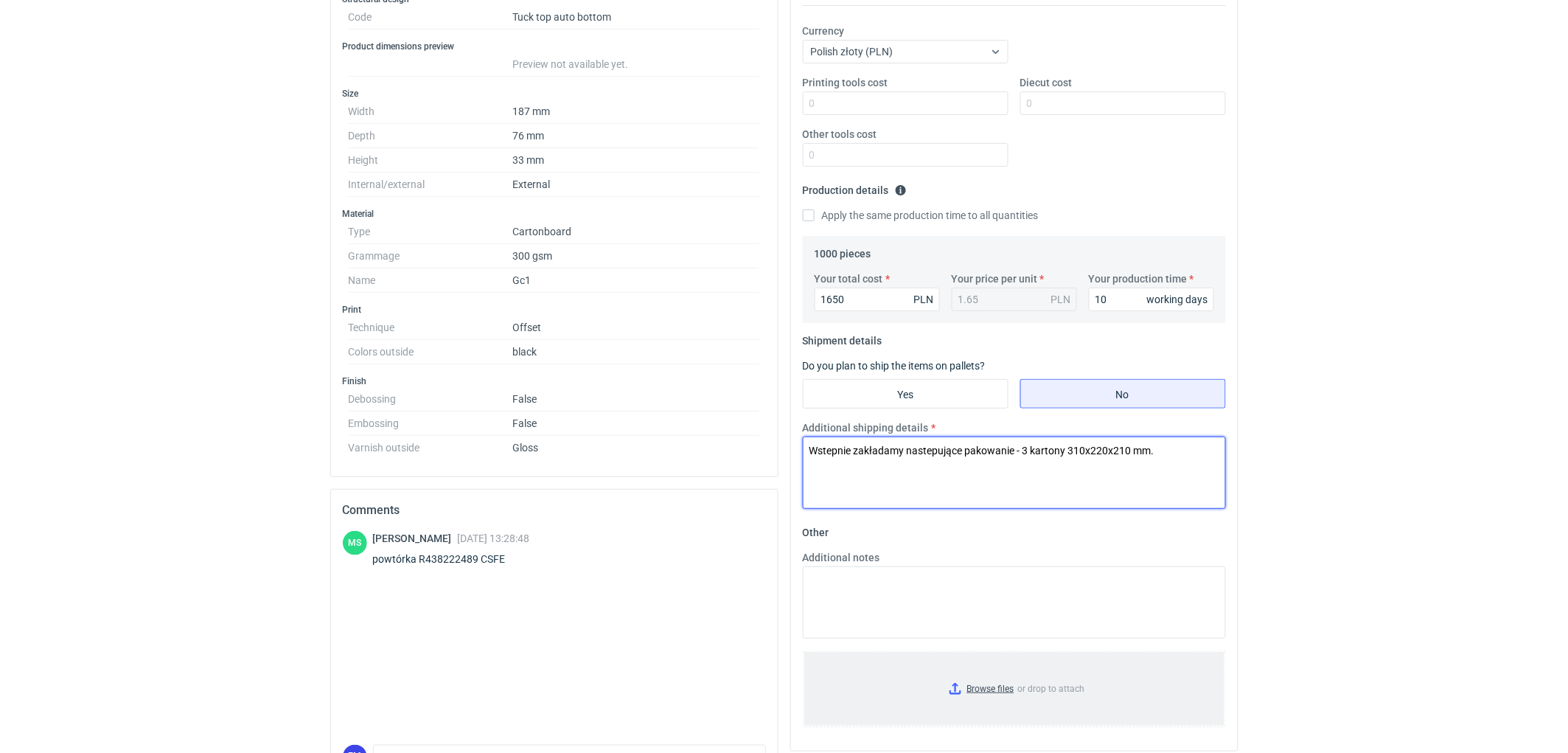
scroll to position [367, 0]
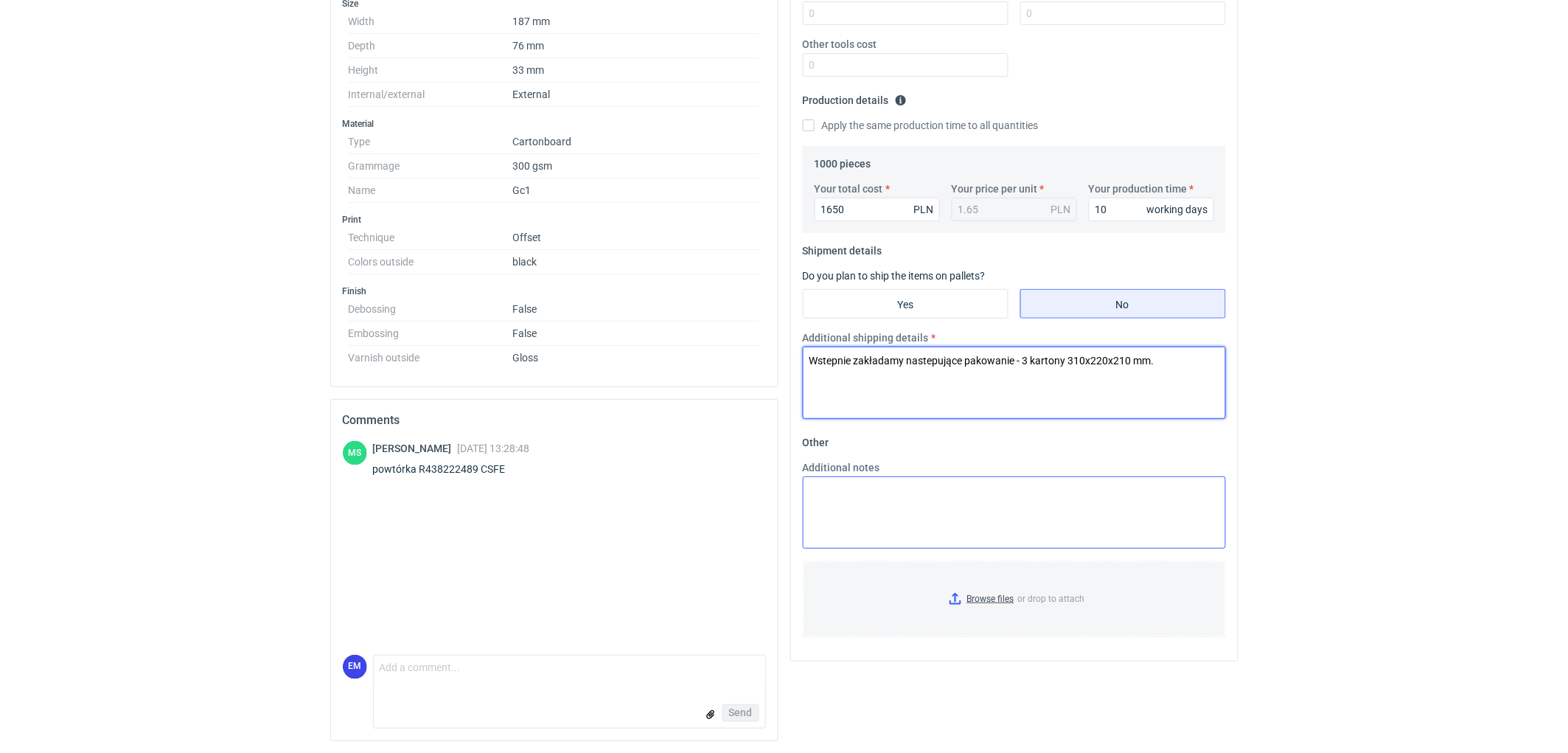
type textarea "Wstepnie zakładamy nastepujące pakowanie - 3 kartony 310x220x210 mm."
click at [923, 534] on textarea "Additional notes" at bounding box center [1014, 513] width 423 height 73
click at [888, 507] on textarea "KO 2915/2025. Oferta ważna 4 tyodnie." at bounding box center [1014, 513] width 423 height 73
click at [971, 511] on textarea "KO 2915/2025. Oferta ważna 4 tygodnie." at bounding box center [1014, 513] width 423 height 73
type textarea "KO 2915/2025. Oferta ważna 4 tygodnie."
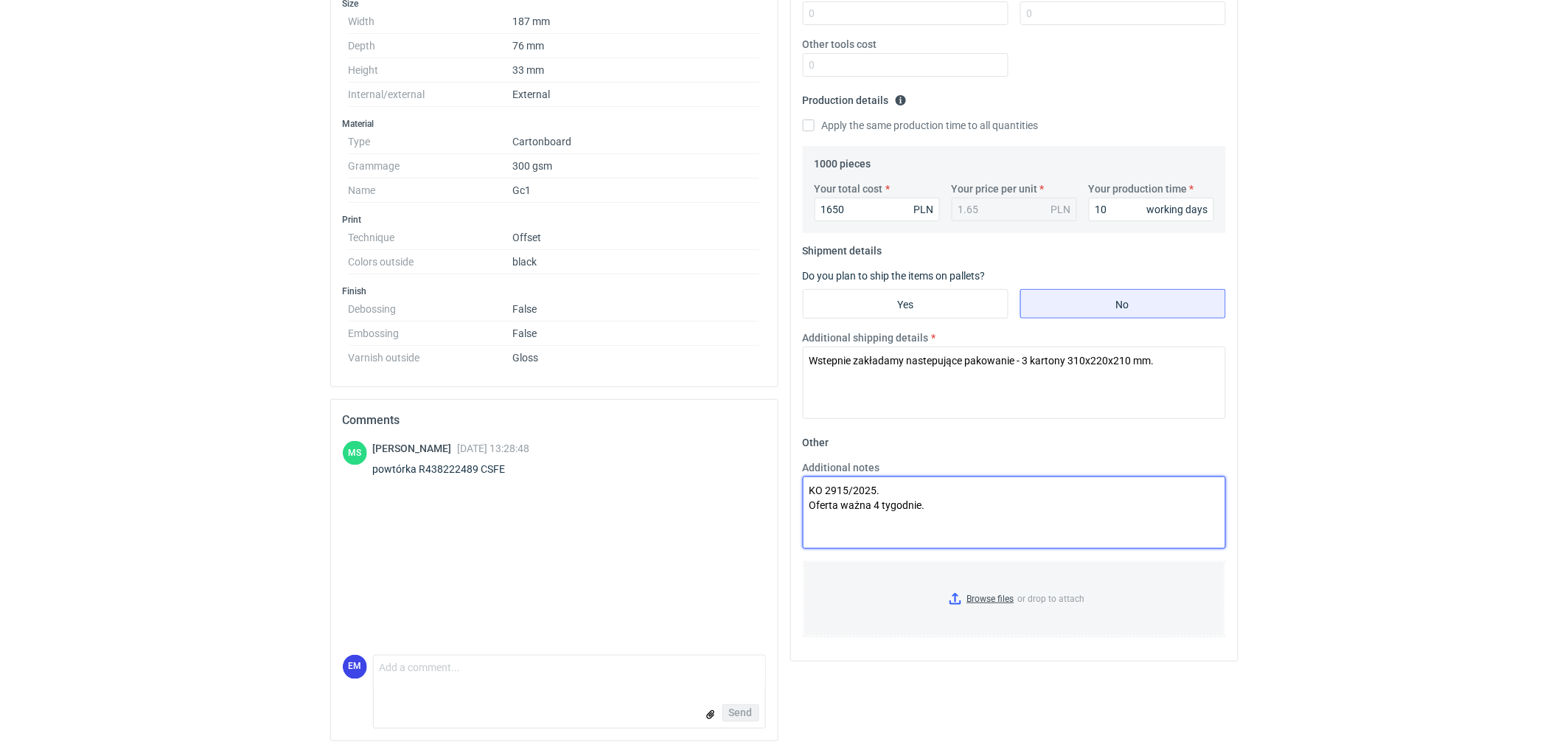
click at [975, 506] on textarea "KO 2915/2025. Oferta ważna 4 tygodnie." at bounding box center [1014, 513] width 423 height 73
click at [1359, 386] on html "RFQs Specs Designs Items Orders Customers Tools Analytics 11 99+ EM [PERSON_NAM…" at bounding box center [784, 10] width 1568 height 753
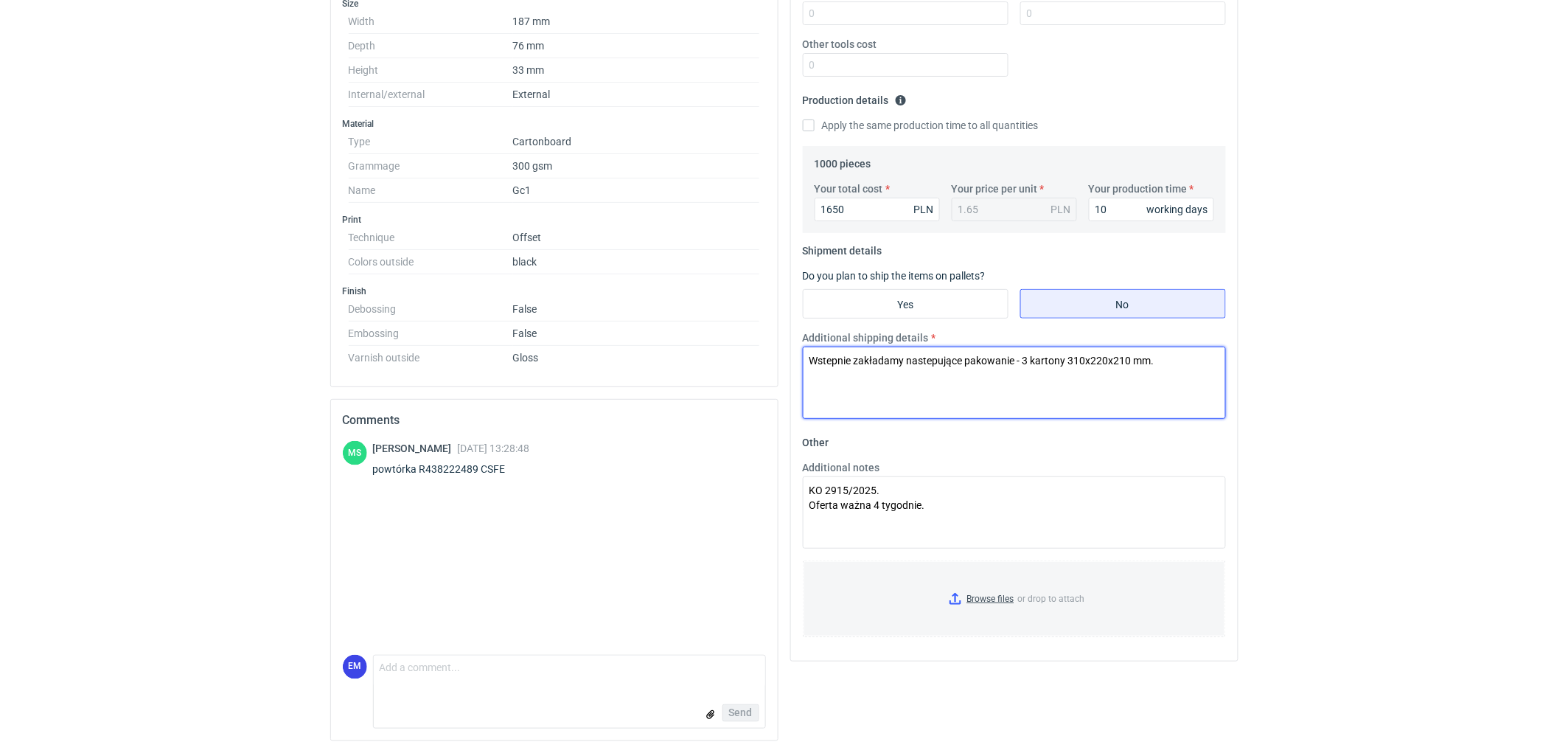
click at [932, 357] on textarea "Wstepnie zakładamy nastepujące pakowanie - 3 kartony 310x220x210 mm." at bounding box center [1014, 383] width 423 height 73
type textarea "Wstepnie zakładamy następujące pakowanie - 3 kartony 310x220x210 mm."
click at [1373, 379] on div "RFQs Specs Designs Items Orders Customers Tools Analytics 11 99+ EM [PERSON_NAM…" at bounding box center [784, 10] width 1568 height 753
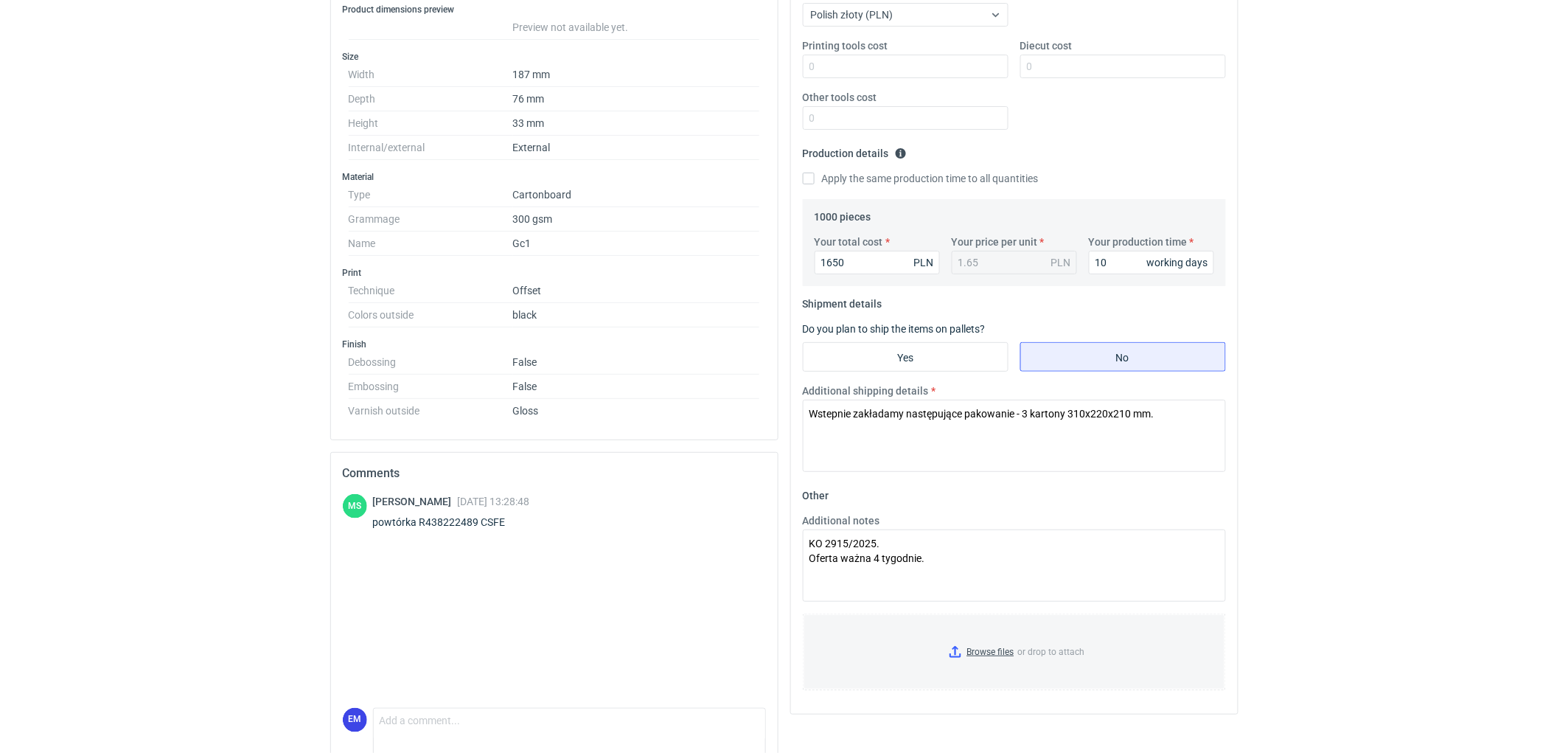
scroll to position [284, 0]
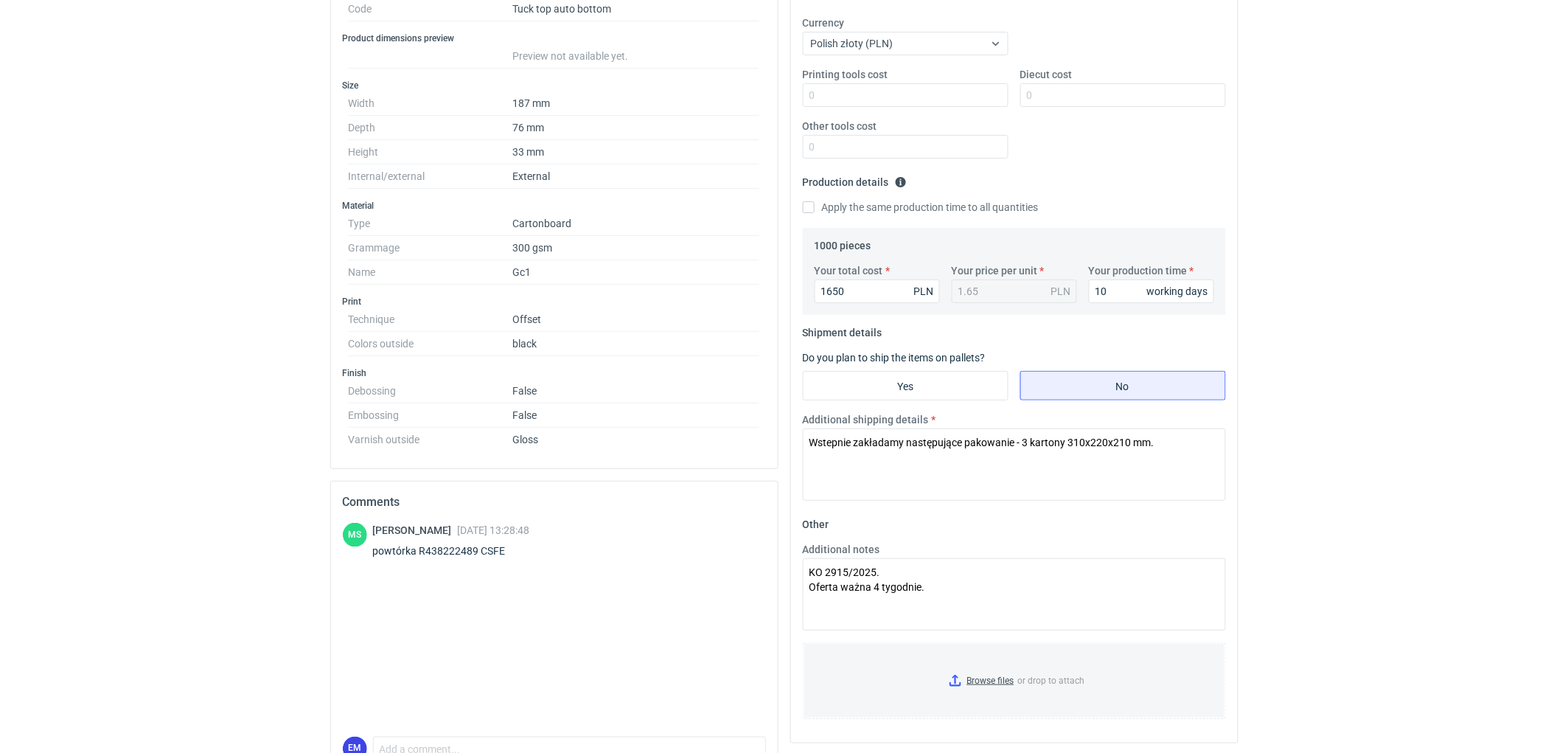
click at [1340, 388] on div "RFQs Specs Designs Items Orders Customers Tools Analytics 11 99+ EM [PERSON_NAM…" at bounding box center [784, 92] width 1568 height 753
click at [1301, 388] on div "RFQs Specs Designs Items Orders Customers Tools Analytics 11 99+ EM [PERSON_NAM…" at bounding box center [784, 92] width 1568 height 753
click at [955, 588] on textarea "KO 2915/2025. Oferta ważna 4 tygodnie." at bounding box center [1014, 594] width 423 height 73
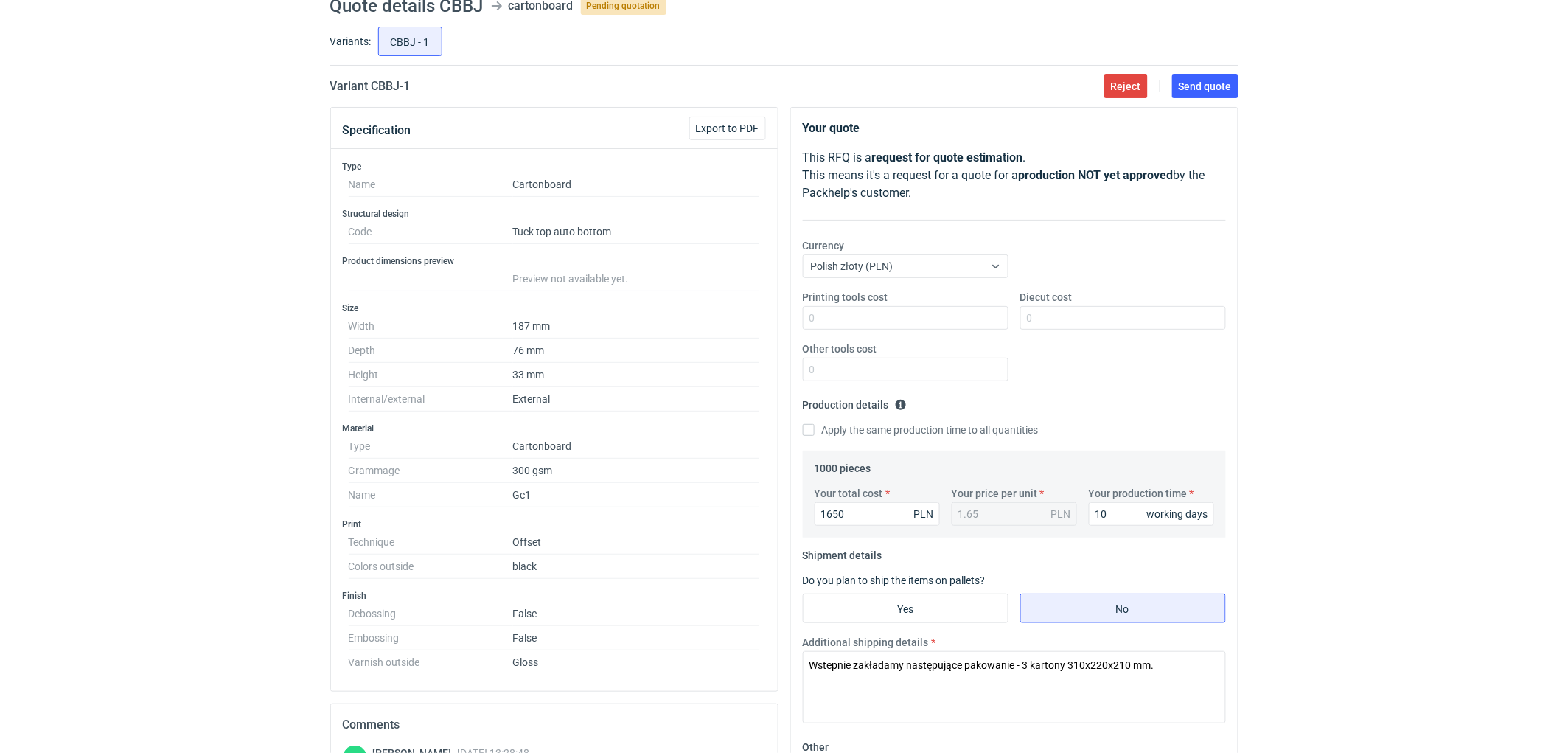
scroll to position [0, 0]
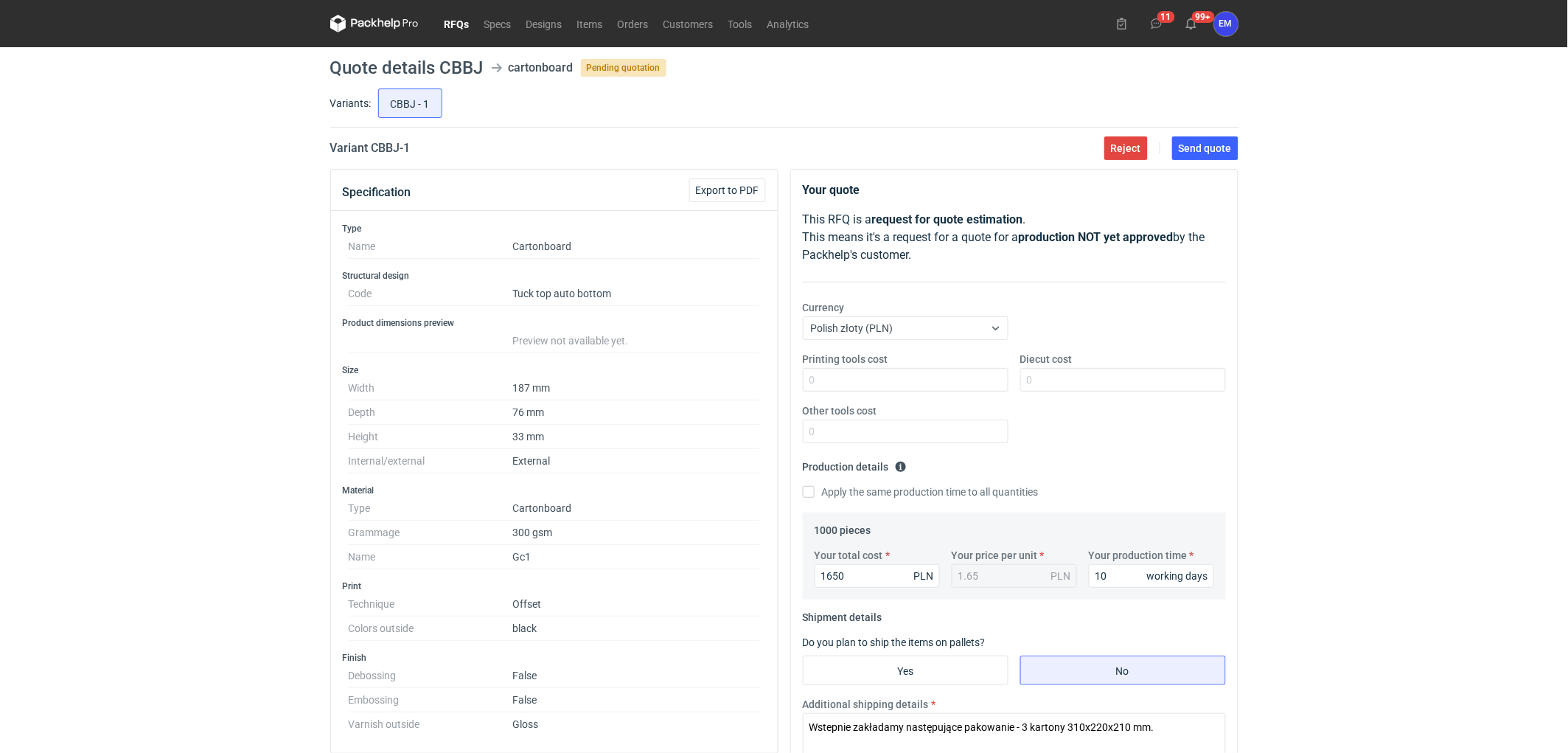
click at [67, 543] on div "RFQs Specs Designs Items Orders Customers Tools Analytics 11 99+ EM [PERSON_NAM…" at bounding box center [784, 376] width 1568 height 753
click at [1228, 153] on span "Send quote" at bounding box center [1205, 148] width 53 height 11
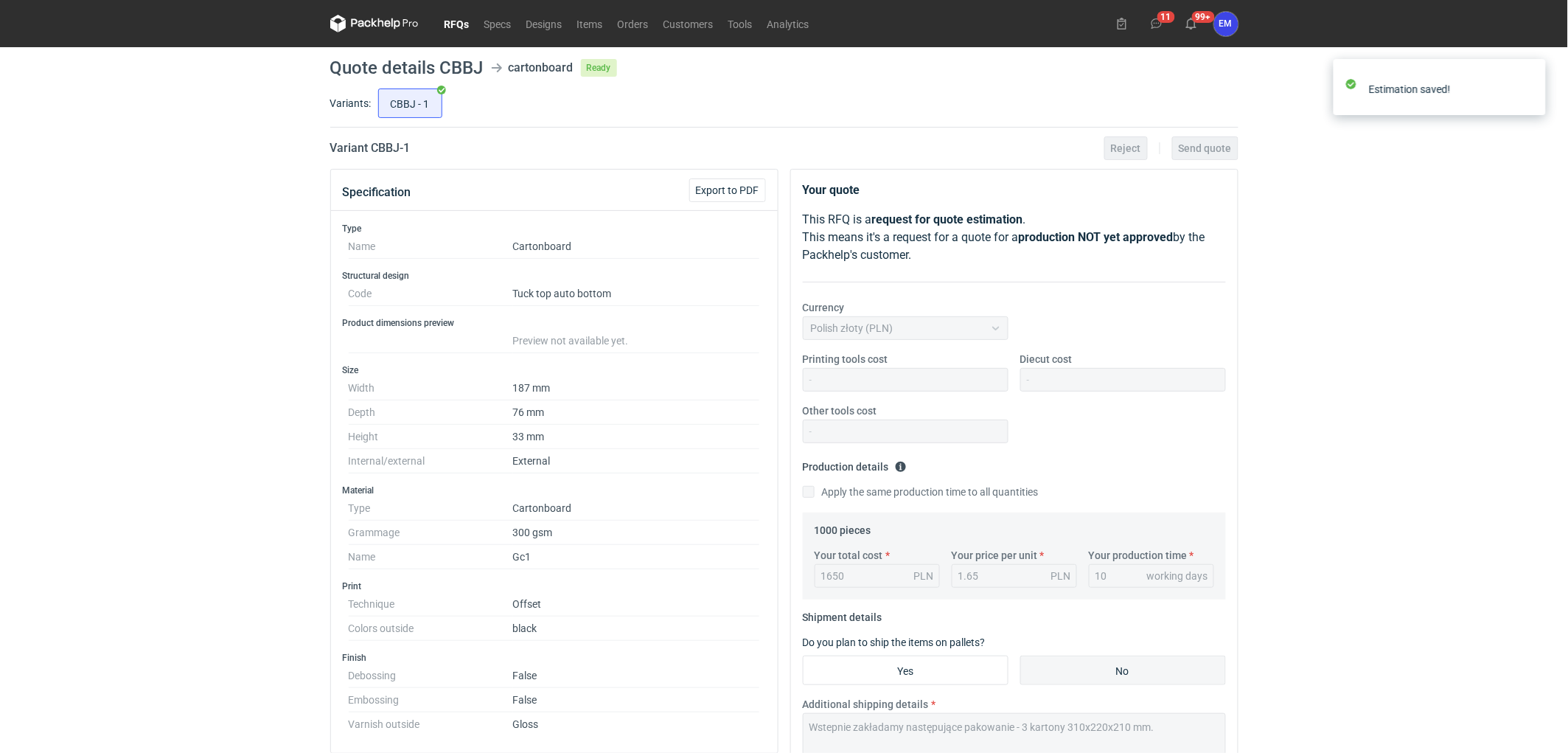
click at [450, 23] on link "RFQs" at bounding box center [457, 24] width 40 height 18
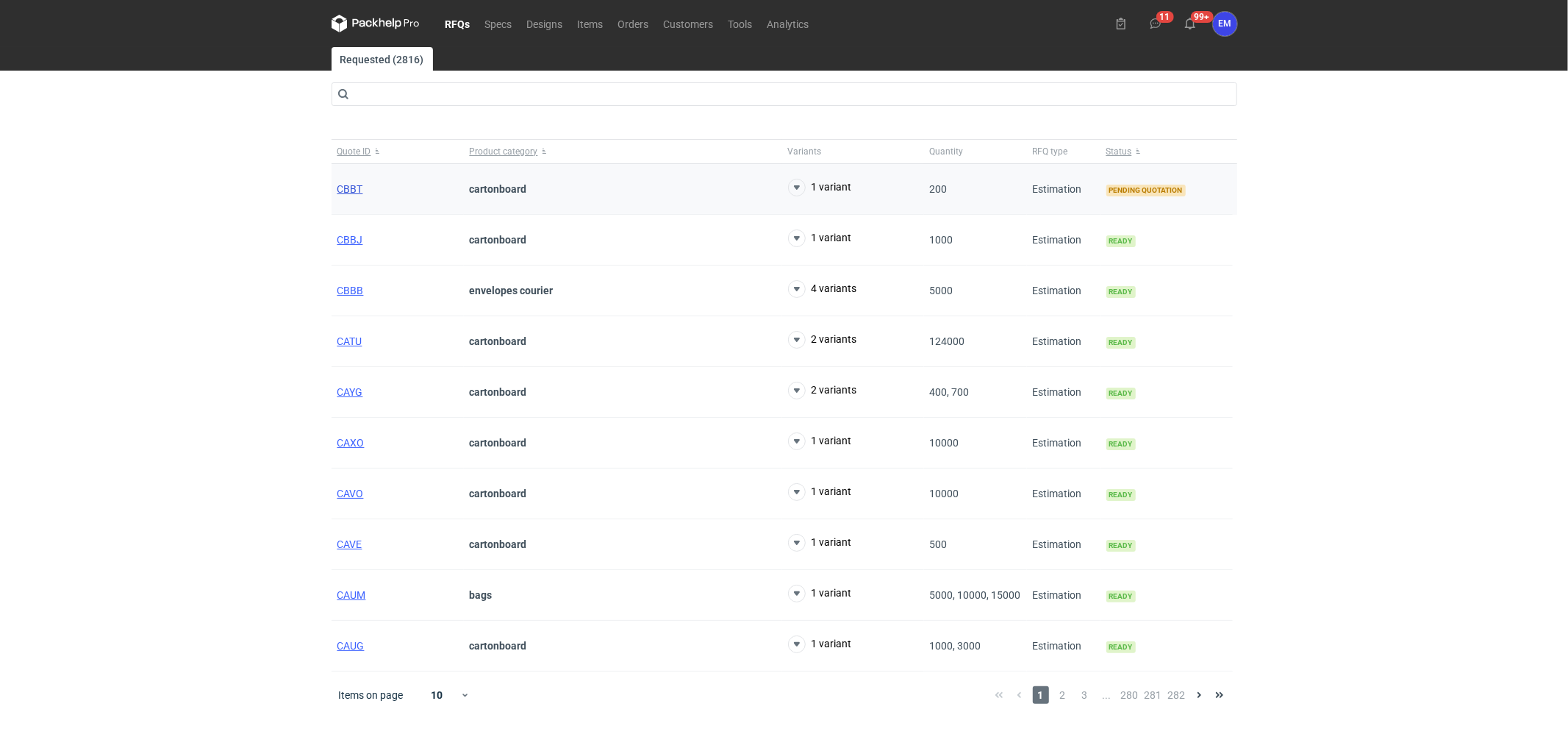
click at [356, 187] on span "CBBT" at bounding box center [350, 189] width 25 height 12
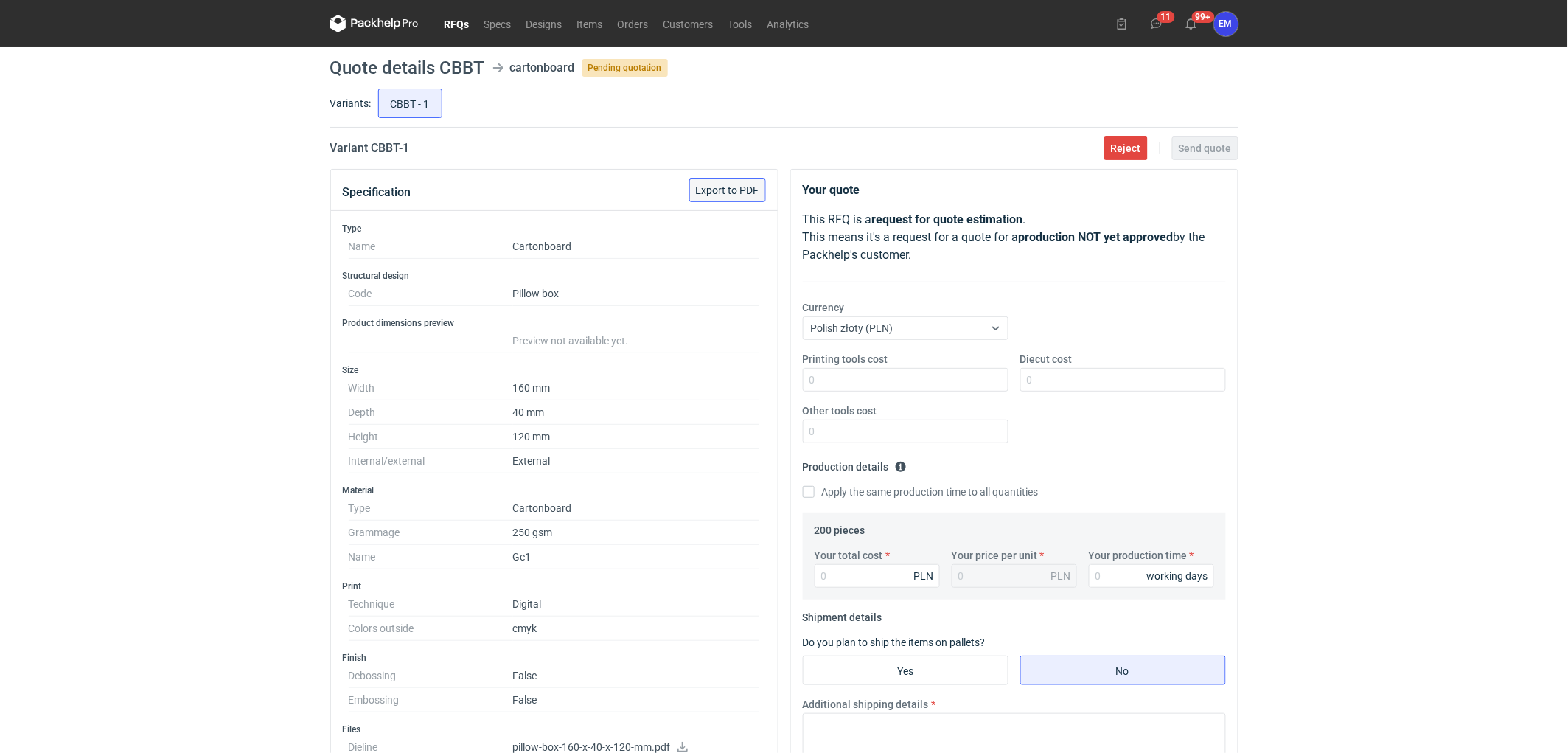
click at [739, 188] on span "Export to PDF" at bounding box center [727, 190] width 64 height 11
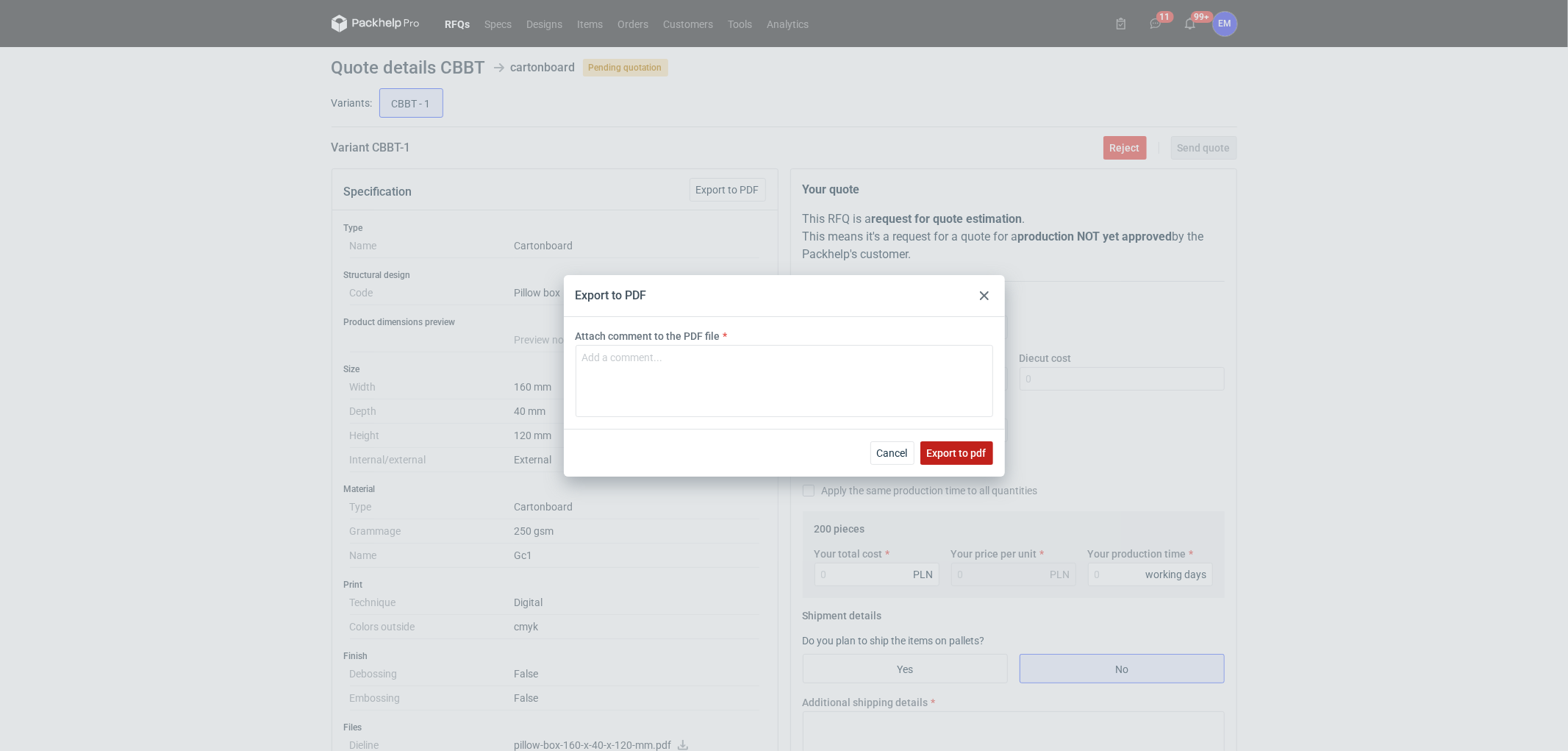
click at [958, 448] on span "Export to pdf" at bounding box center [956, 453] width 60 height 11
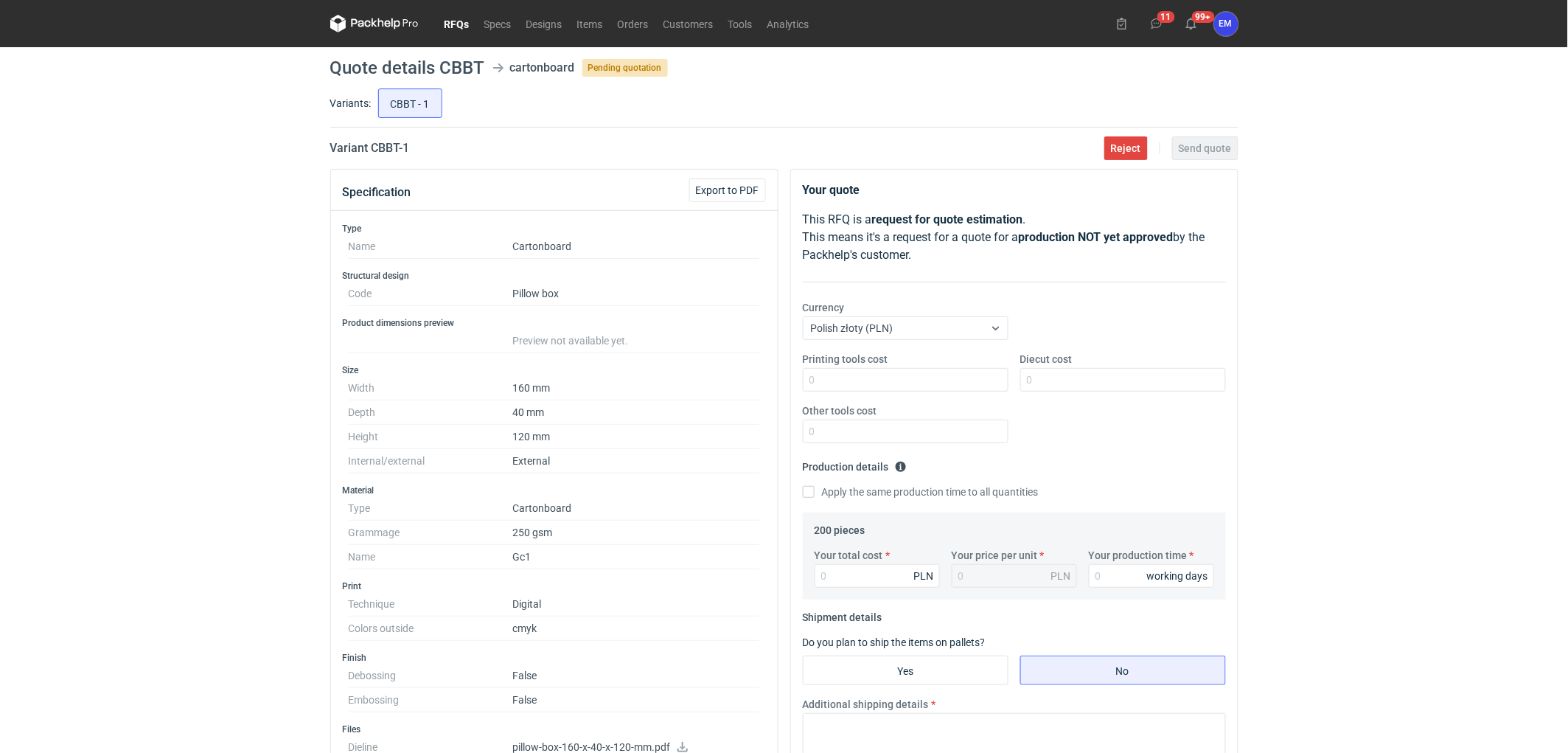
drag, startPoint x: 214, startPoint y: 239, endPoint x: 190, endPoint y: 283, distance: 50.1
click at [212, 246] on div "RFQs Specs Designs Items Orders Customers Tools Analytics 11 99+ EM [PERSON_NAM…" at bounding box center [784, 376] width 1568 height 753
click at [443, 20] on link "RFQs" at bounding box center [457, 24] width 40 height 18
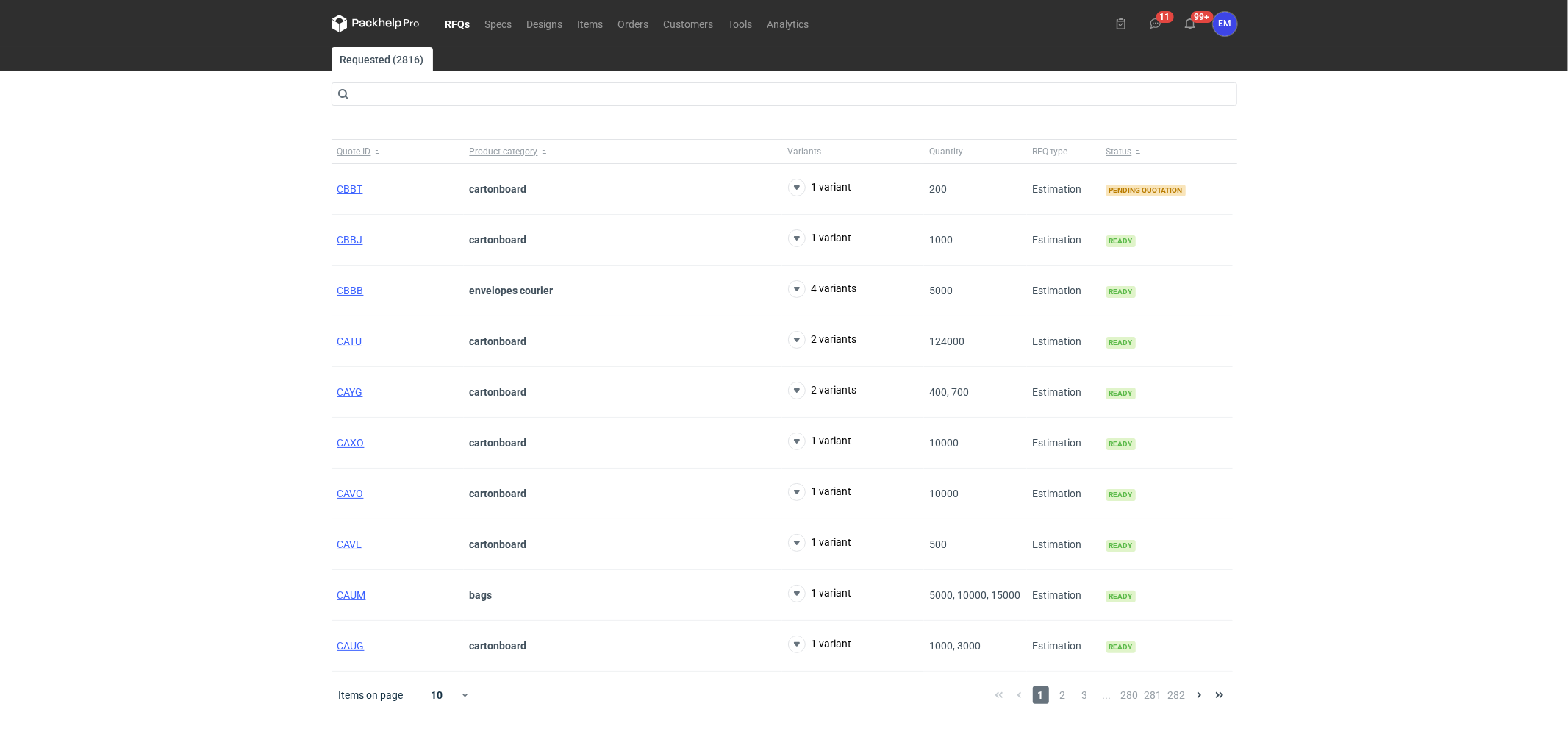
click at [247, 236] on div "RFQs Specs Designs Items Orders Customers Tools Analytics 11 99+ EM [PERSON_NAM…" at bounding box center [784, 376] width 1568 height 751
click at [793, 343] on icon at bounding box center [797, 339] width 18 height 18
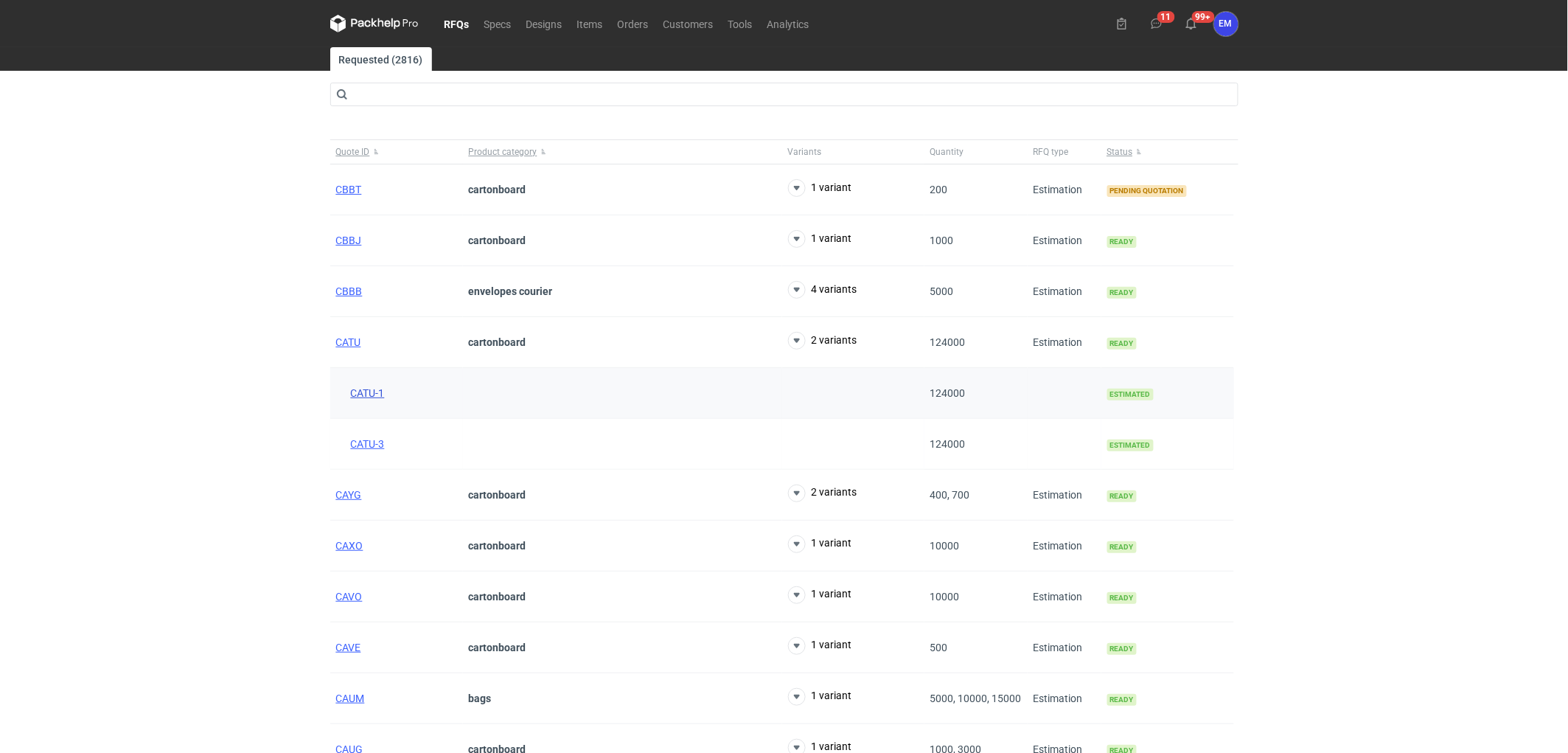
click at [366, 392] on span "CATU-1" at bounding box center [368, 393] width 34 height 12
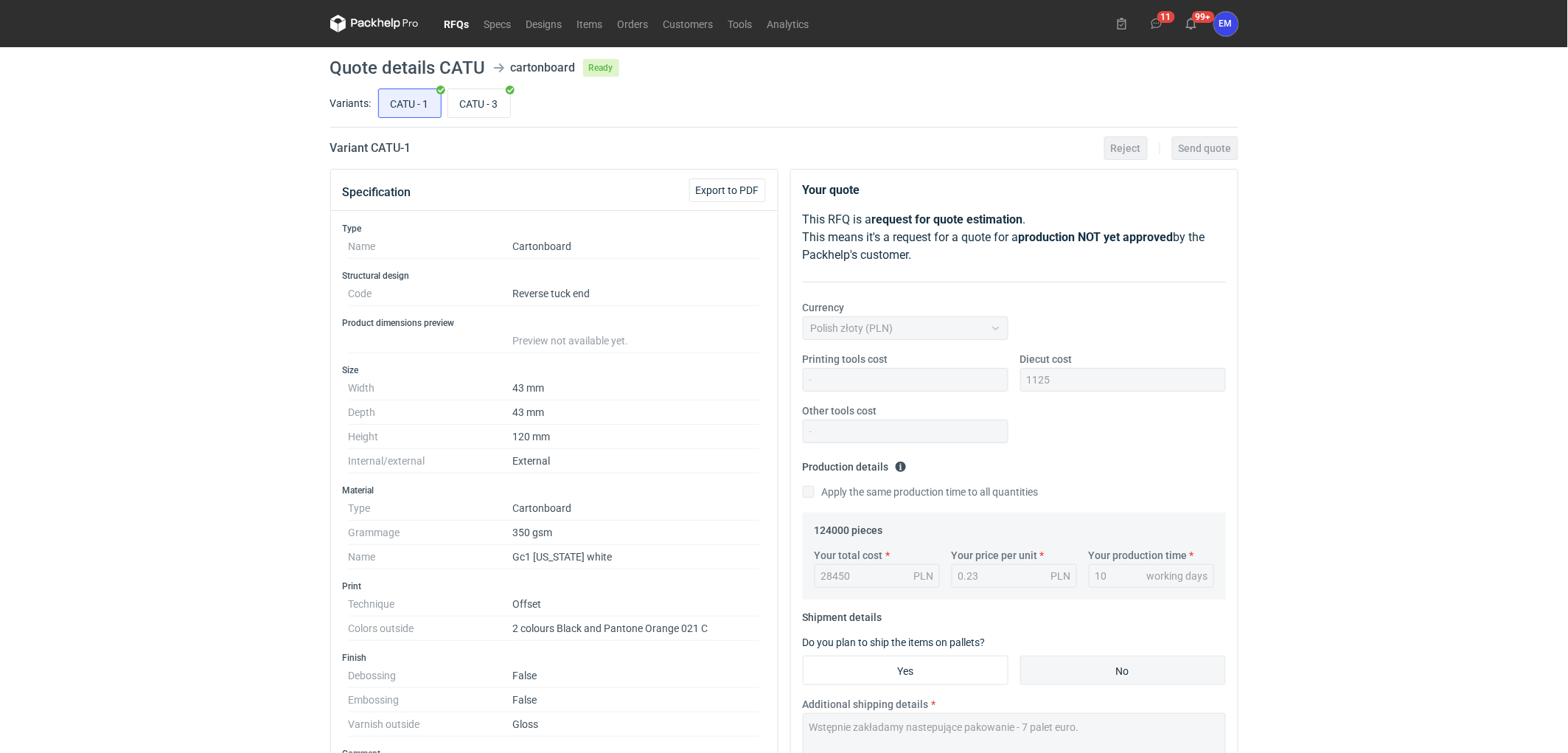
click at [443, 19] on link "RFQs" at bounding box center [457, 24] width 40 height 18
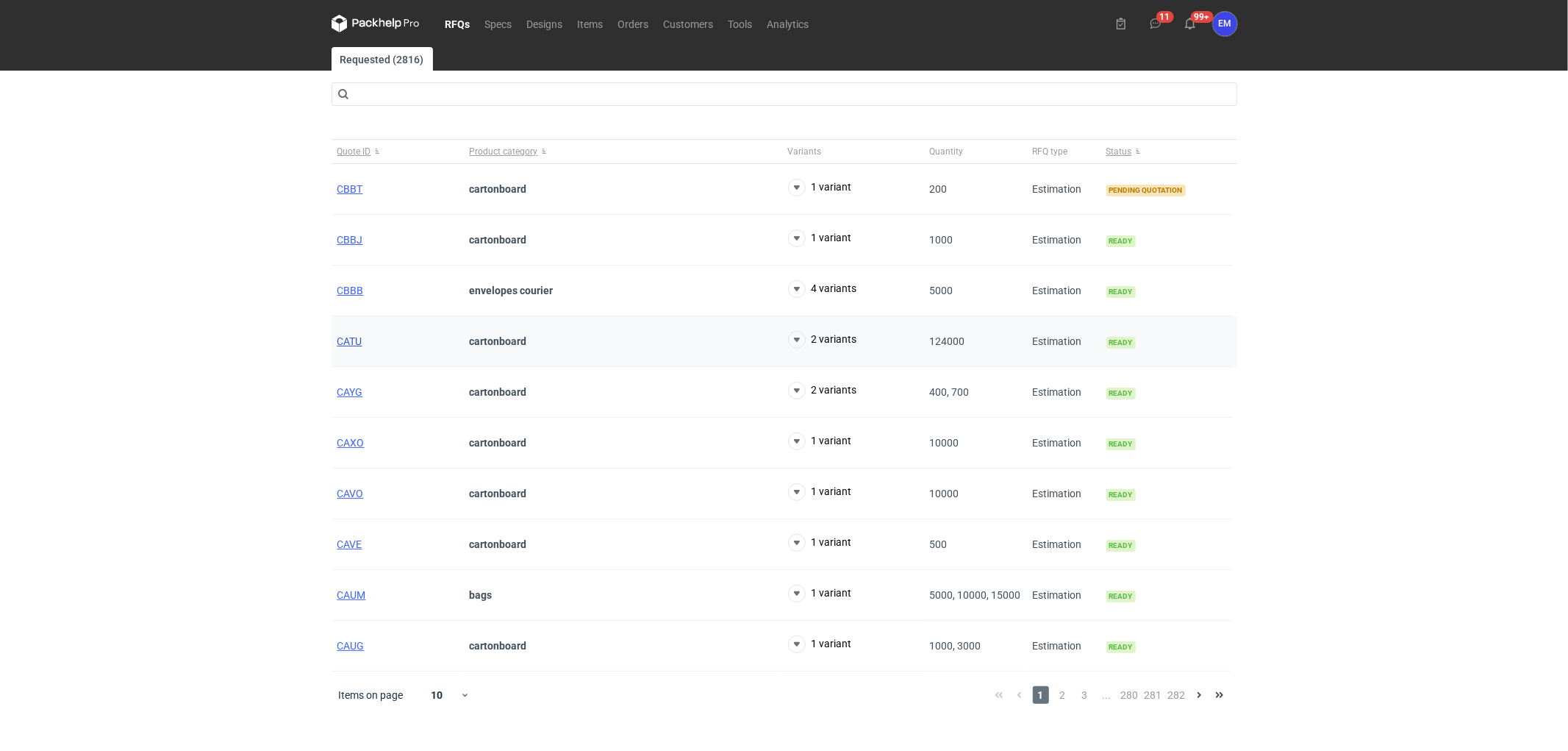
click at [350, 340] on span "CATU" at bounding box center [350, 341] width 25 height 12
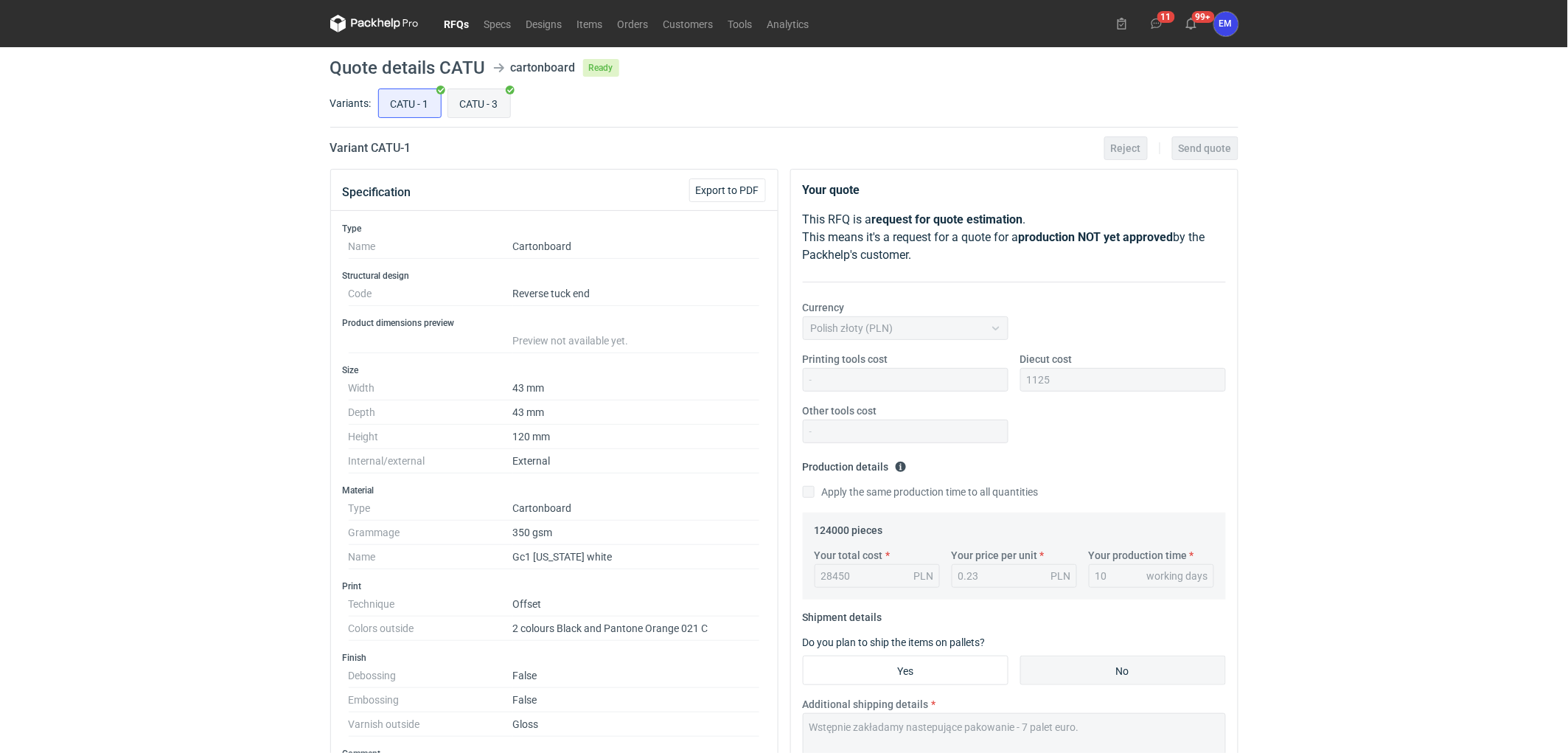
click at [490, 97] on input "CATU - 3" at bounding box center [478, 103] width 62 height 28
radio input "true"
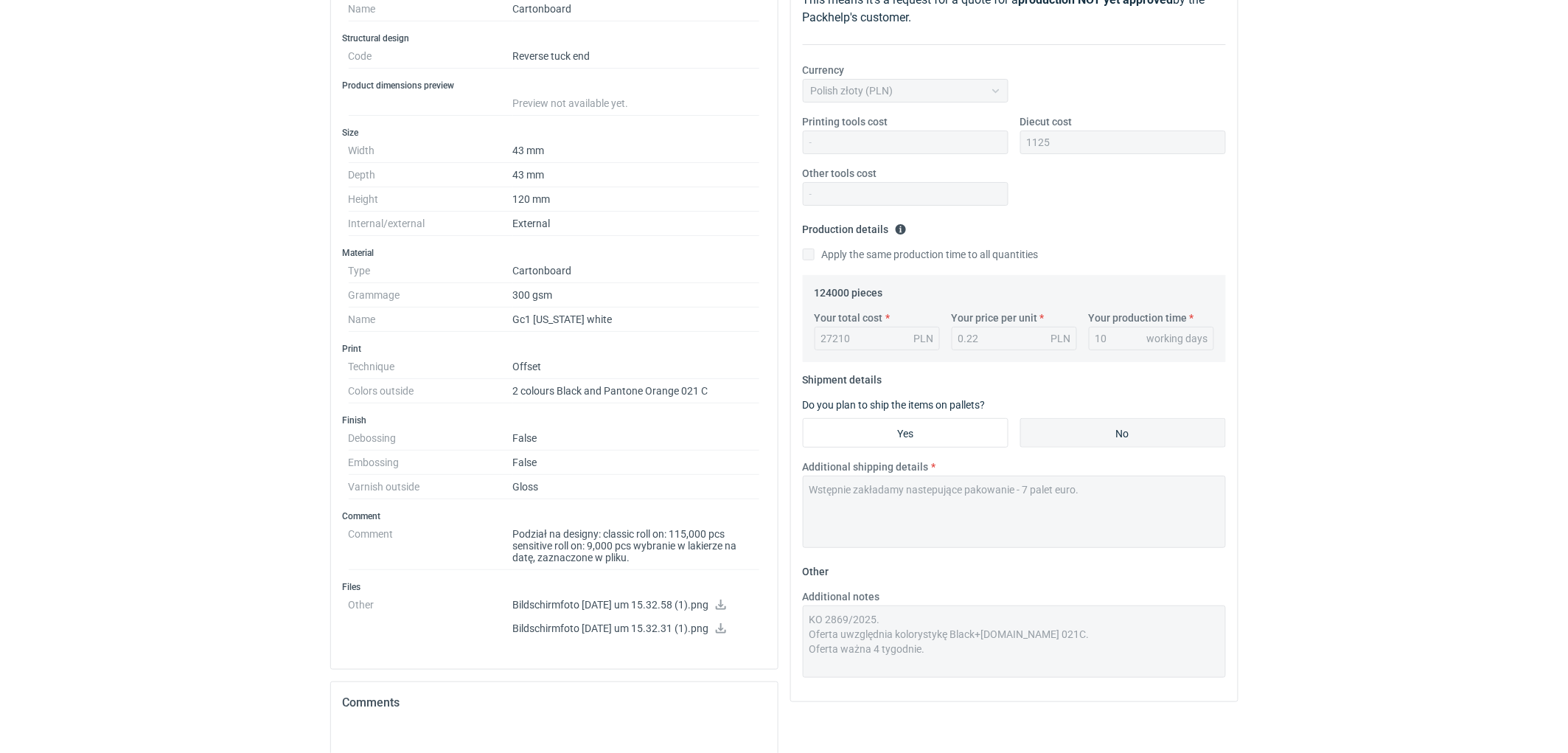
scroll to position [409, 0]
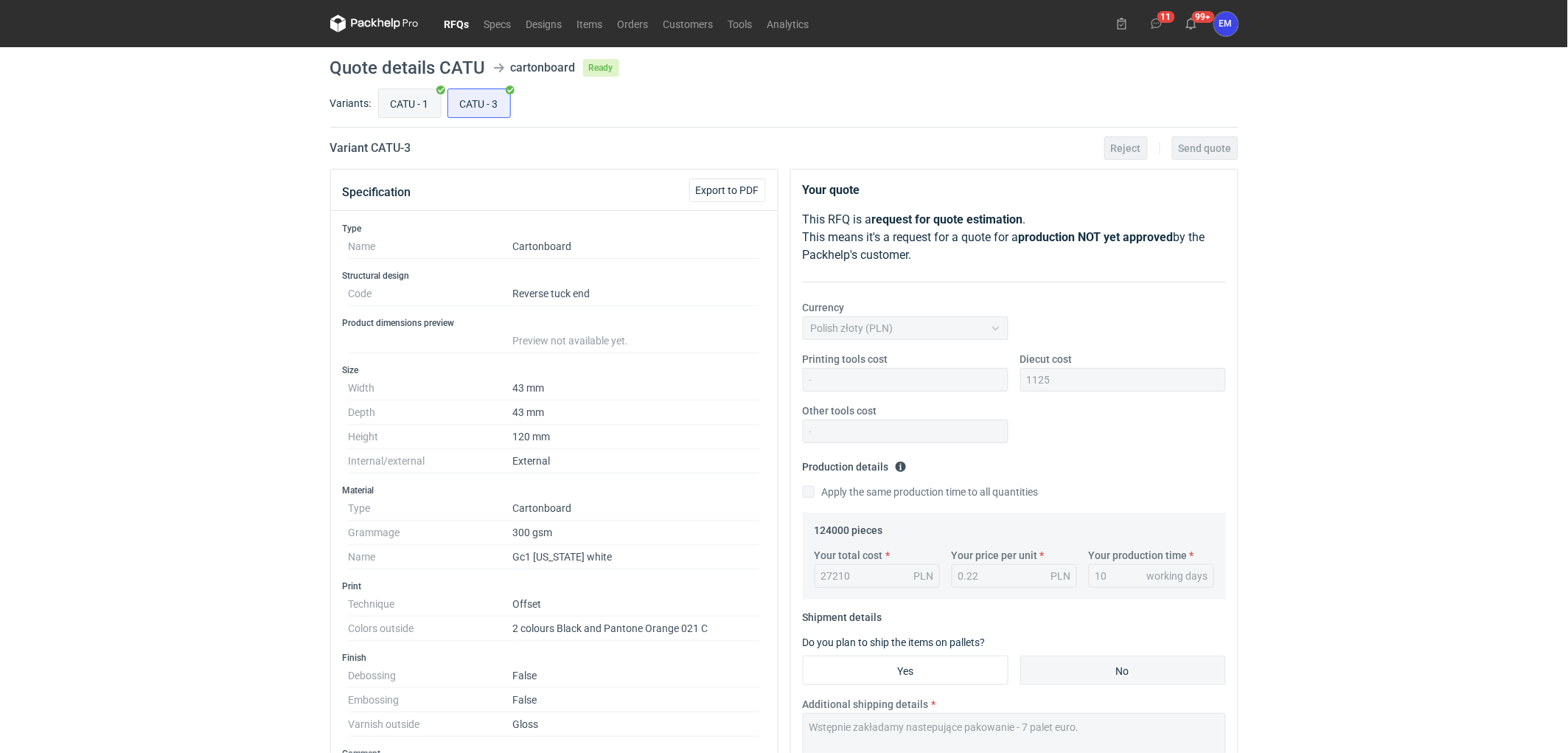
click at [412, 96] on input "CATU - 1" at bounding box center [410, 103] width 62 height 28
radio input "true"
click at [504, 105] on input "CATU - 3" at bounding box center [478, 103] width 62 height 28
radio input "true"
click at [457, 28] on link "RFQs" at bounding box center [457, 24] width 40 height 18
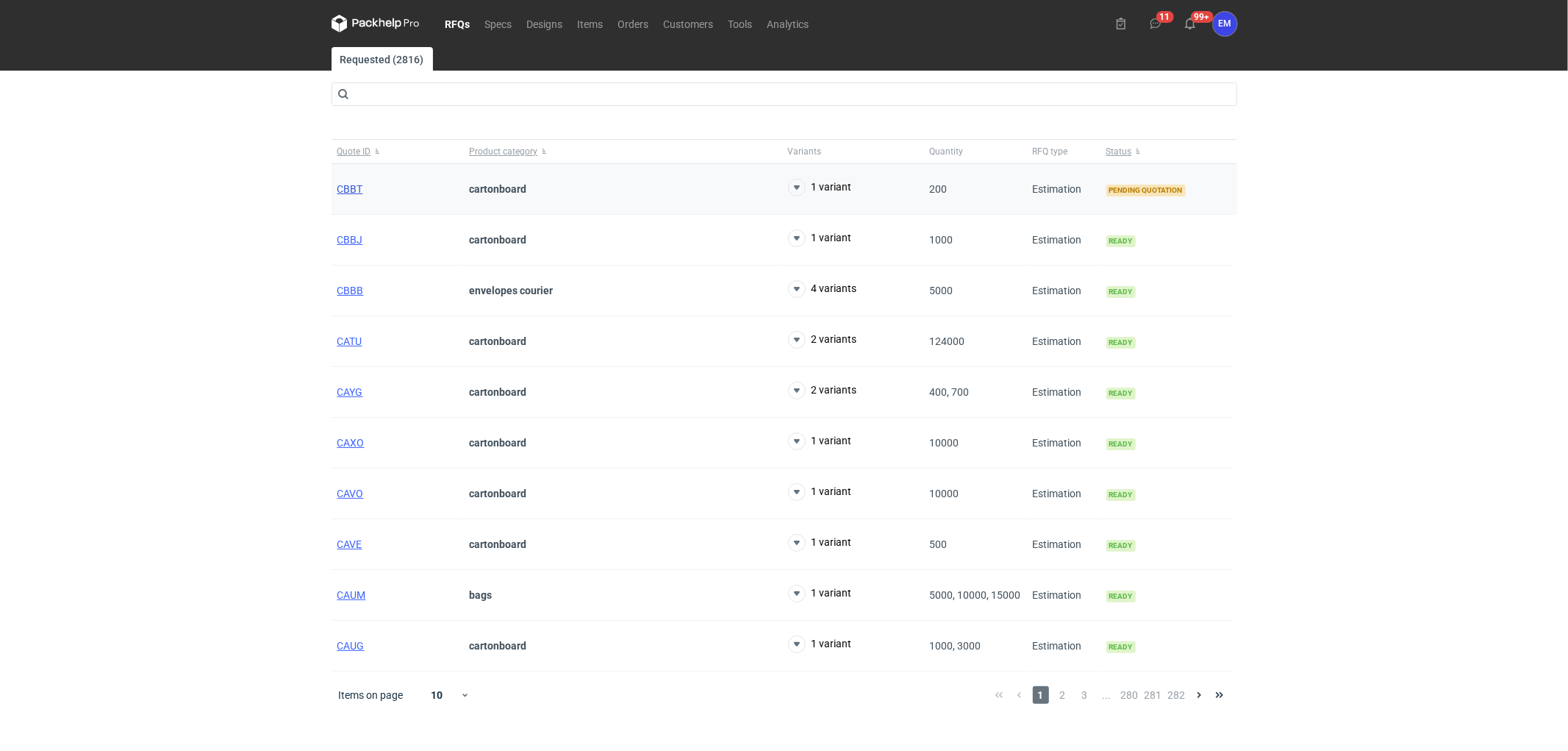
click at [358, 189] on span "CBBT" at bounding box center [350, 189] width 25 height 12
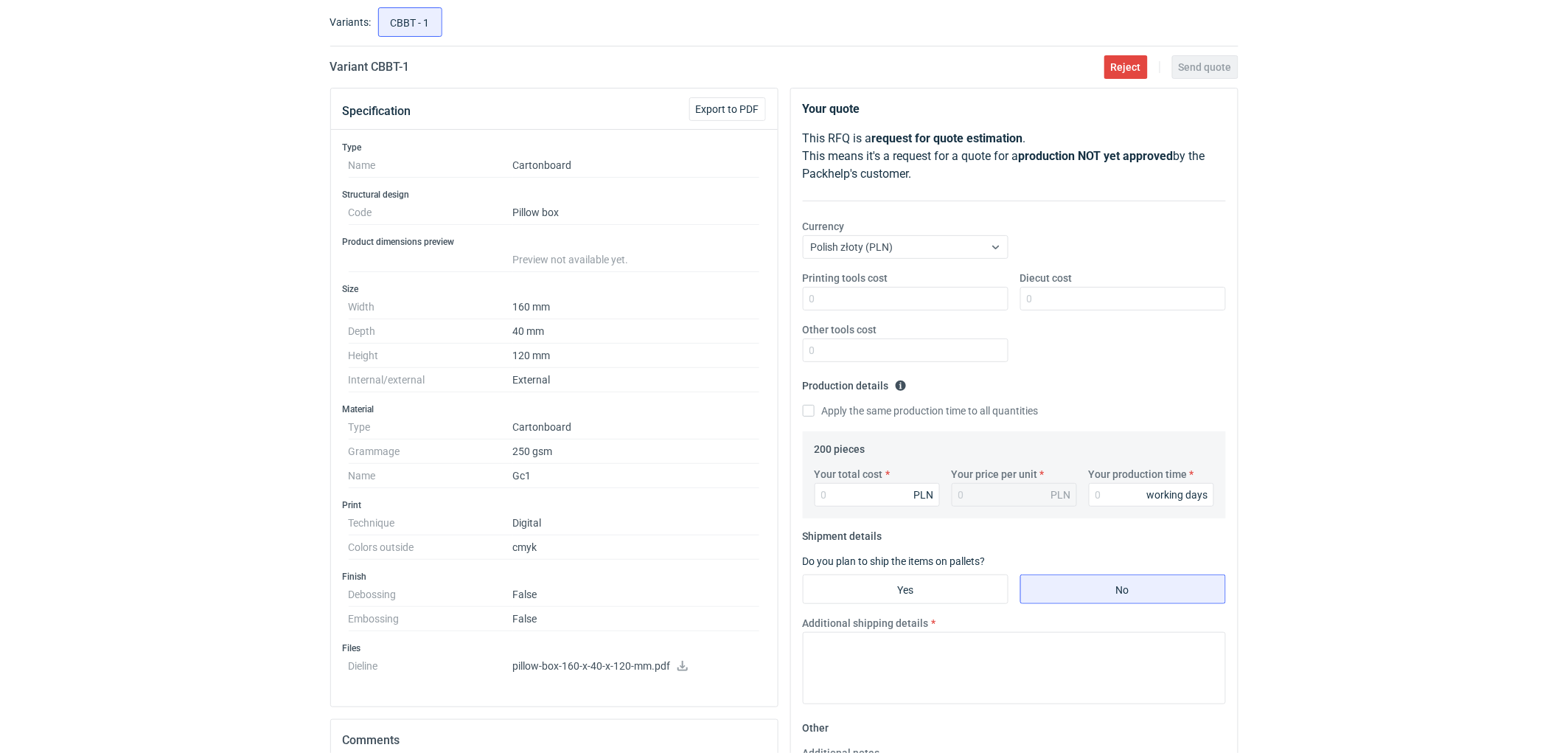
scroll to position [245, 0]
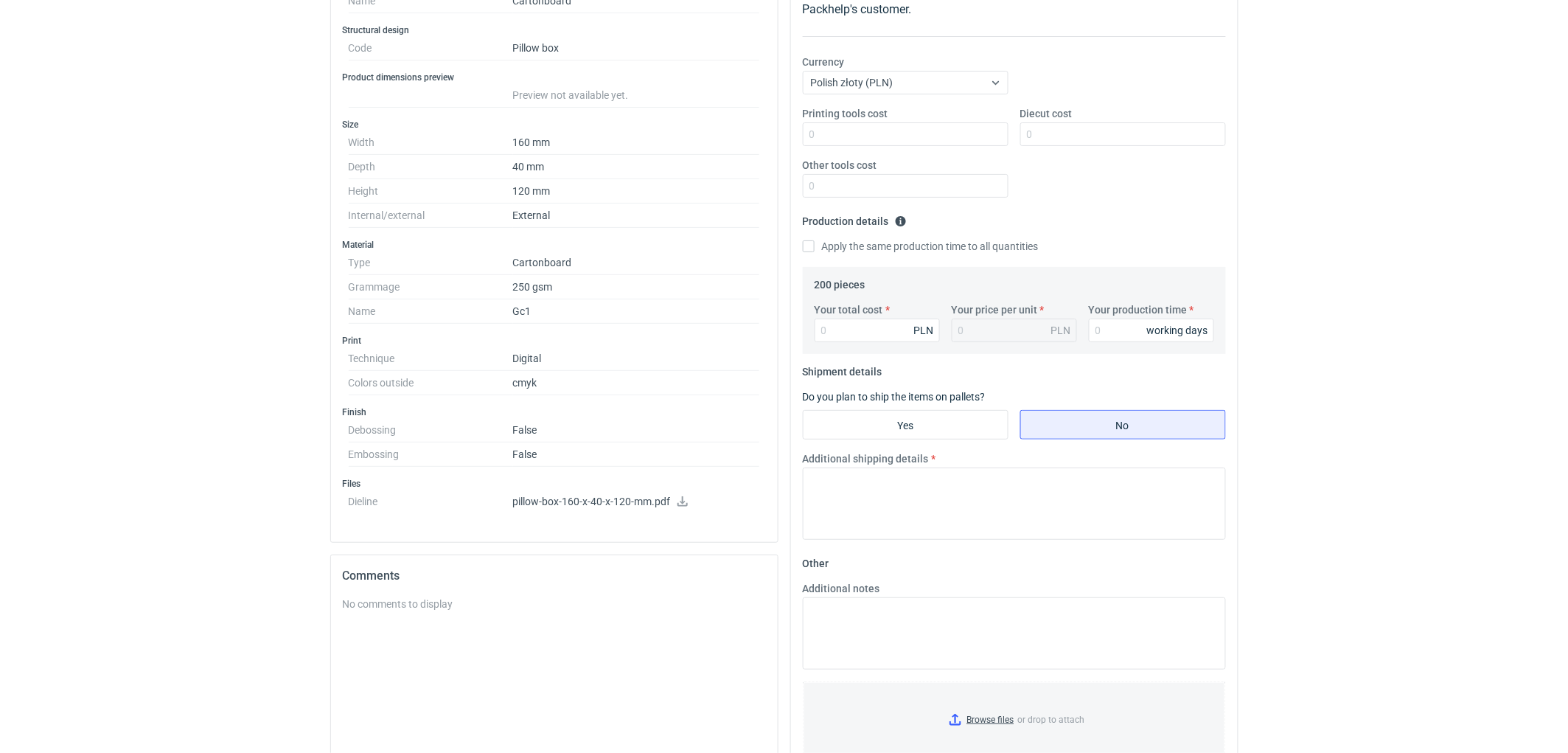
click at [59, 368] on div "RFQs Specs Designs Items Orders Customers Tools Analytics 11 99+ EM [PERSON_NAM…" at bounding box center [784, 131] width 1568 height 753
click at [550, 284] on dd "250 gsm" at bounding box center [637, 287] width 247 height 25
click at [561, 289] on dd "250 gsm" at bounding box center [637, 287] width 247 height 25
drag, startPoint x: 136, startPoint y: 334, endPoint x: 274, endPoint y: 355, distance: 139.6
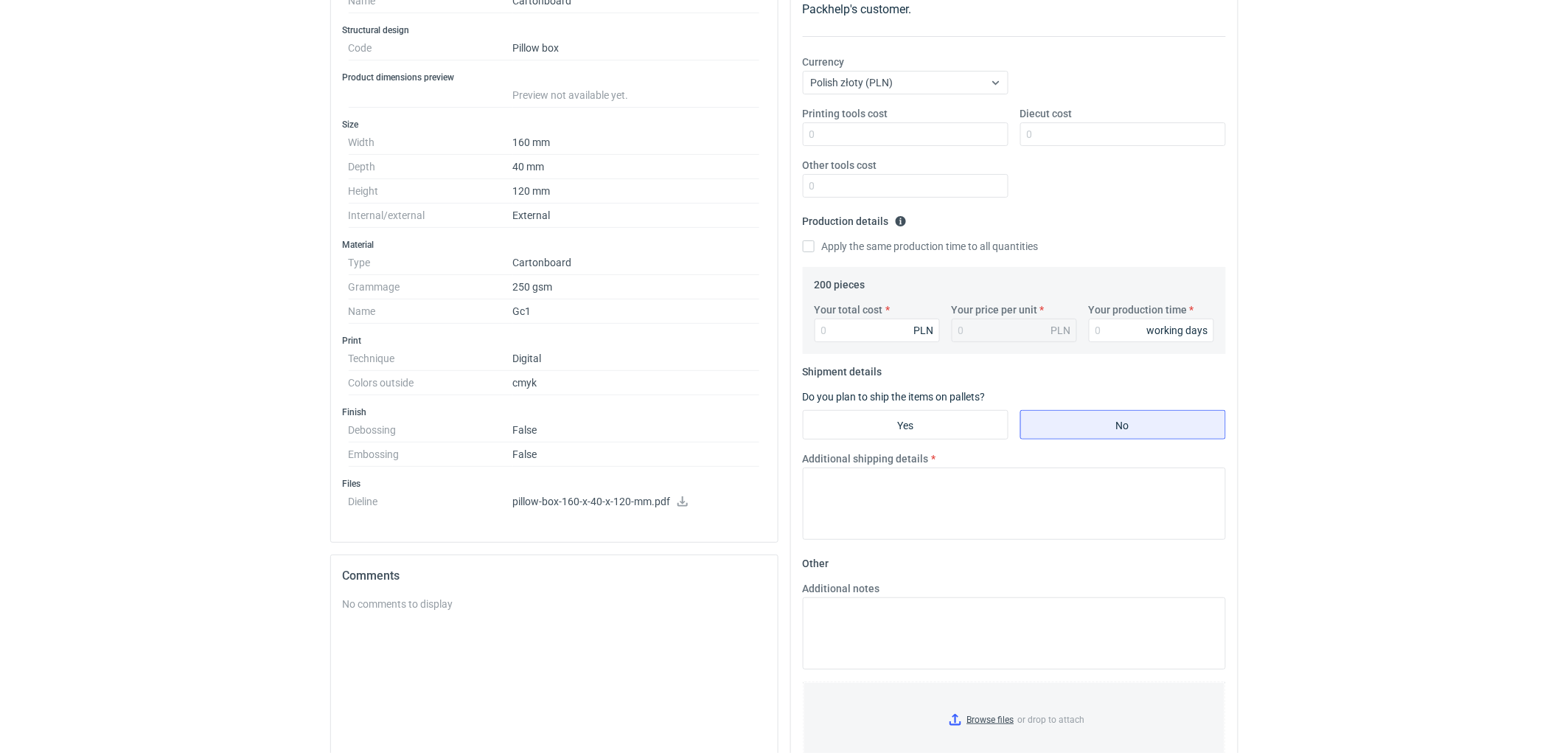
click at [164, 332] on div "RFQs Specs Designs Items Orders Customers Tools Analytics 11 99+ EM [PERSON_NAM…" at bounding box center [784, 131] width 1568 height 753
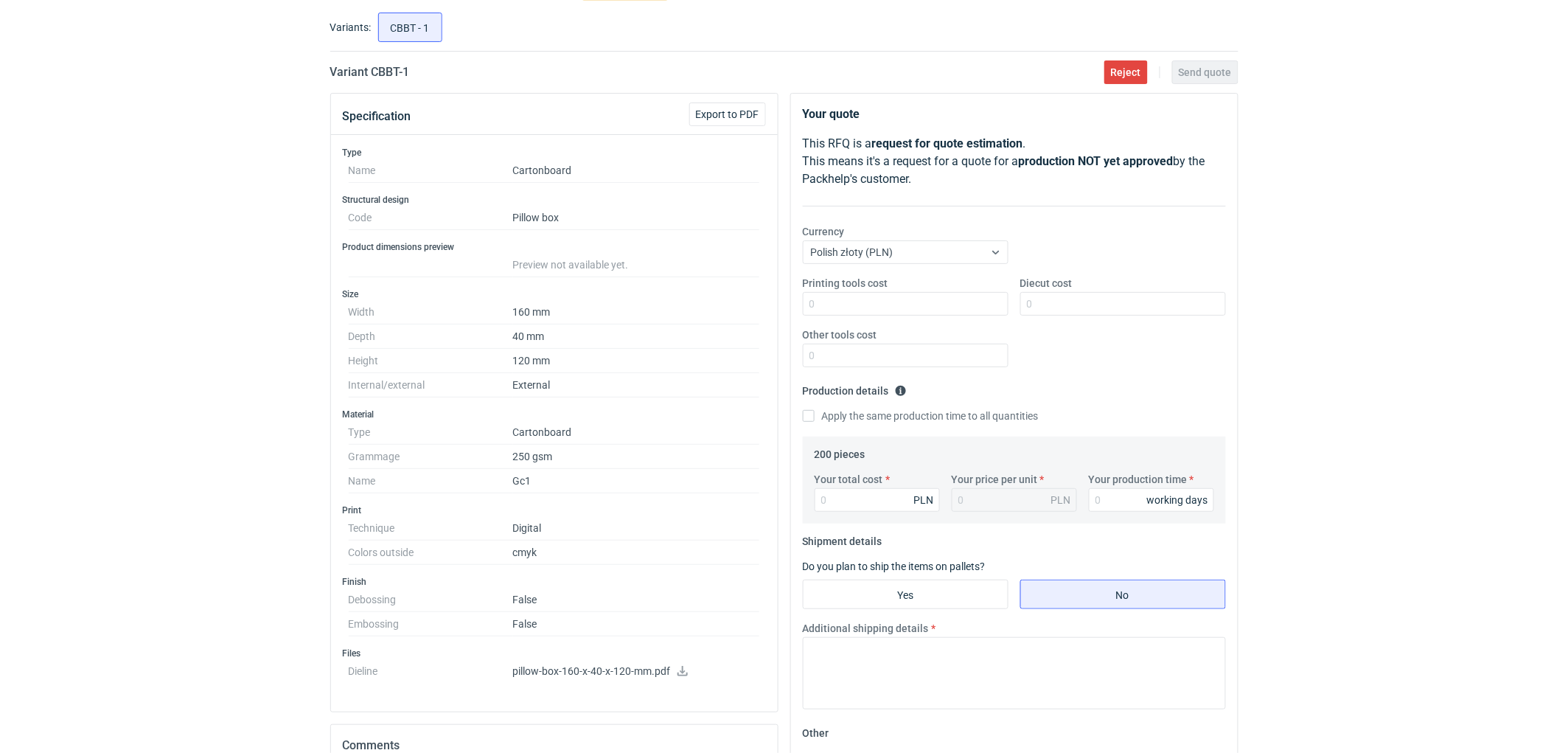
scroll to position [0, 0]
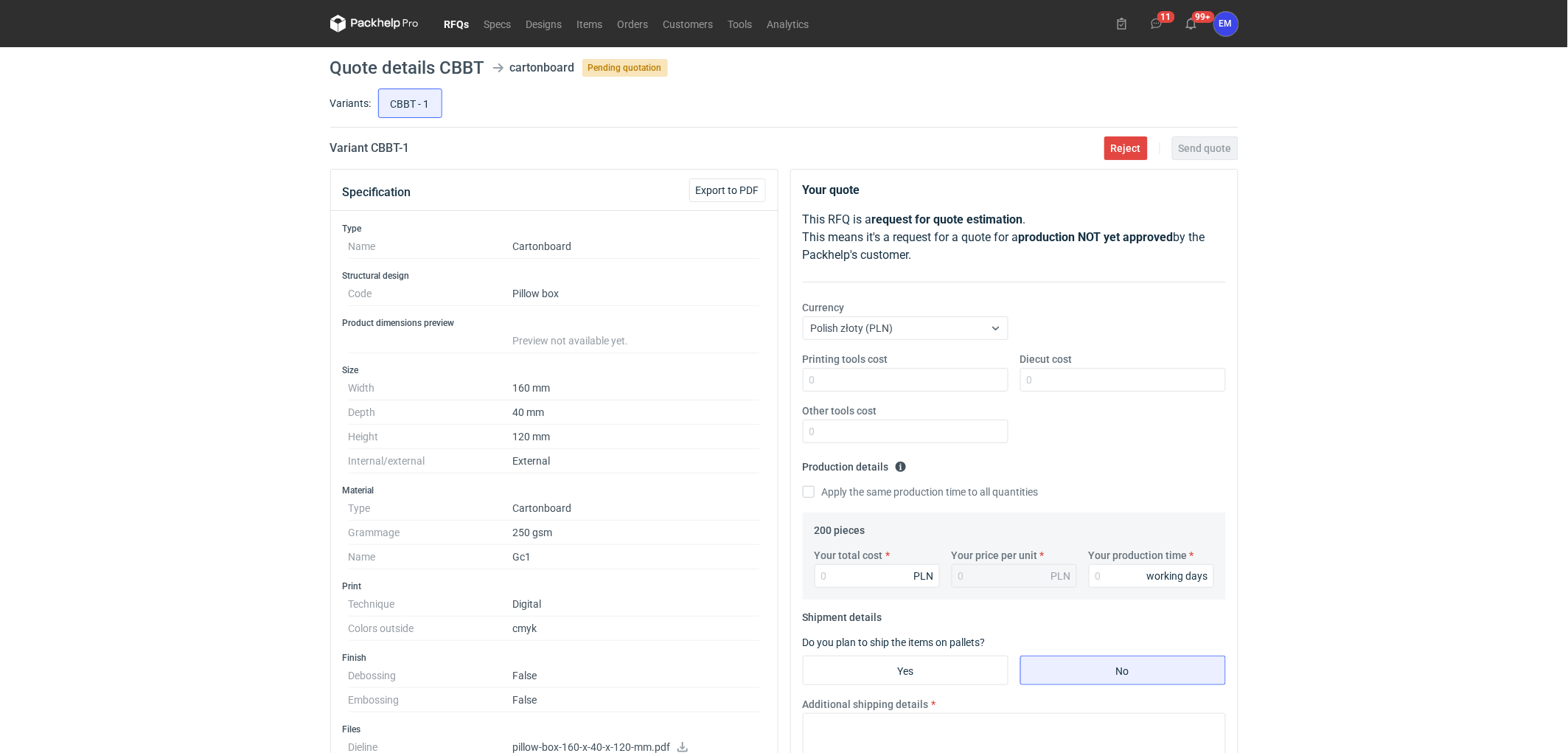
click at [1509, 365] on div "RFQs Specs Designs Items Orders Customers Tools Analytics 11 99+ EM [PERSON_NAM…" at bounding box center [784, 376] width 1568 height 753
click at [1388, 127] on div "RFQs Specs Designs Items Orders Customers Tools Analytics 11 99+ EM [PERSON_NAM…" at bounding box center [784, 376] width 1568 height 753
click at [205, 141] on div "RFQs Specs Designs Items Orders Customers Tools Analytics 11 99+ EM [PERSON_NAM…" at bounding box center [784, 376] width 1568 height 753
click at [1464, 453] on div "RFQs Specs Designs Items Orders Customers Tools Analytics 11 99+ EM [PERSON_NAM…" at bounding box center [784, 376] width 1568 height 753
